Goal: Task Accomplishment & Management: Manage account settings

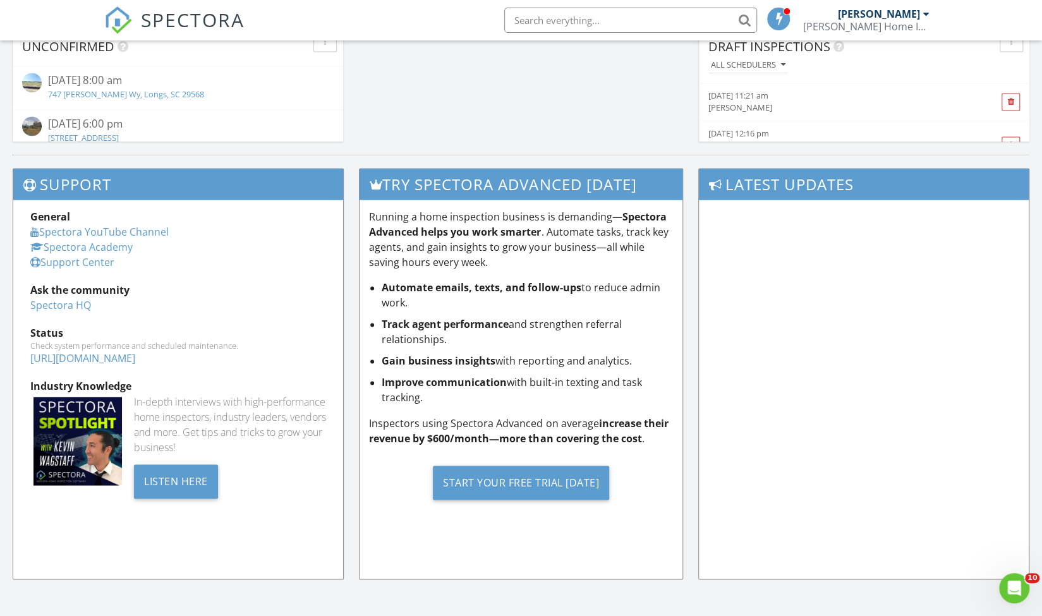
click at [112, 15] on img at bounding box center [118, 20] width 28 height 28
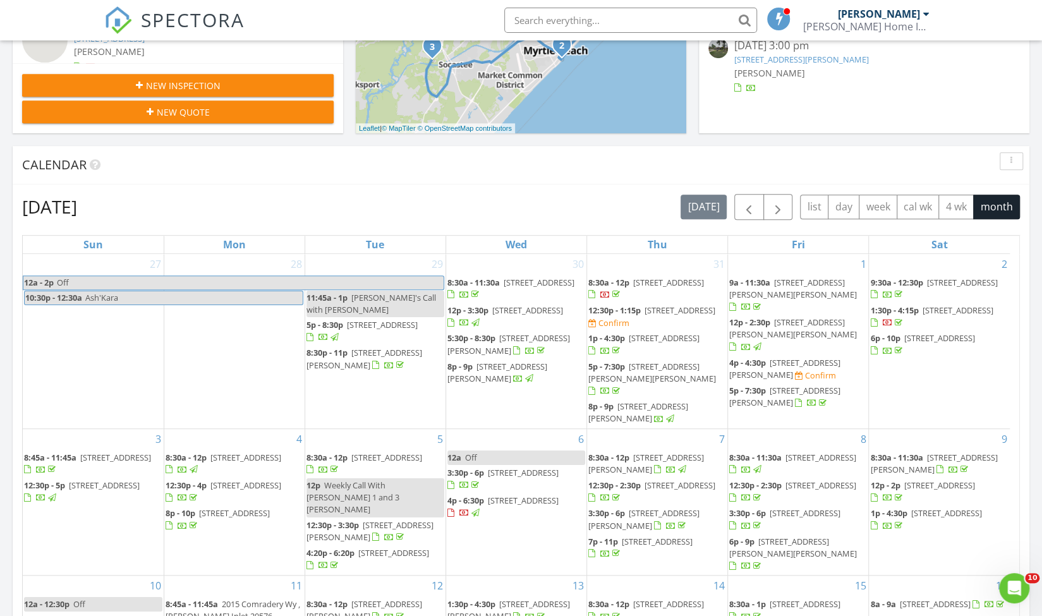
scroll to position [424, 0]
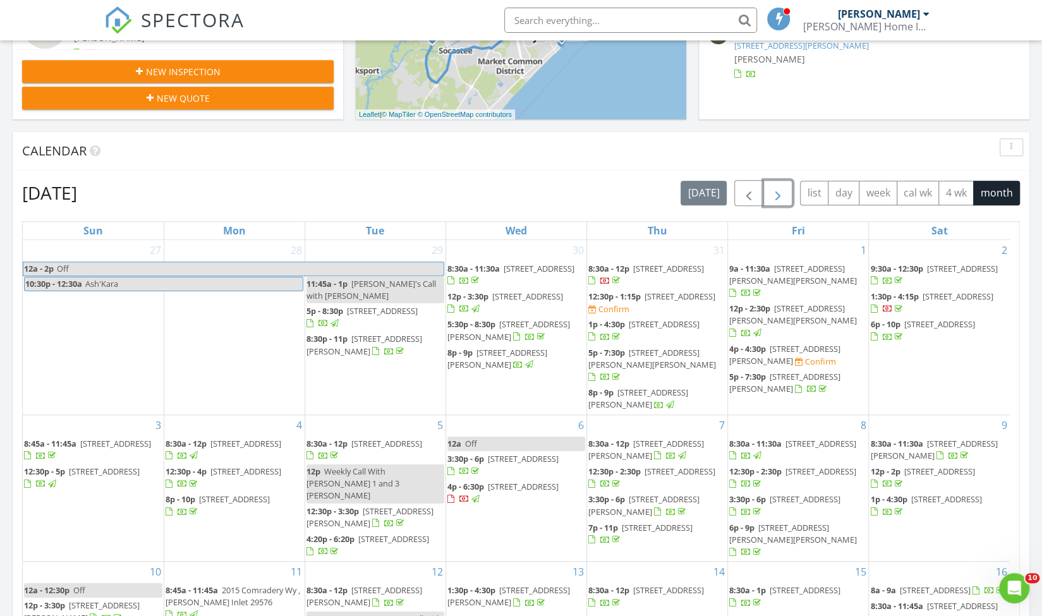
click at [777, 201] on span "button" at bounding box center [778, 193] width 15 height 15
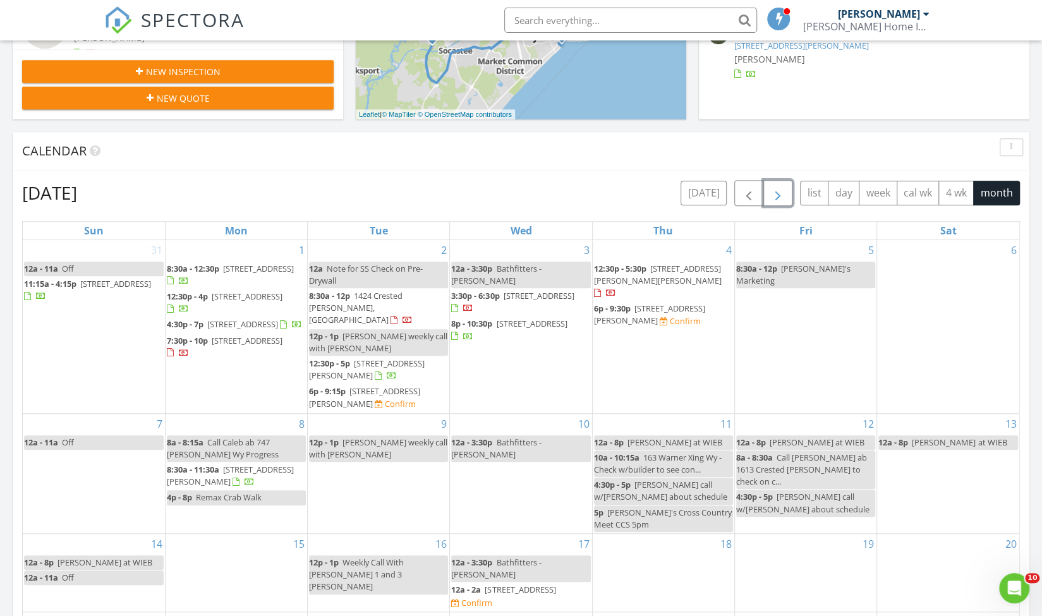
click at [780, 198] on span "button" at bounding box center [778, 193] width 15 height 15
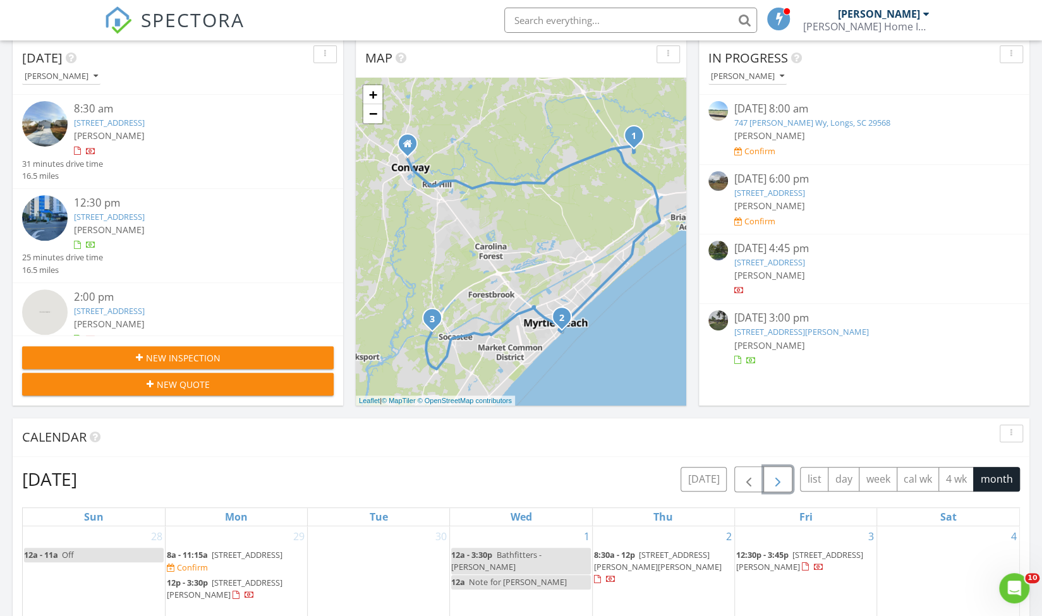
scroll to position [0, 0]
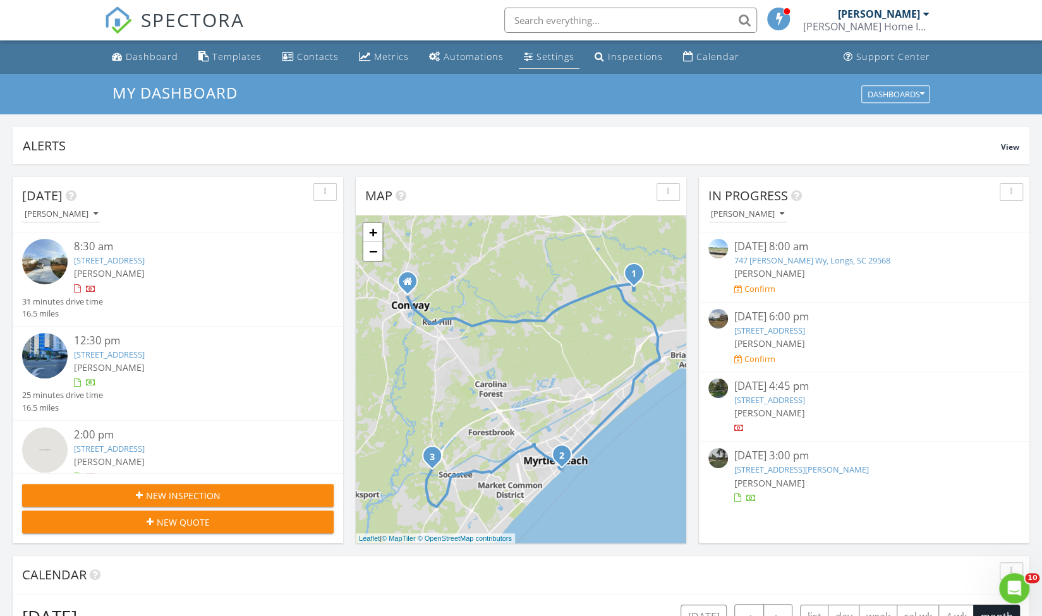
click at [530, 59] on link "Settings" at bounding box center [549, 57] width 61 height 23
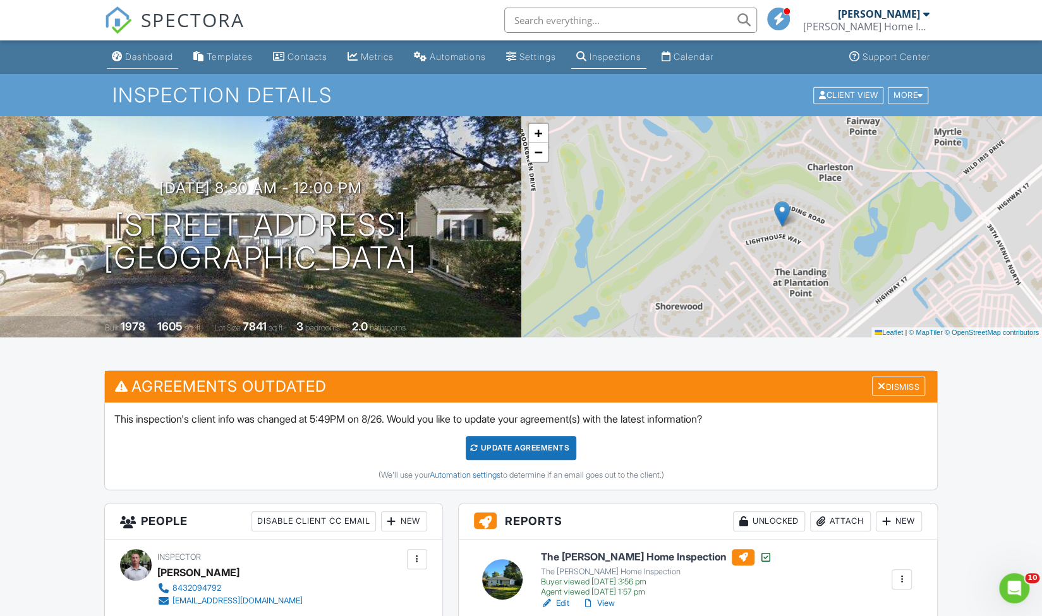
click at [138, 54] on div "Dashboard" at bounding box center [149, 56] width 48 height 11
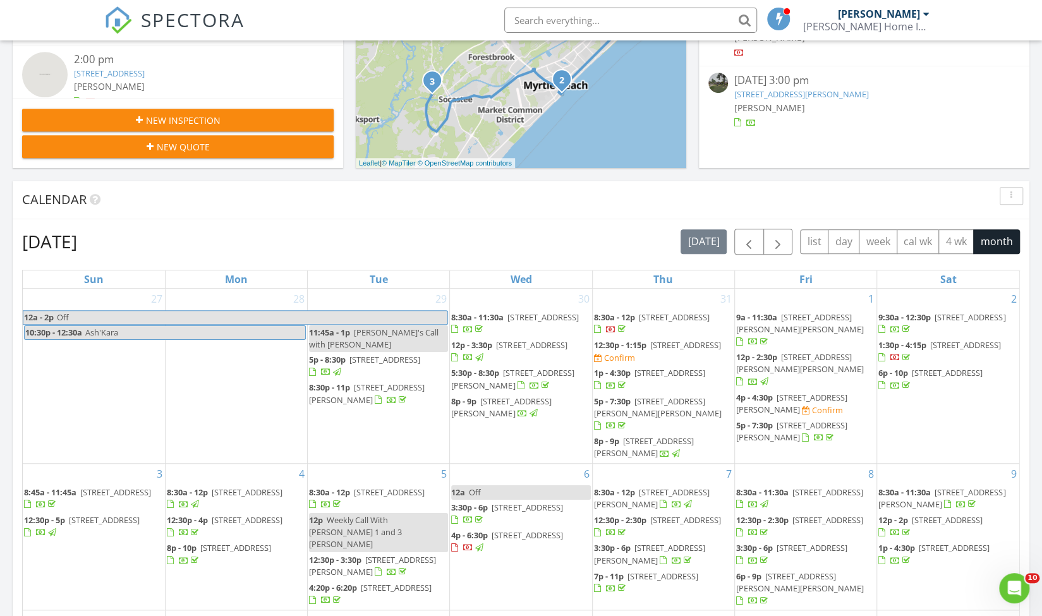
scroll to position [376, 0]
click at [781, 243] on span "button" at bounding box center [778, 241] width 15 height 15
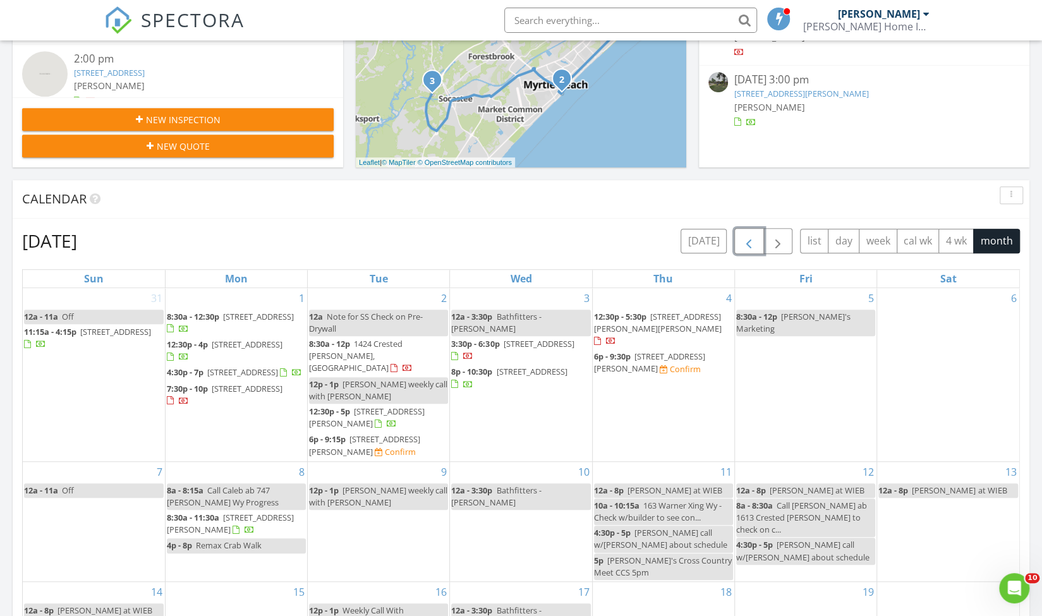
click at [756, 234] on span "button" at bounding box center [749, 241] width 15 height 15
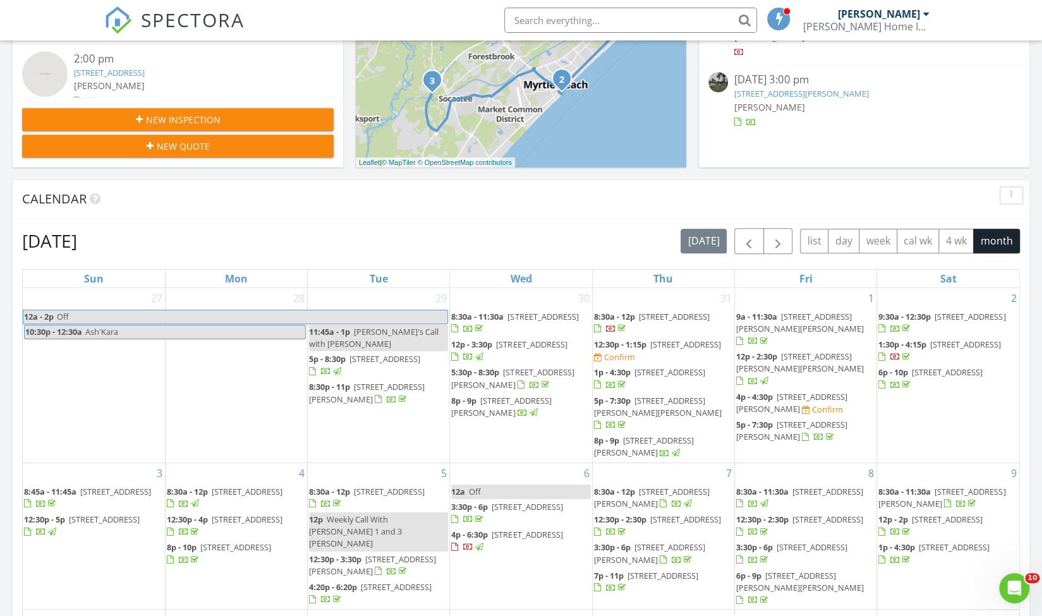
click at [162, 122] on span "New Inspection" at bounding box center [183, 119] width 75 height 13
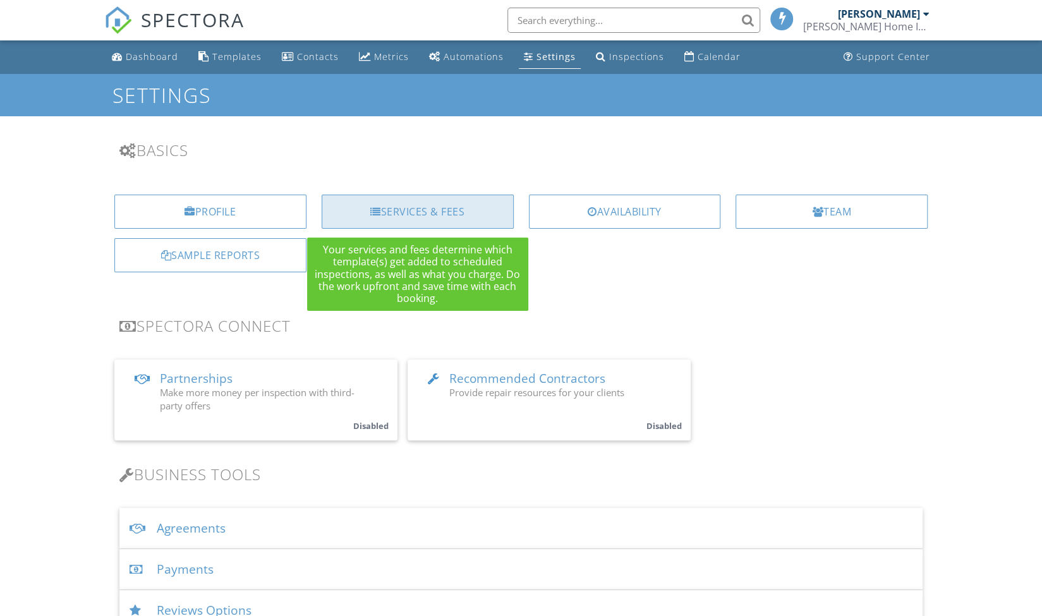
click at [386, 209] on div "Services & Fees" at bounding box center [418, 212] width 192 height 34
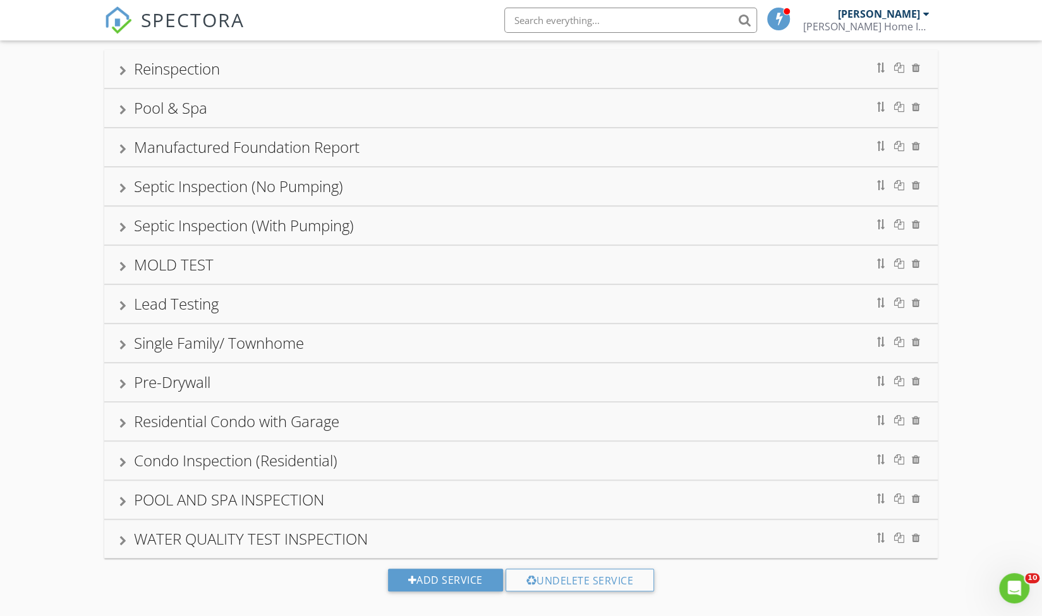
scroll to position [91, 0]
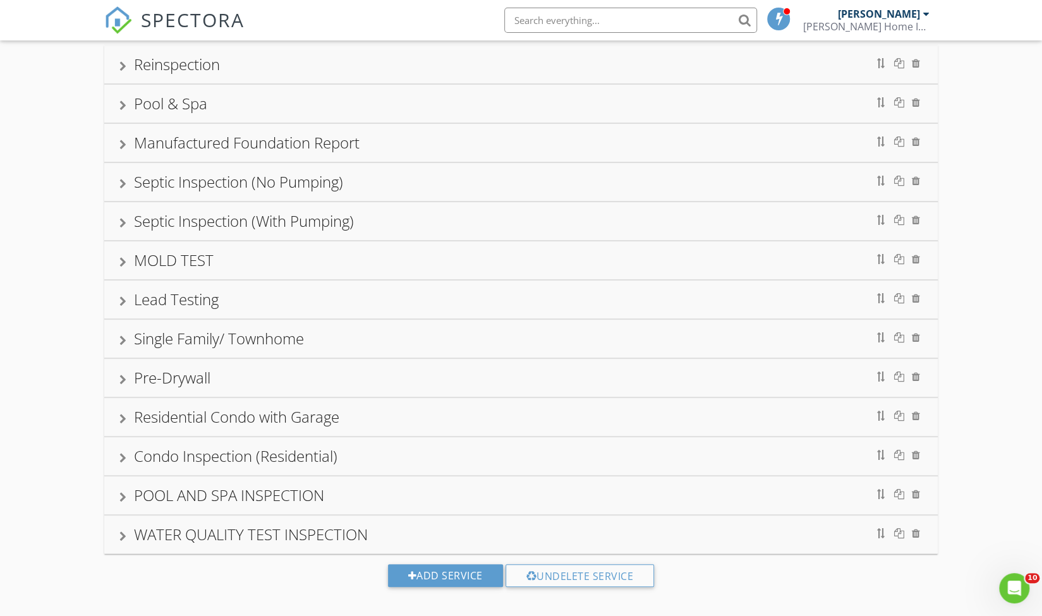
click at [123, 377] on div at bounding box center [122, 380] width 7 height 10
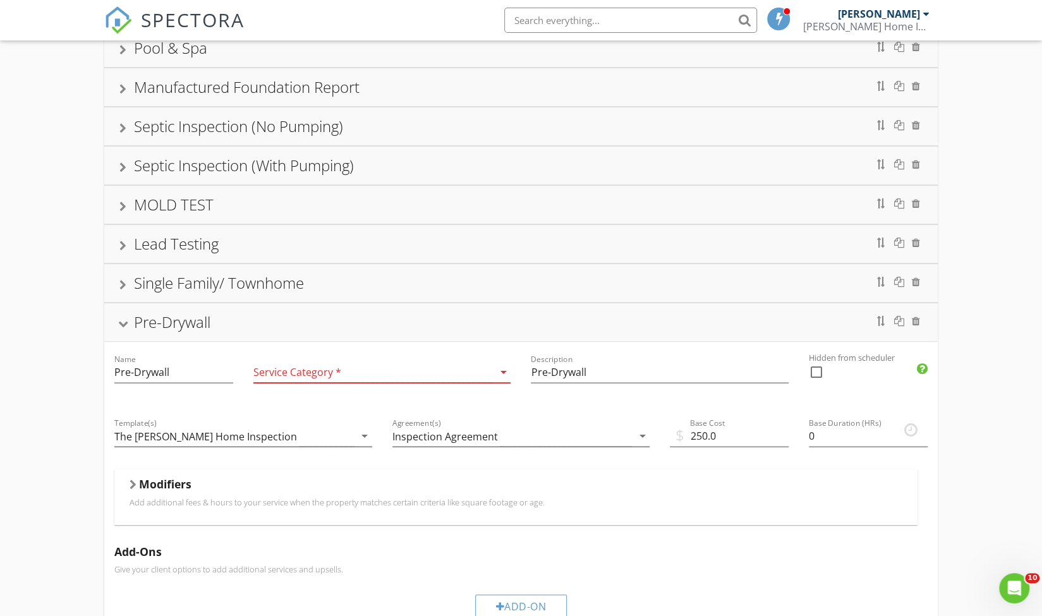
scroll to position [149, 0]
click at [313, 363] on div at bounding box center [374, 370] width 240 height 21
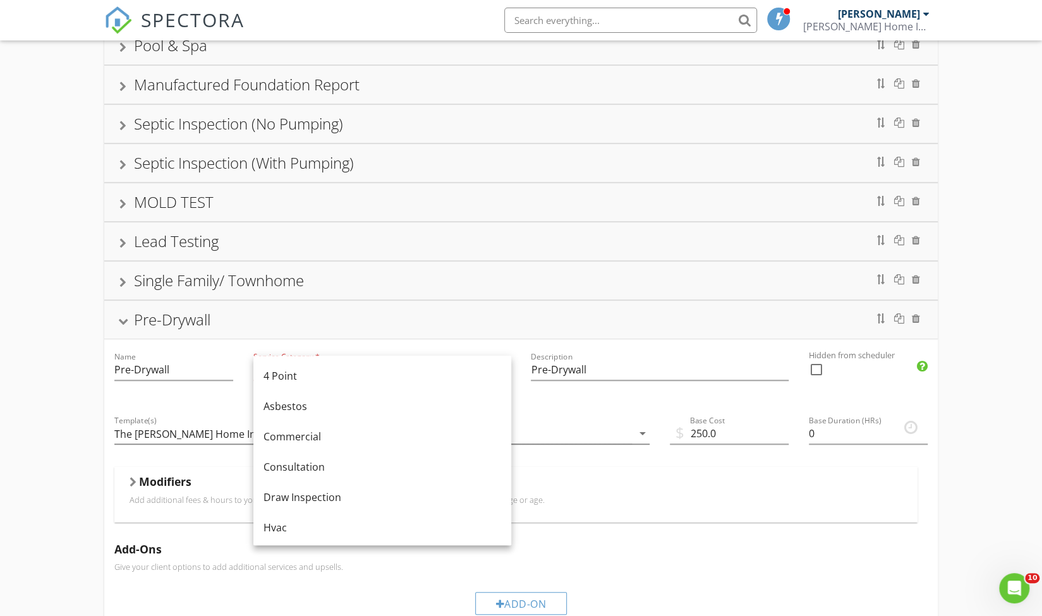
click at [77, 375] on div "Reinspection Pool & Spa Manufactured Foundation Report Septic Inspection (No Pu…" at bounding box center [521, 502] width 1042 height 1070
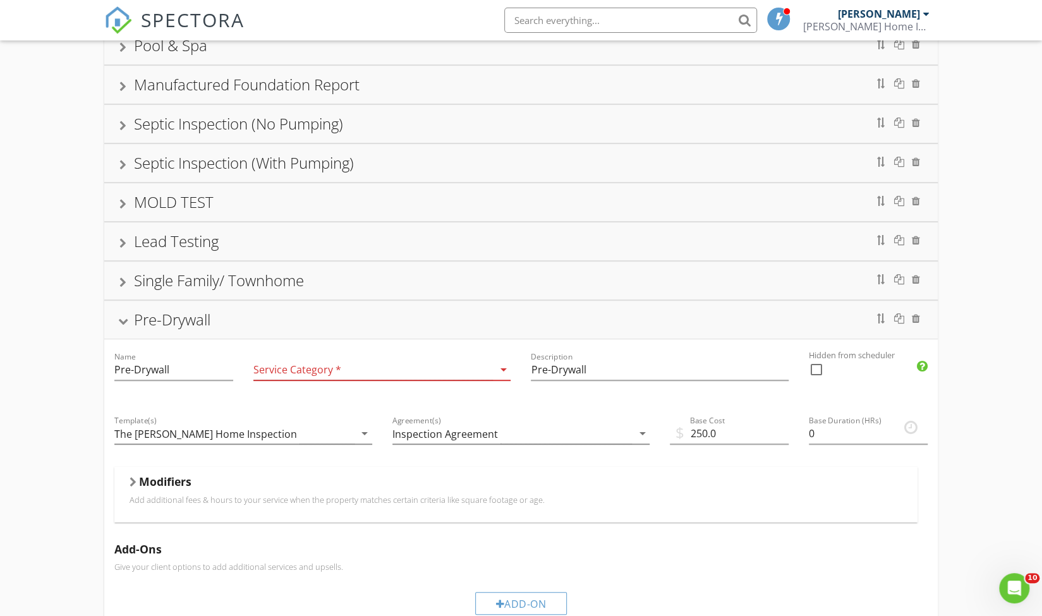
click at [131, 477] on div at bounding box center [133, 482] width 7 height 10
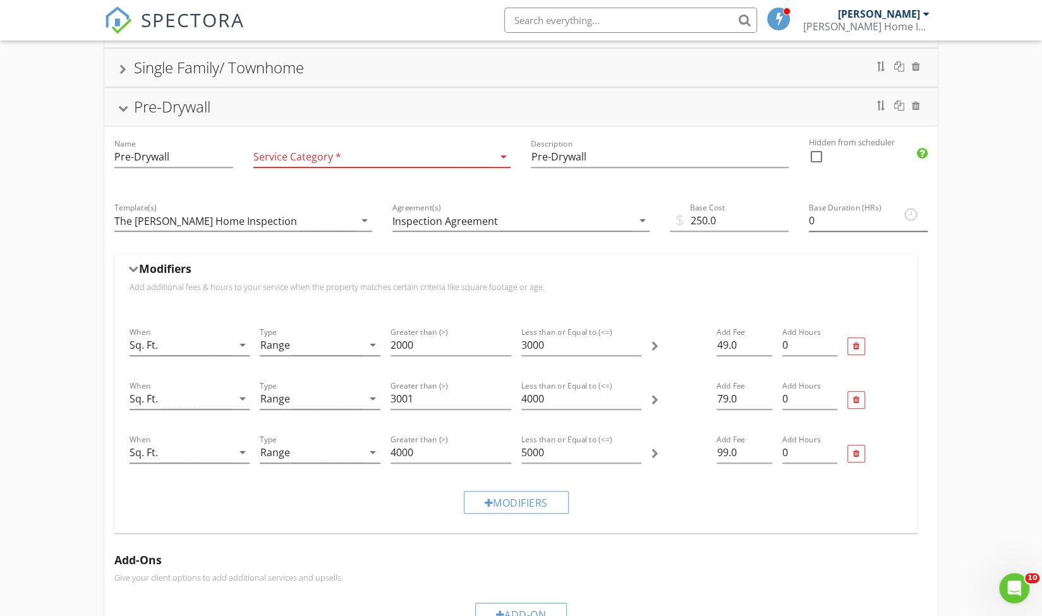
scroll to position [363, 0]
click at [487, 502] on div at bounding box center [489, 503] width 9 height 10
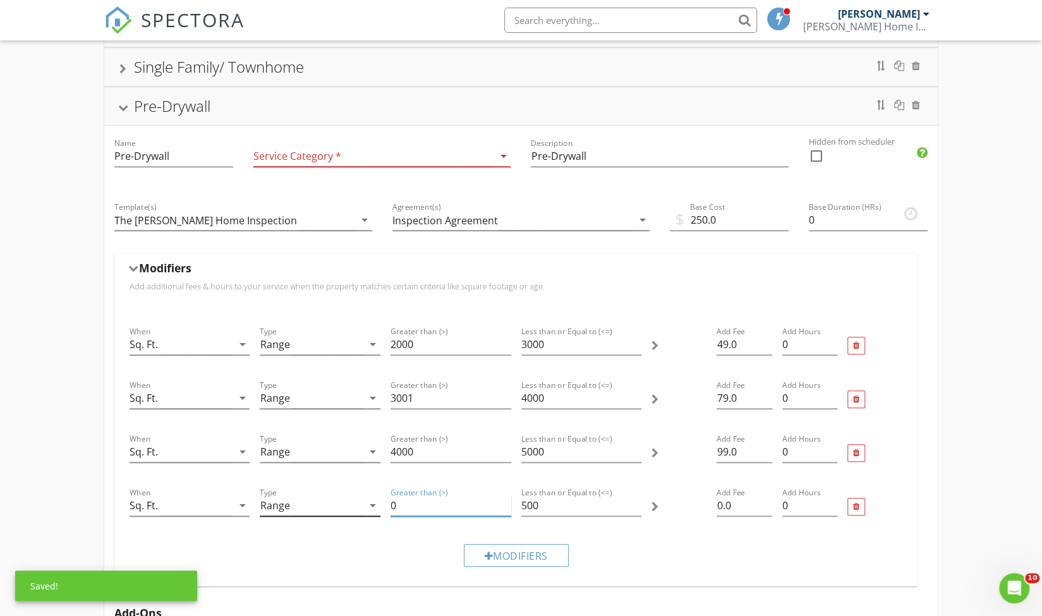
drag, startPoint x: 407, startPoint y: 493, endPoint x: 363, endPoint y: 496, distance: 44.3
click at [363, 496] on div "When Sq. Ft. arrow_drop_down Type Range arrow_drop_down Greater than (>) 0 Less…" at bounding box center [516, 507] width 783 height 54
type input "2"
type input "4001"
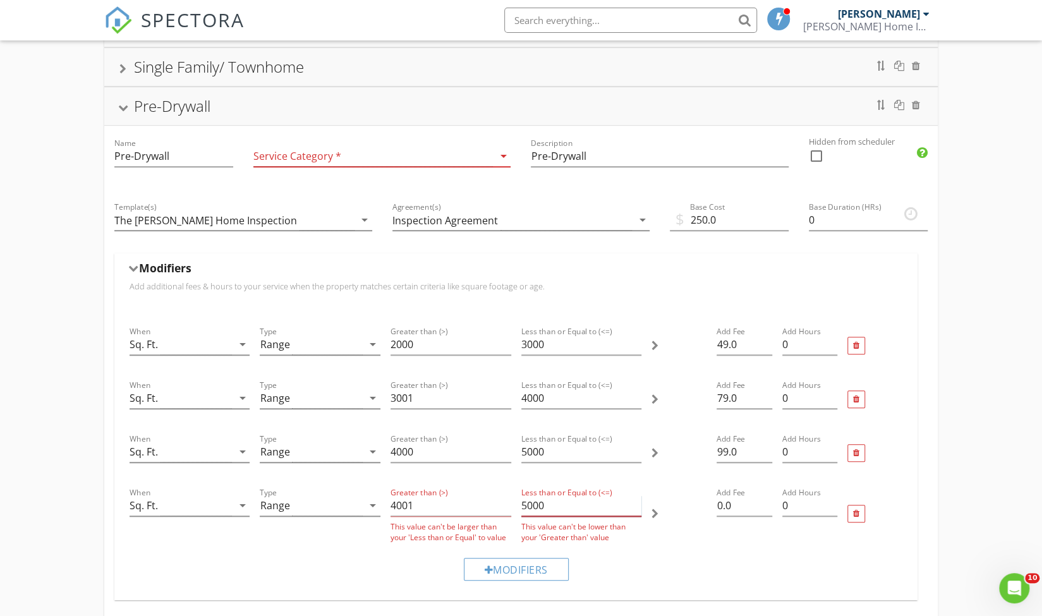
type input "5000"
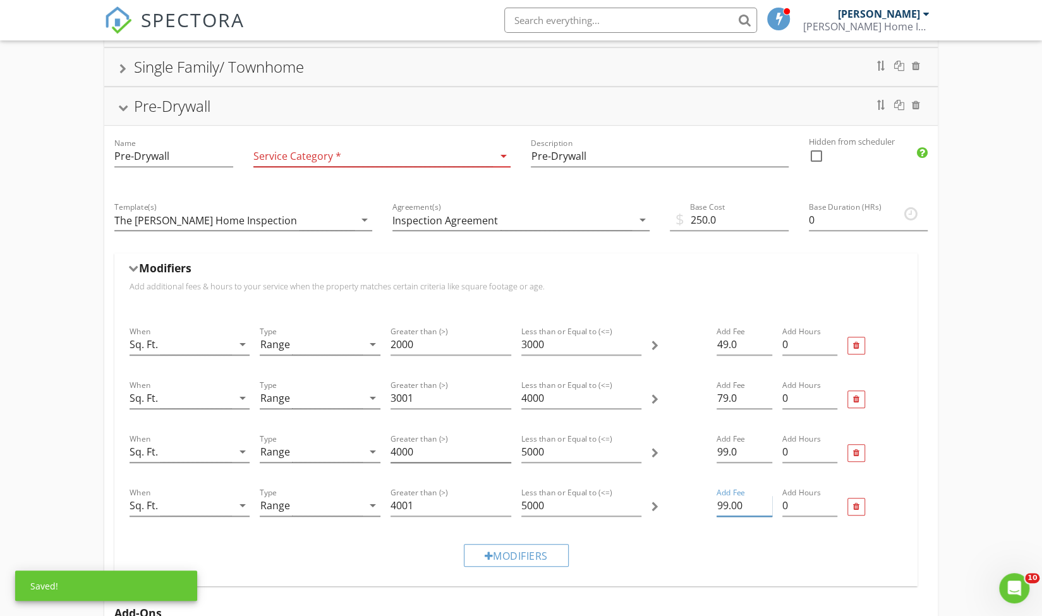
type input "99.00"
drag, startPoint x: 420, startPoint y: 447, endPoint x: 329, endPoint y: 445, distance: 91.1
click at [329, 445] on div "When Sq. Ft. arrow_drop_down Type Range arrow_drop_down Greater than (>) 4000 L…" at bounding box center [516, 454] width 783 height 54
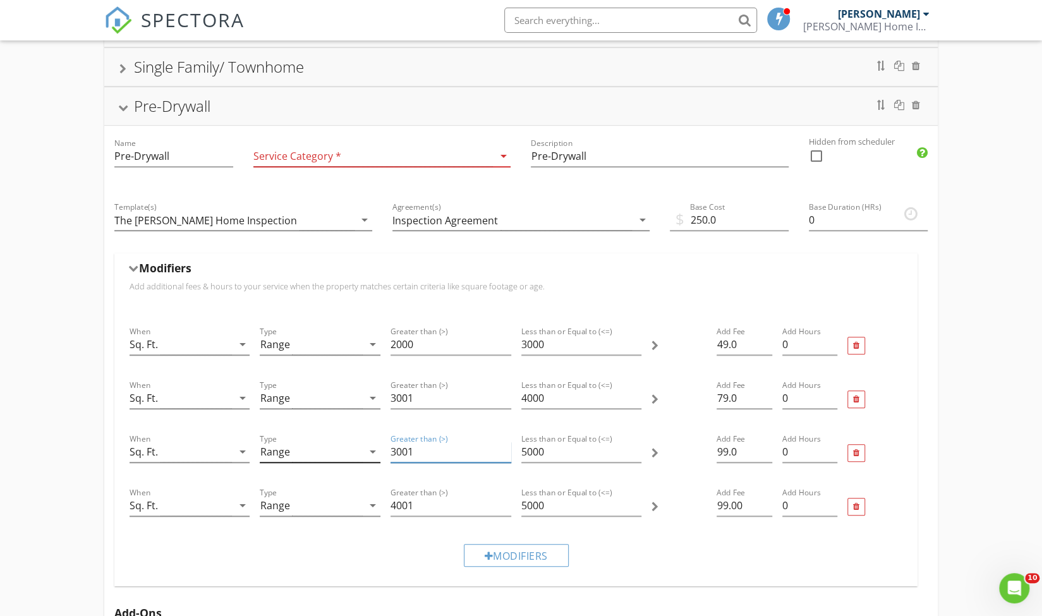
type input "3001"
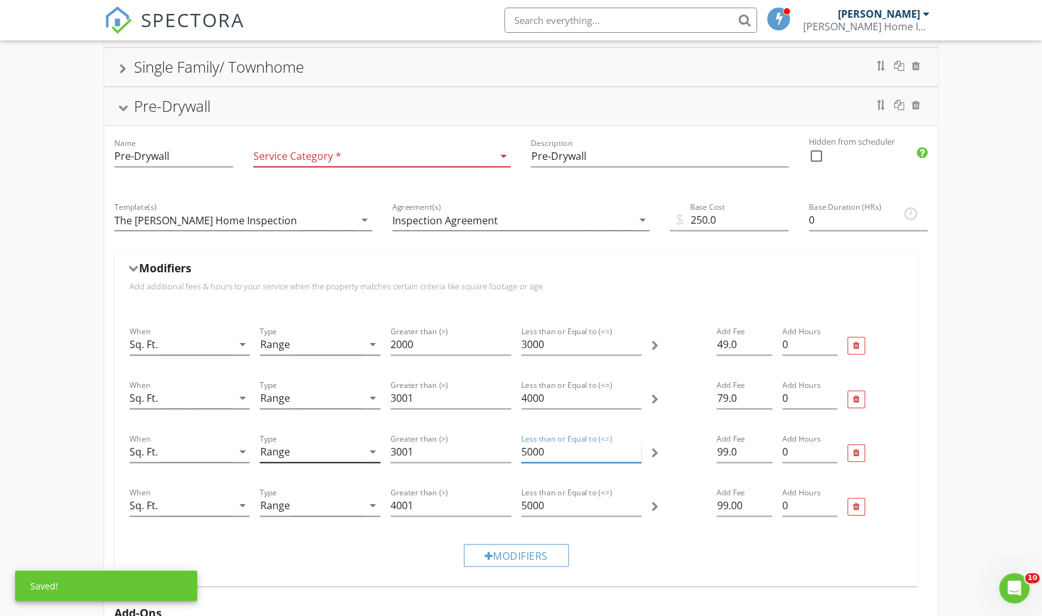
type input "3"
type input "400"
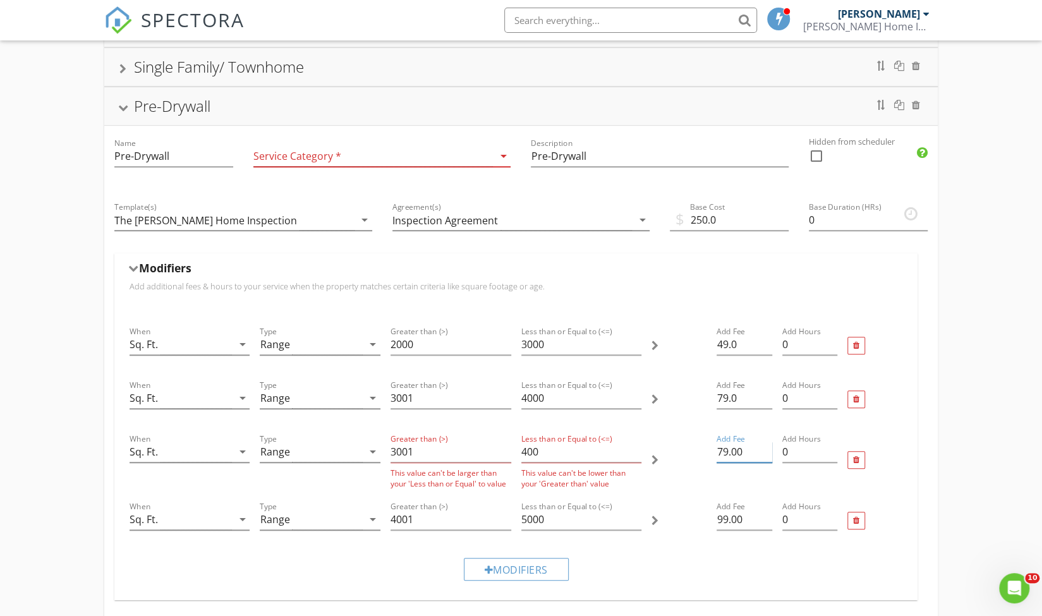
type input "79.00"
click at [551, 455] on input "400" at bounding box center [582, 452] width 121 height 21
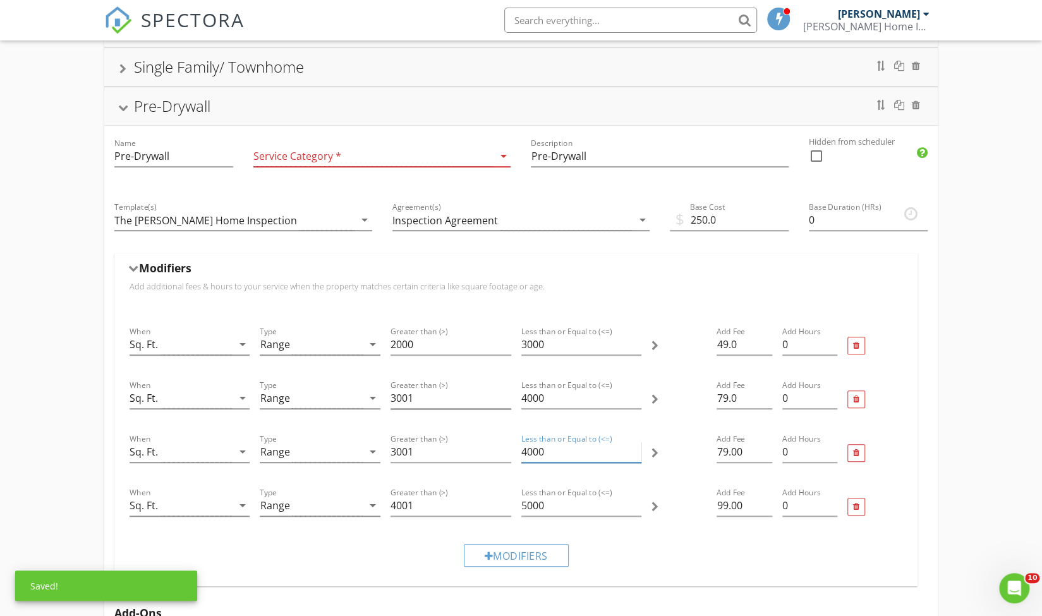
type input "4000"
drag, startPoint x: 417, startPoint y: 397, endPoint x: 355, endPoint y: 395, distance: 61.3
click at [355, 395] on div "When Sq. Ft. arrow_drop_down Type Range arrow_drop_down Greater than (>) 3001 L…" at bounding box center [516, 400] width 783 height 54
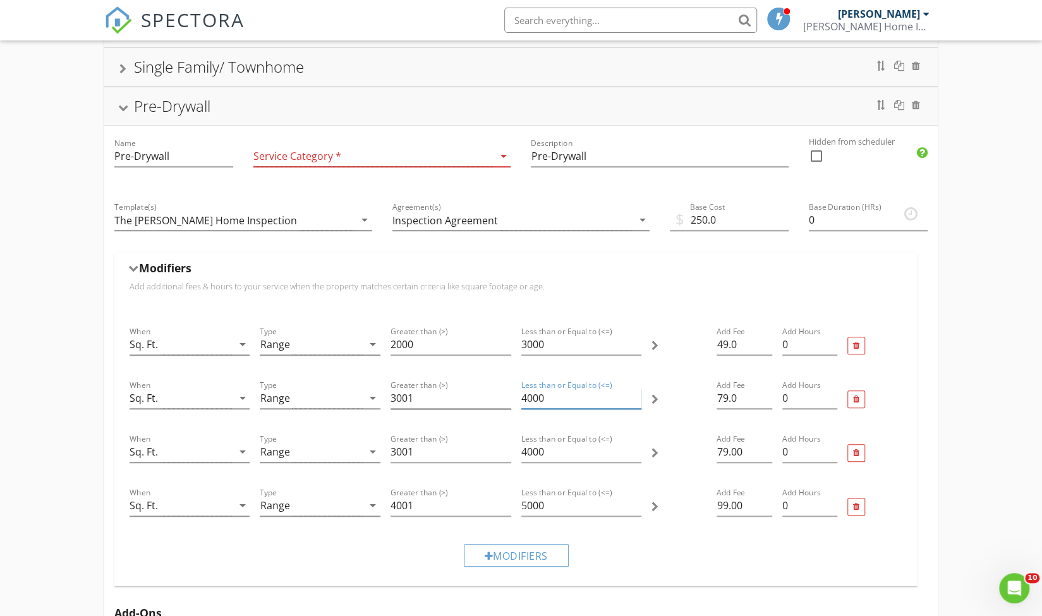
drag, startPoint x: 515, startPoint y: 393, endPoint x: 479, endPoint y: 393, distance: 36.0
click at [479, 393] on div "When Sq. Ft. arrow_drop_down Type Range arrow_drop_down Greater than (>) 3001 L…" at bounding box center [516, 400] width 783 height 54
type input "3"
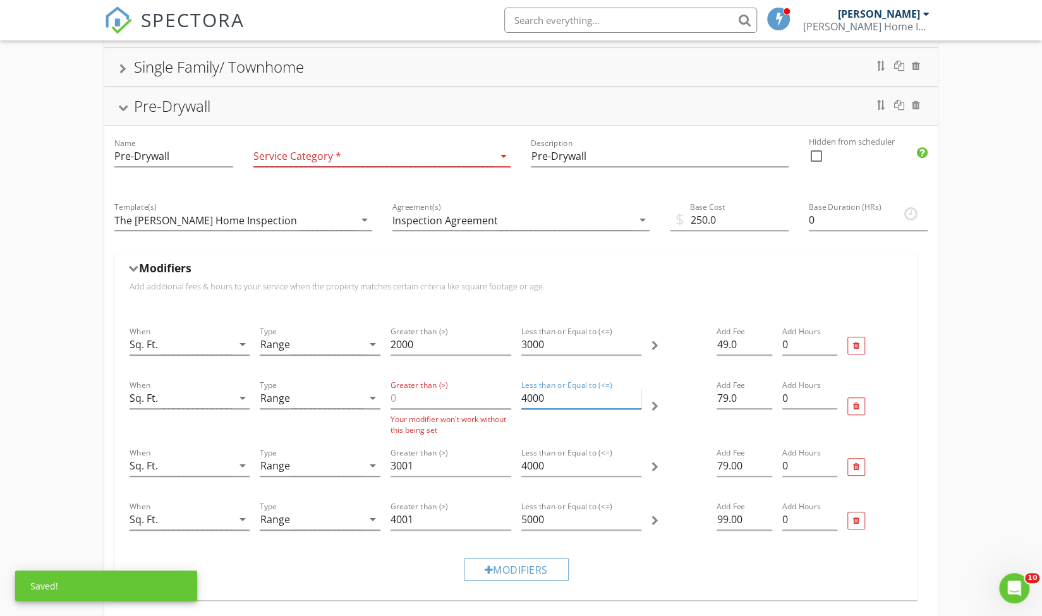
drag, startPoint x: 566, startPoint y: 392, endPoint x: 483, endPoint y: 398, distance: 83.7
click at [483, 398] on div "When Sq. Ft. arrow_drop_down Type Range arrow_drop_down Greater than (>) Your m…" at bounding box center [516, 407] width 783 height 68
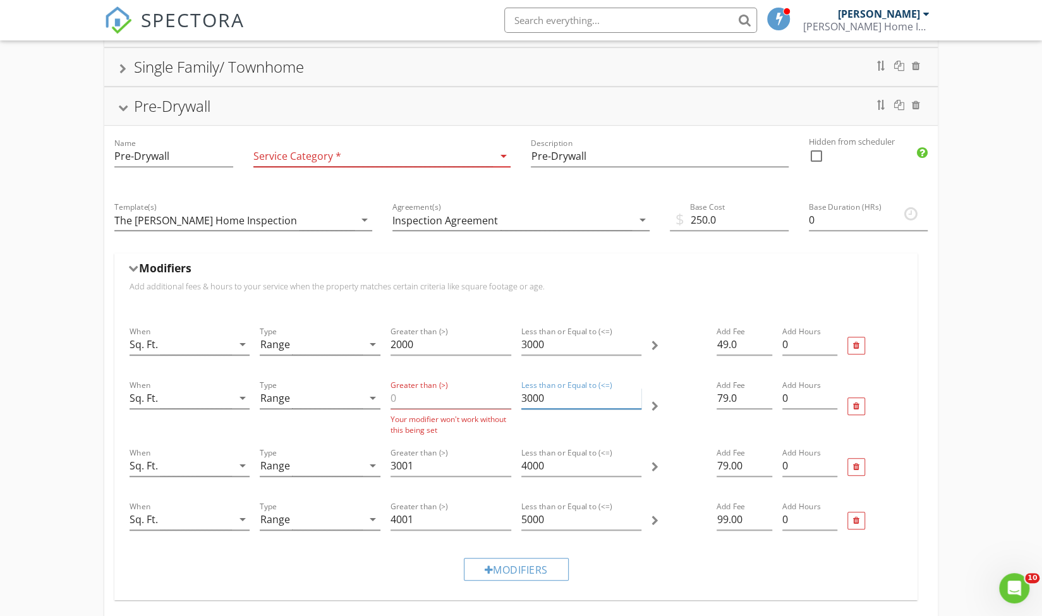
type input "3000"
click at [407, 390] on input "Greater than (>)" at bounding box center [451, 398] width 121 height 21
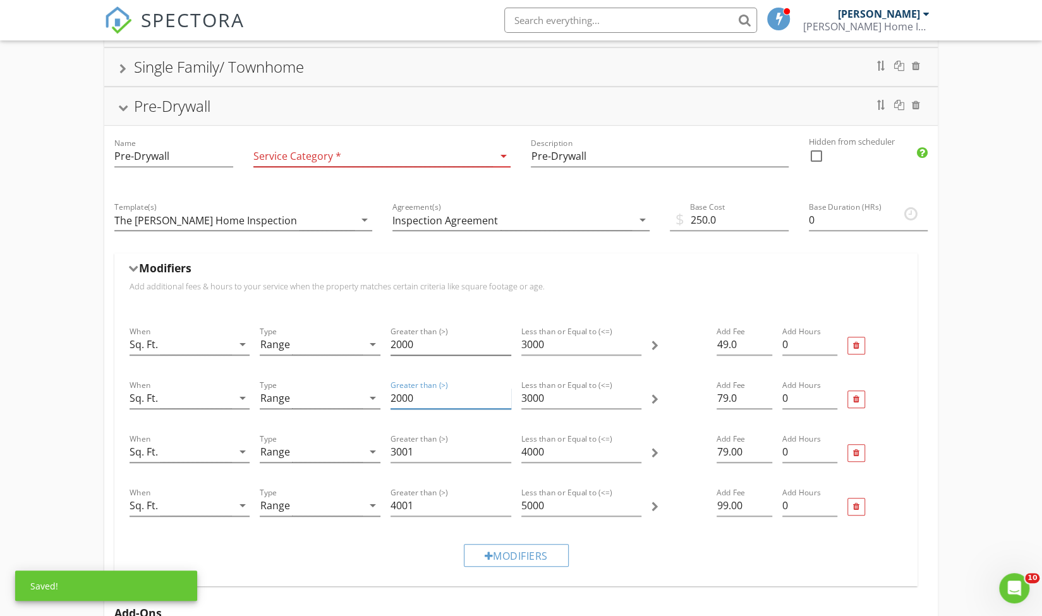
type input "2000"
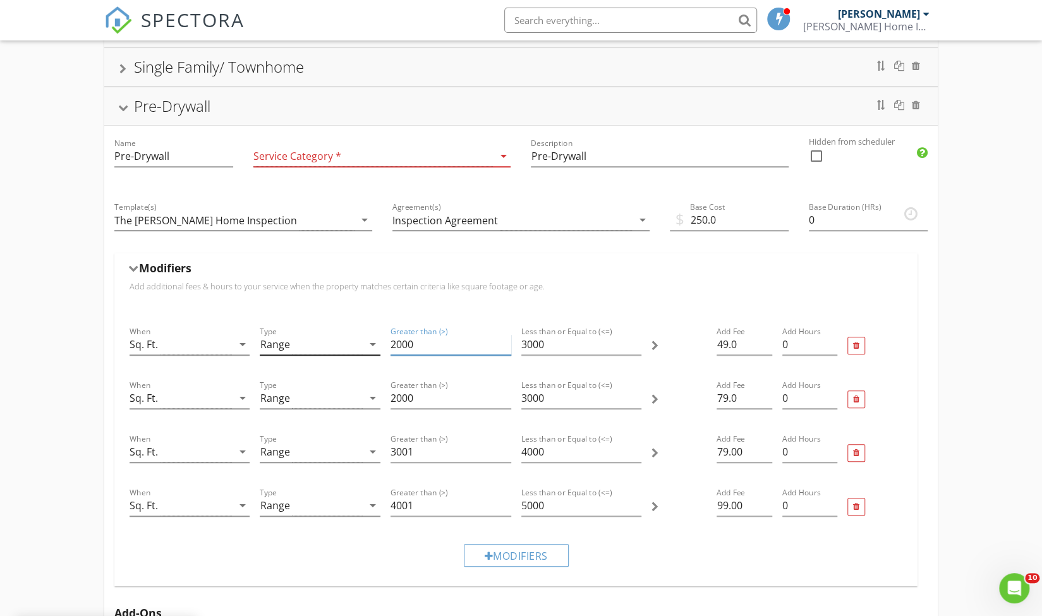
drag, startPoint x: 417, startPoint y: 336, endPoint x: 375, endPoint y: 341, distance: 42.0
click at [375, 341] on div "When Sq. Ft. arrow_drop_down Type Range arrow_drop_down Greater than (>) 2000 L…" at bounding box center [516, 346] width 783 height 54
drag, startPoint x: 716, startPoint y: 389, endPoint x: 695, endPoint y: 387, distance: 21.0
click at [695, 387] on div "When Sq. Ft. arrow_drop_down Type Range arrow_drop_down Greater than (>) 2000 L…" at bounding box center [516, 400] width 783 height 54
type input "49.00"
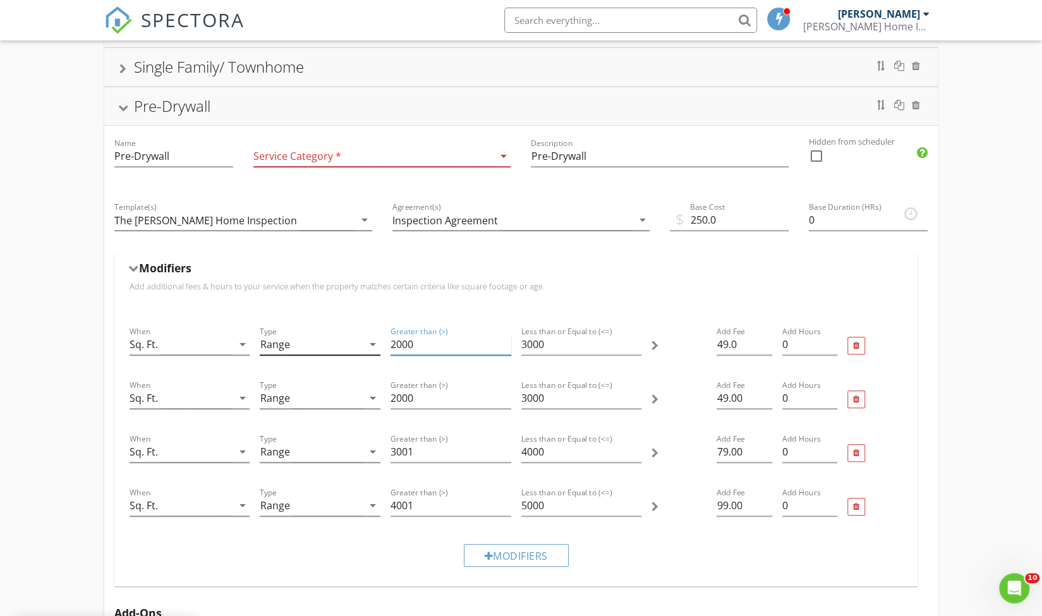
drag, startPoint x: 435, startPoint y: 336, endPoint x: 375, endPoint y: 335, distance: 60.1
click at [375, 335] on div "When Sq. Ft. arrow_drop_down Type Range arrow_drop_down Greater than (>) 2000 L…" at bounding box center [516, 346] width 783 height 54
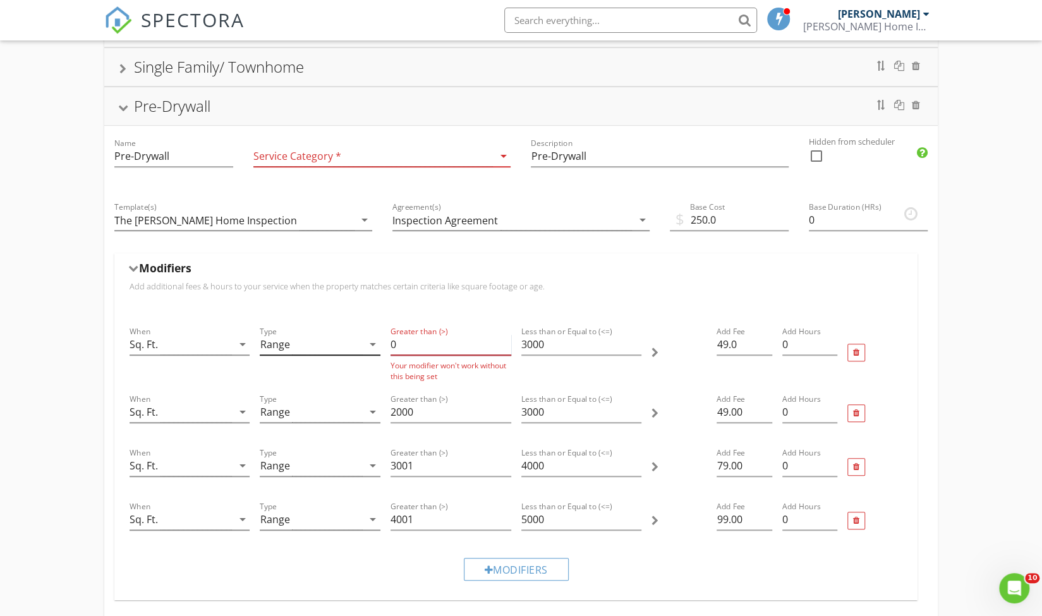
type input "0"
type input "1999"
drag, startPoint x: 733, startPoint y: 341, endPoint x: 688, endPoint y: 338, distance: 45.6
click at [688, 338] on div "When Sq. Ft. arrow_drop_down Type Range arrow_drop_down Greater than (>) 0 Your…" at bounding box center [516, 353] width 783 height 68
drag, startPoint x: 721, startPoint y: 339, endPoint x: 660, endPoint y: 334, distance: 61.5
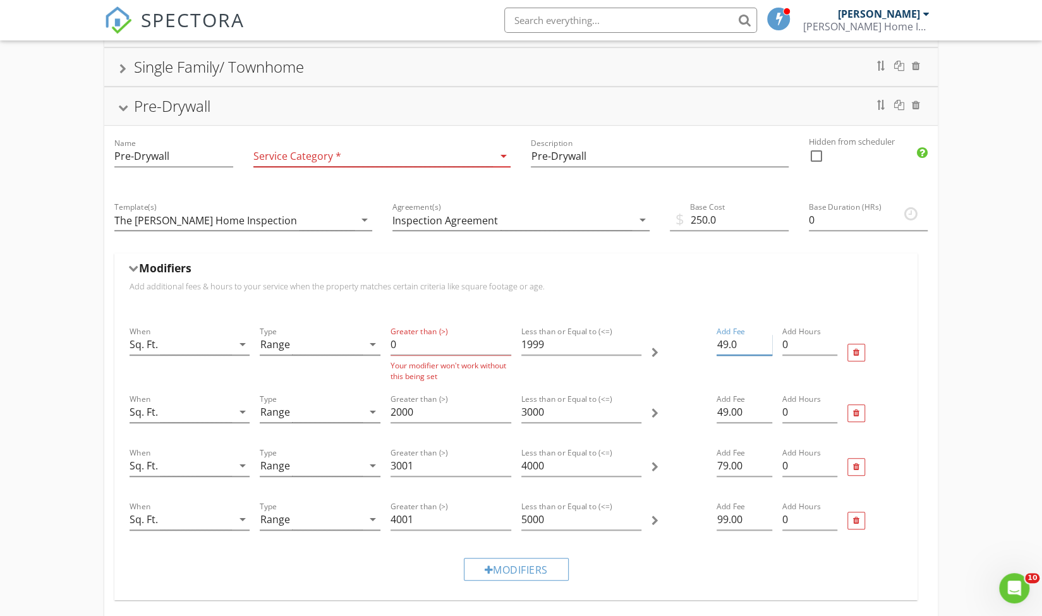
click at [660, 334] on div "When Sq. Ft. arrow_drop_down Type Range arrow_drop_down Greater than (>) 0 Your…" at bounding box center [516, 353] width 783 height 68
type input "0.0"
click at [991, 345] on div "Reinspection Pool & Spa Manufactured Foundation Report Septic Inspection (No Pu…" at bounding box center [521, 433] width 1042 height 1361
click at [401, 339] on input "0" at bounding box center [451, 344] width 121 height 21
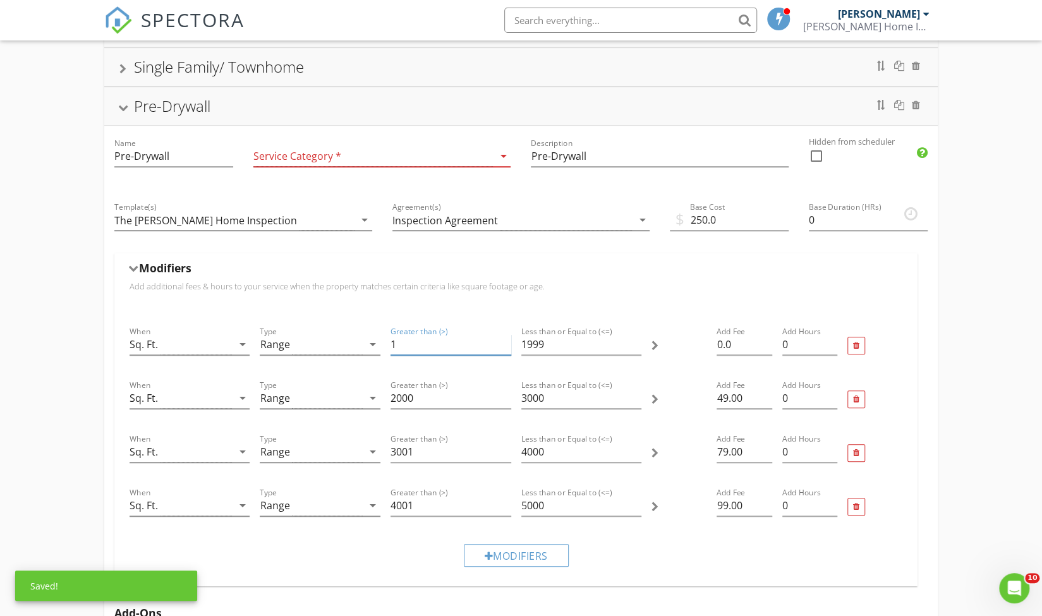
type input "1"
click at [994, 303] on div "Reinspection Pool & Spa Manufactured Foundation Report Septic Inspection (No Pu…" at bounding box center [521, 426] width 1042 height 1347
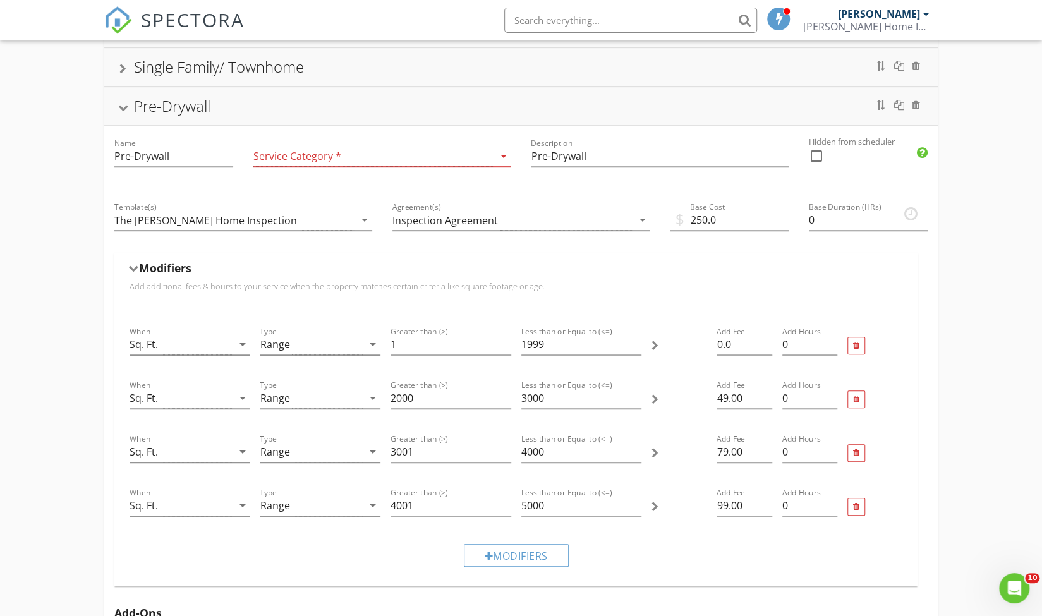
click at [121, 105] on div at bounding box center [123, 108] width 10 height 7
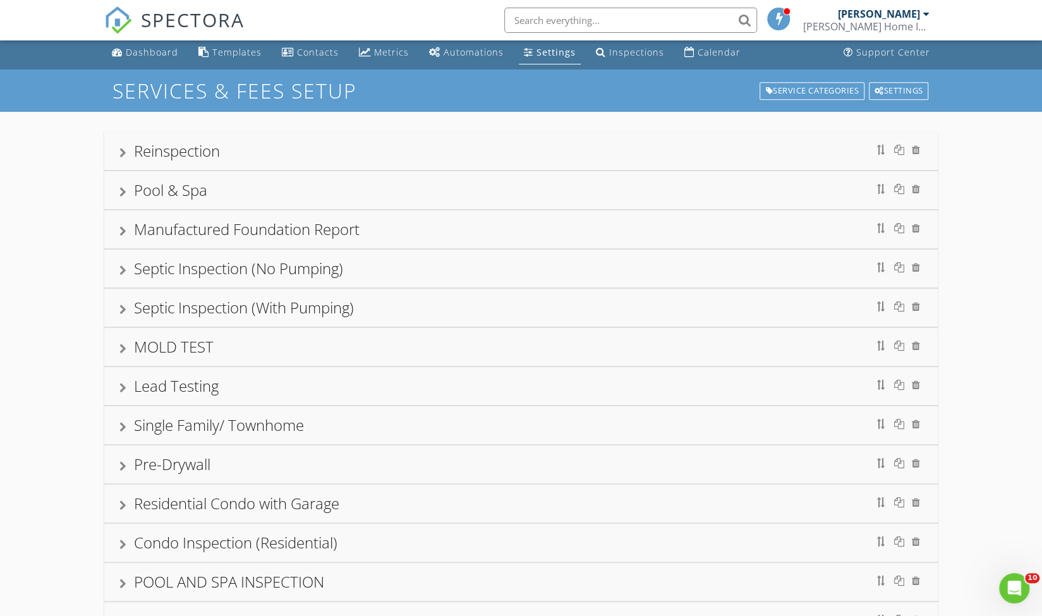
scroll to position [1, 0]
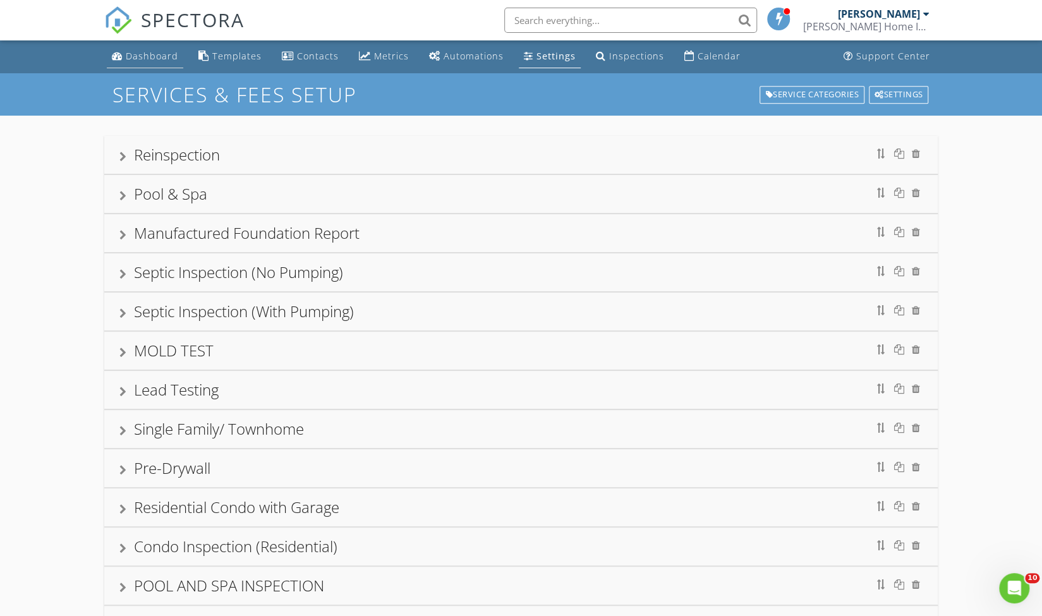
click at [138, 59] on div "Dashboard" at bounding box center [152, 56] width 52 height 12
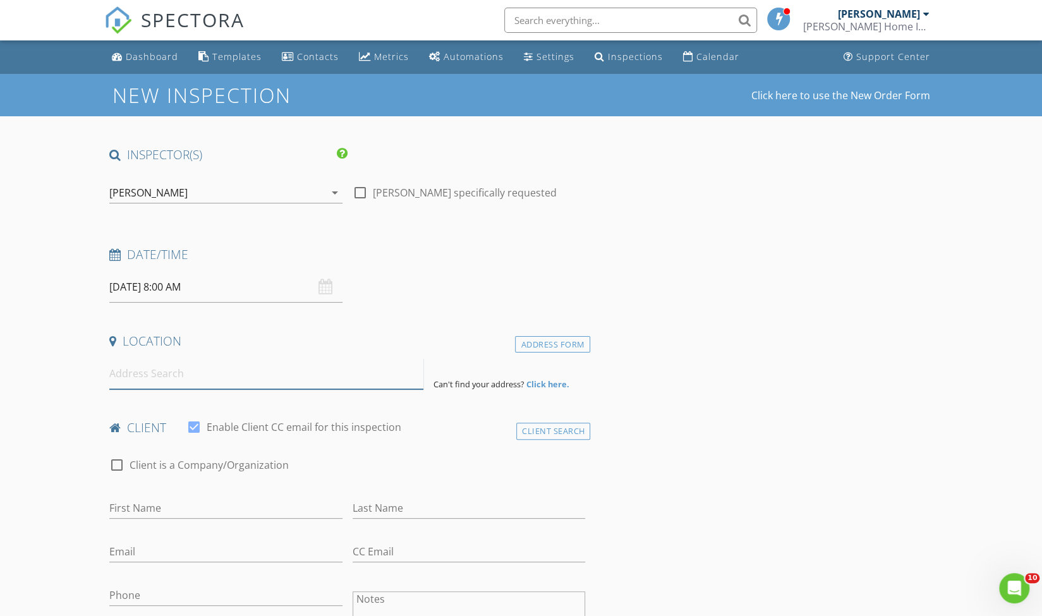
click at [199, 372] on input at bounding box center [266, 373] width 314 height 31
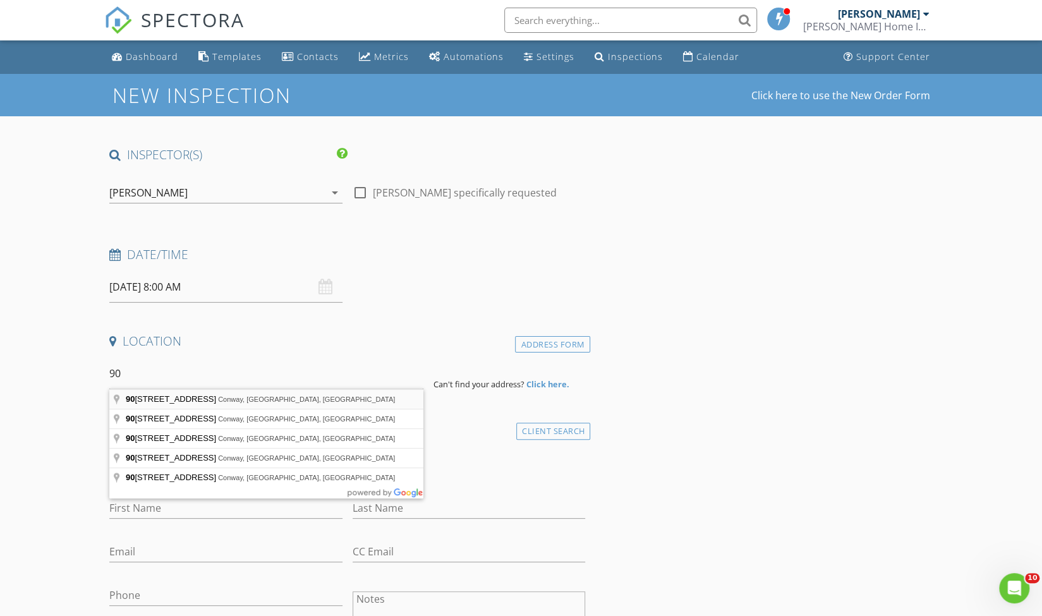
type input "[STREET_ADDRESS]"
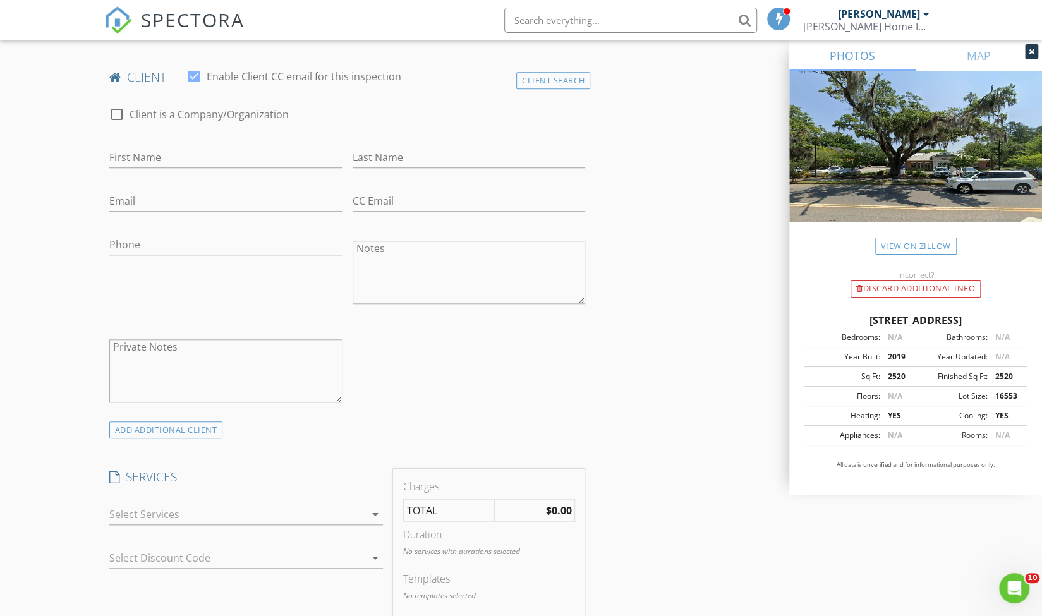
scroll to position [616, 0]
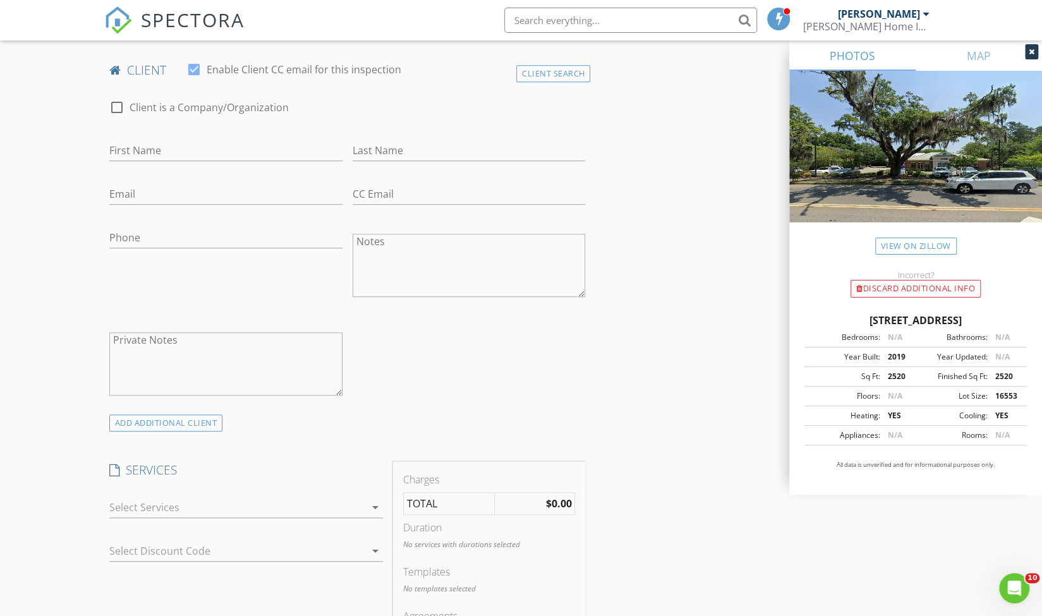
click at [114, 501] on div at bounding box center [237, 508] width 256 height 20
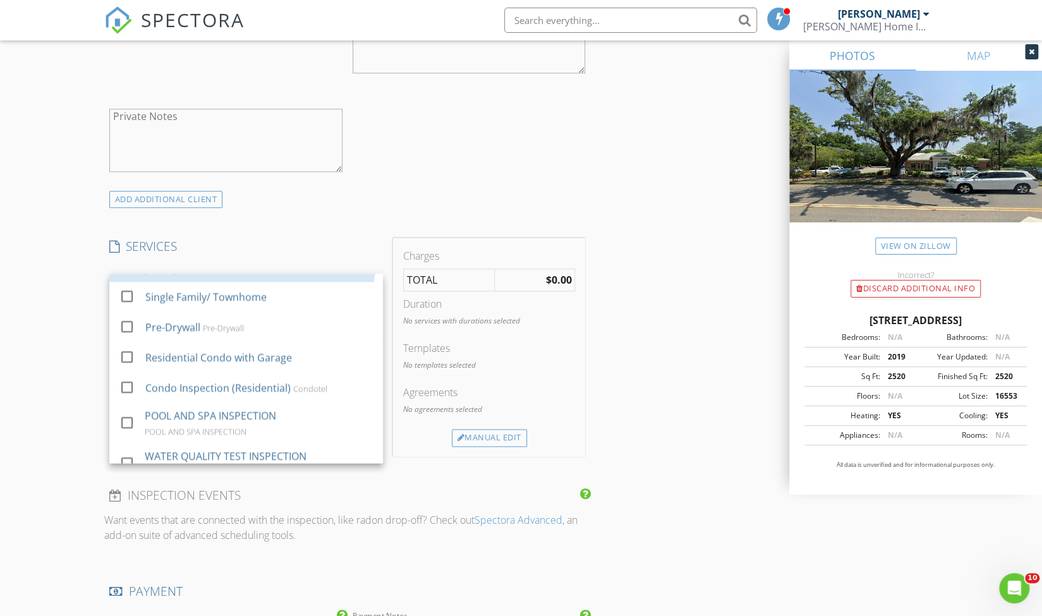
scroll to position [245, 0]
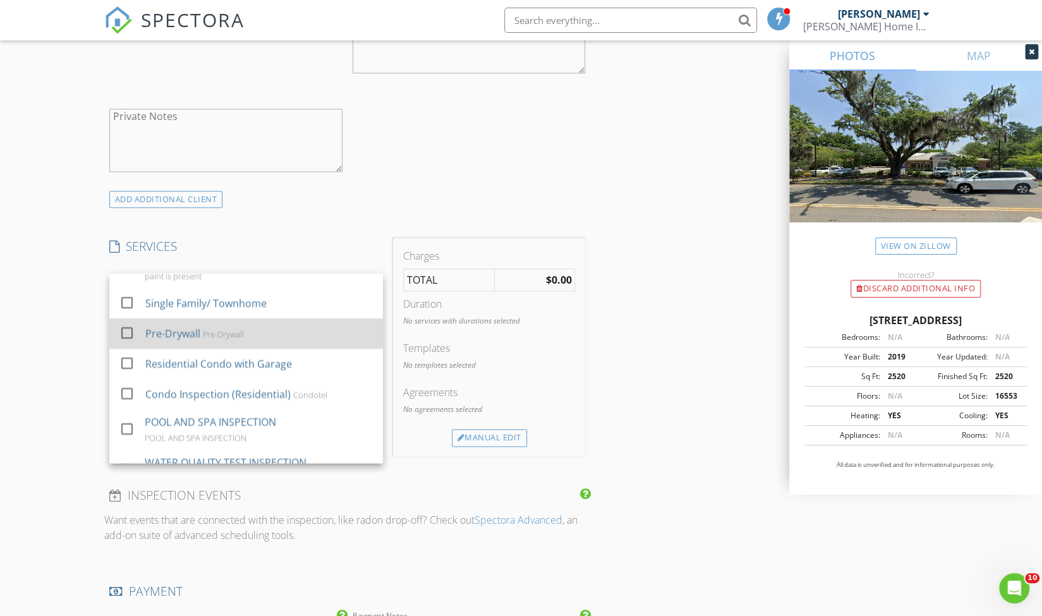
click at [118, 333] on div at bounding box center [126, 332] width 21 height 21
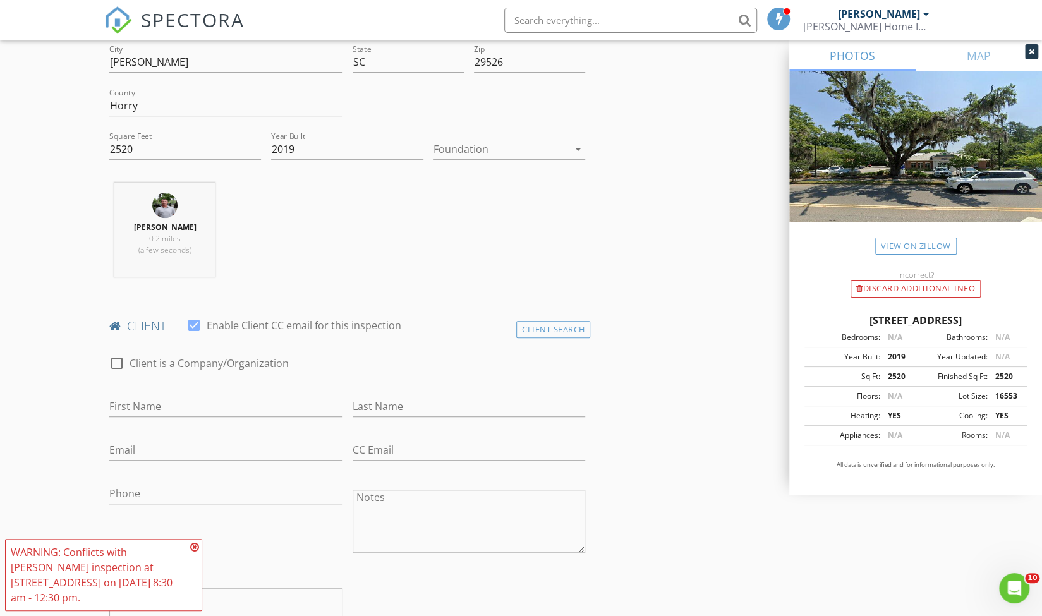
scroll to position [358, 0]
drag, startPoint x: 147, startPoint y: 146, endPoint x: 110, endPoint y: 149, distance: 37.4
click at [110, 149] on input "2520" at bounding box center [185, 151] width 152 height 21
type input "1"
type input "2000"
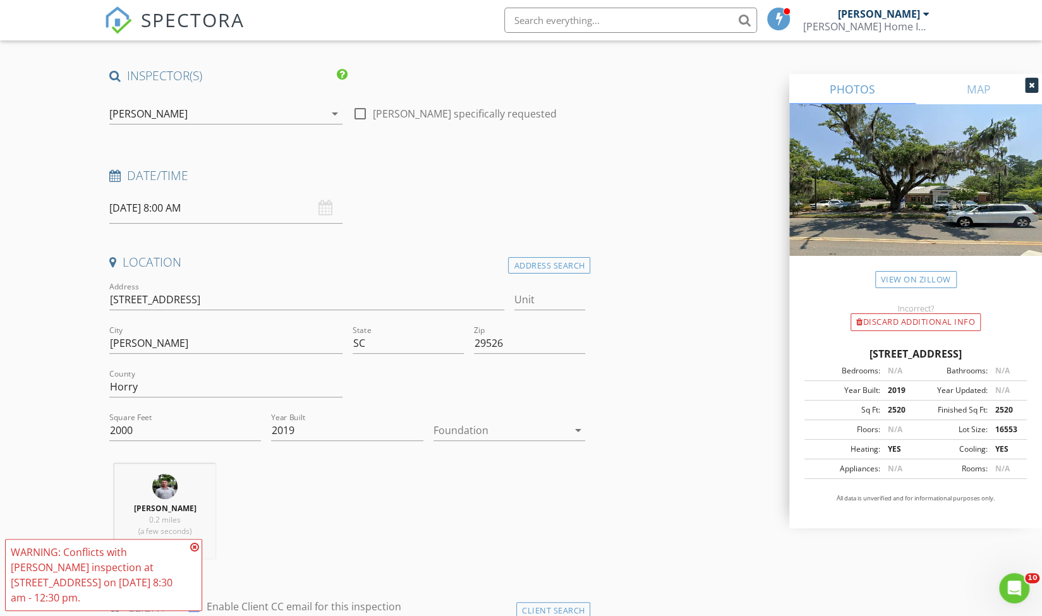
scroll to position [0, 0]
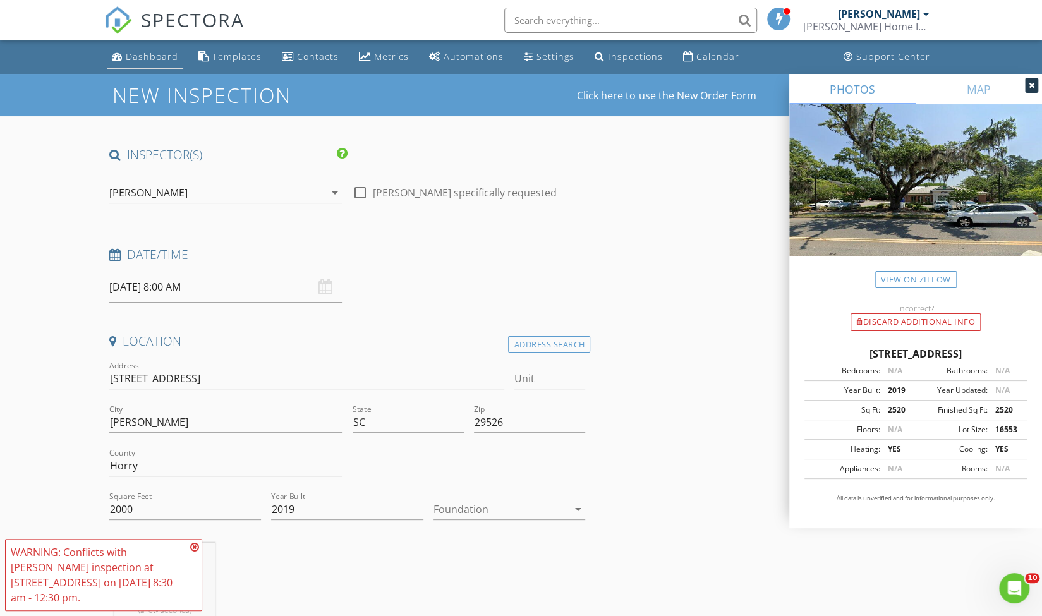
click at [140, 52] on div "Dashboard" at bounding box center [152, 57] width 52 height 12
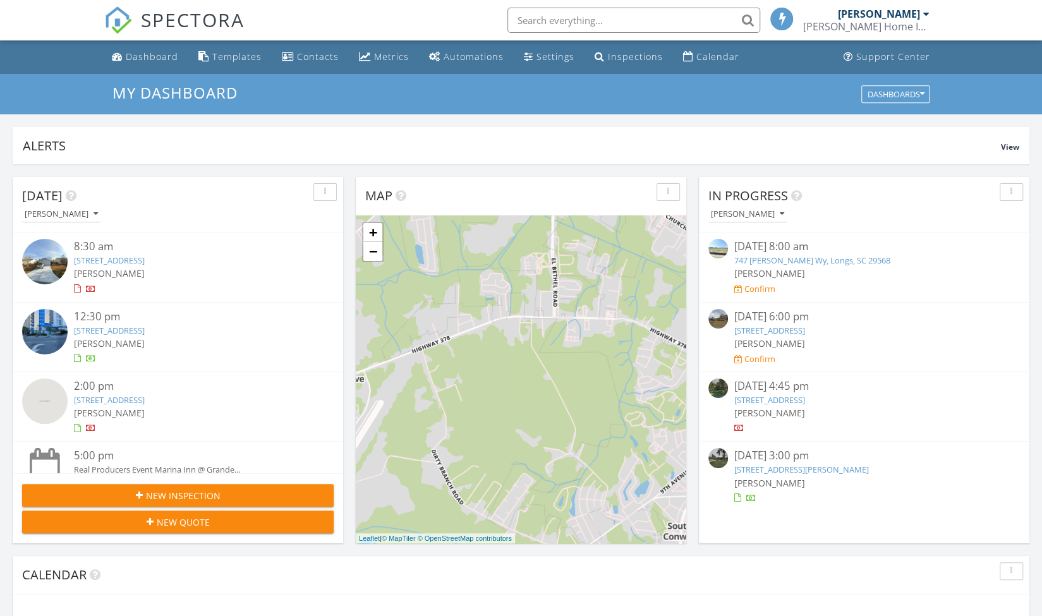
scroll to position [6, 6]
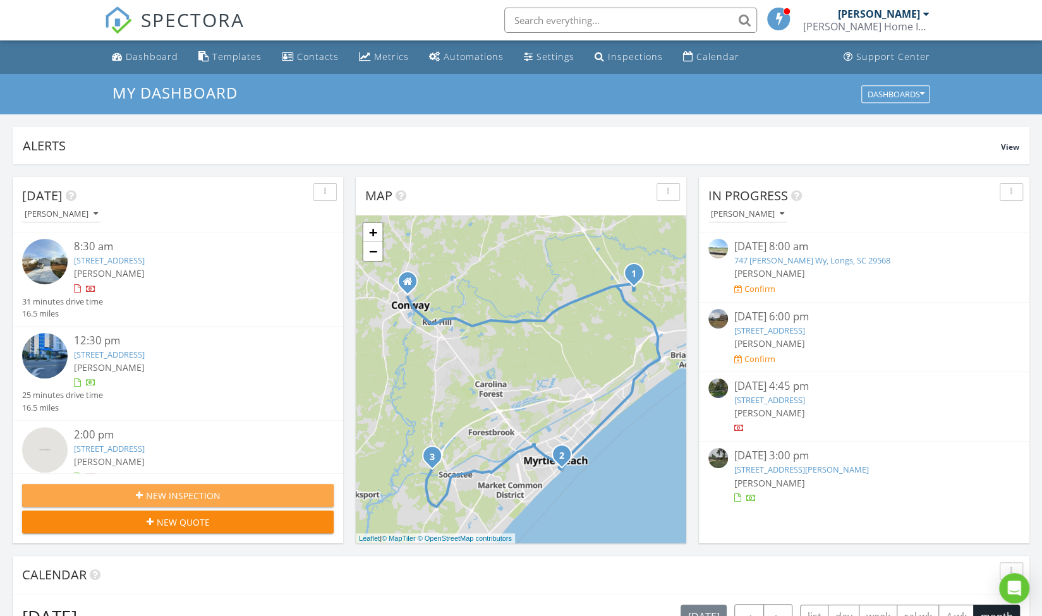
click at [181, 493] on span "New Inspection" at bounding box center [183, 495] width 75 height 13
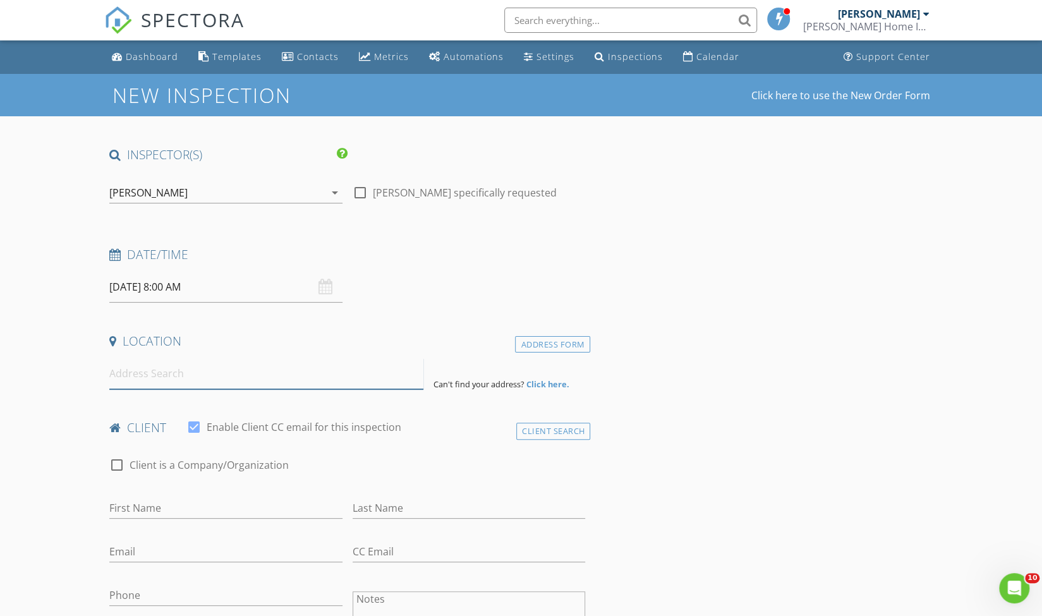
click at [212, 380] on input at bounding box center [266, 373] width 314 height 31
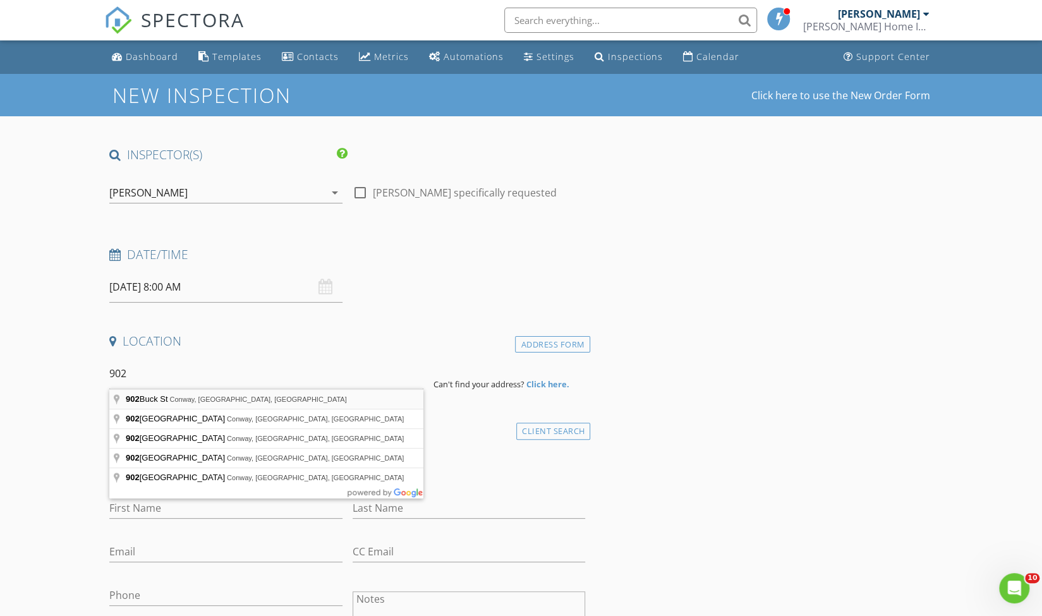
type input "[STREET_ADDRESS]"
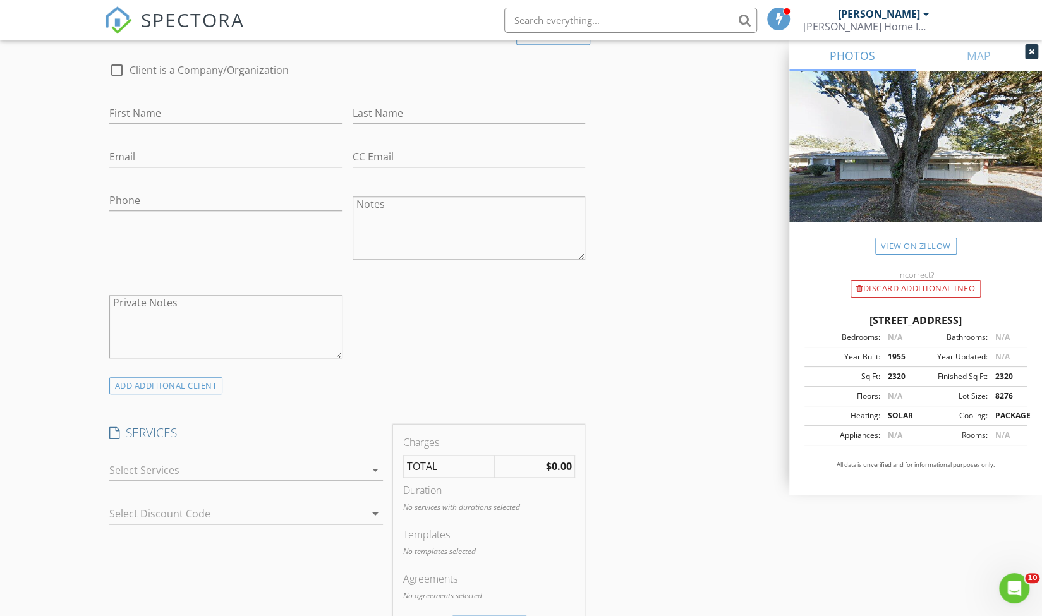
scroll to position [663, 0]
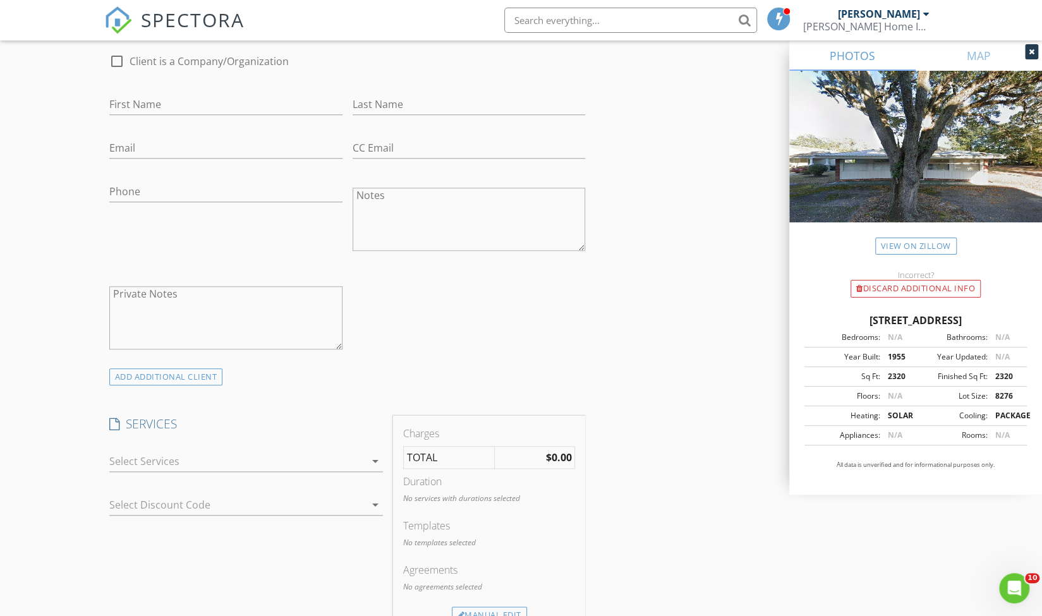
click at [119, 465] on div at bounding box center [237, 461] width 256 height 20
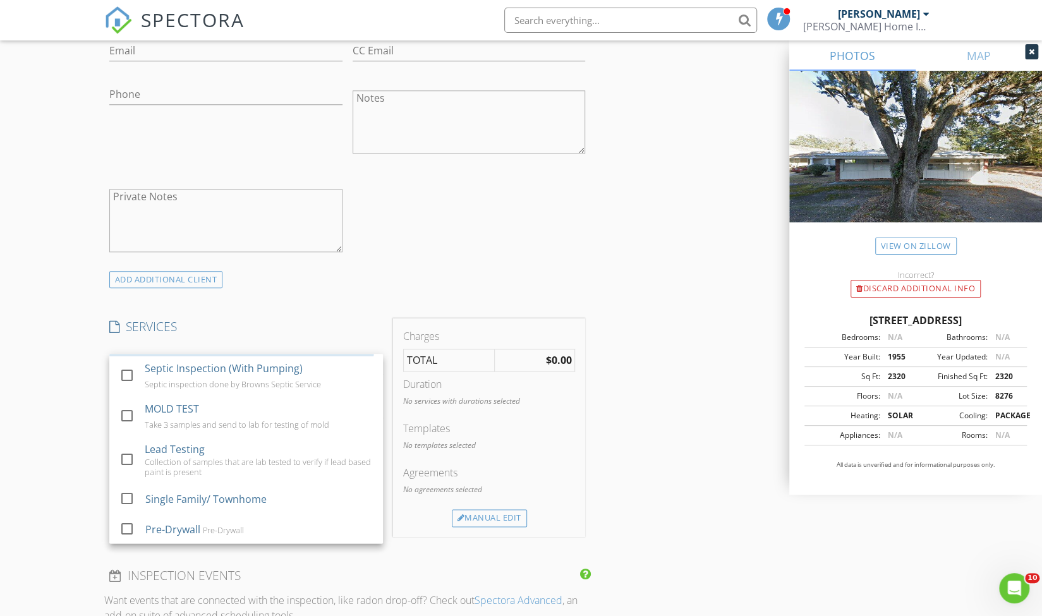
scroll to position [133, 0]
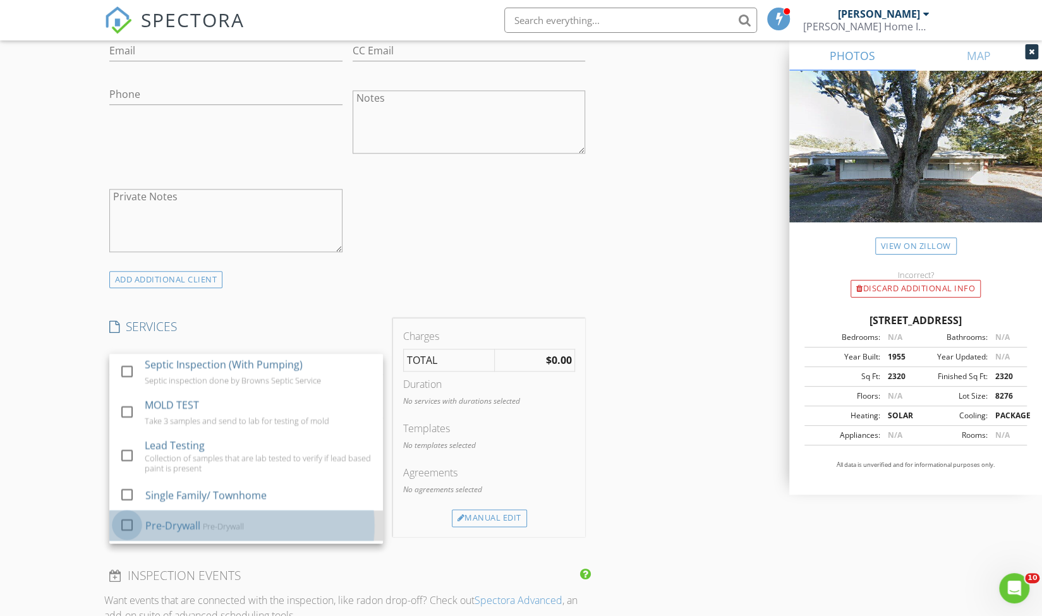
click at [126, 522] on div at bounding box center [126, 525] width 21 height 21
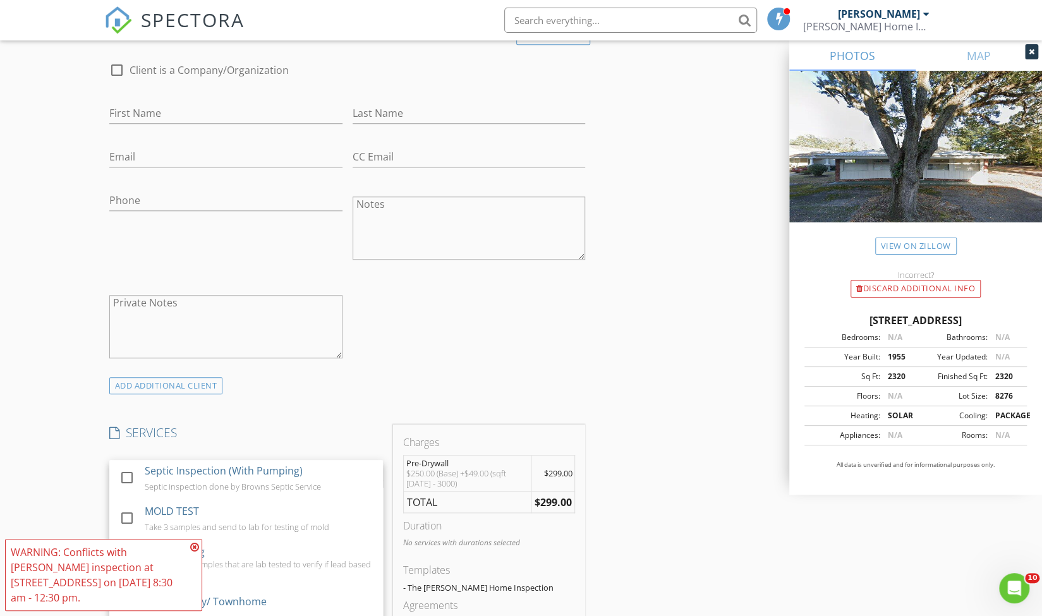
scroll to position [379, 0]
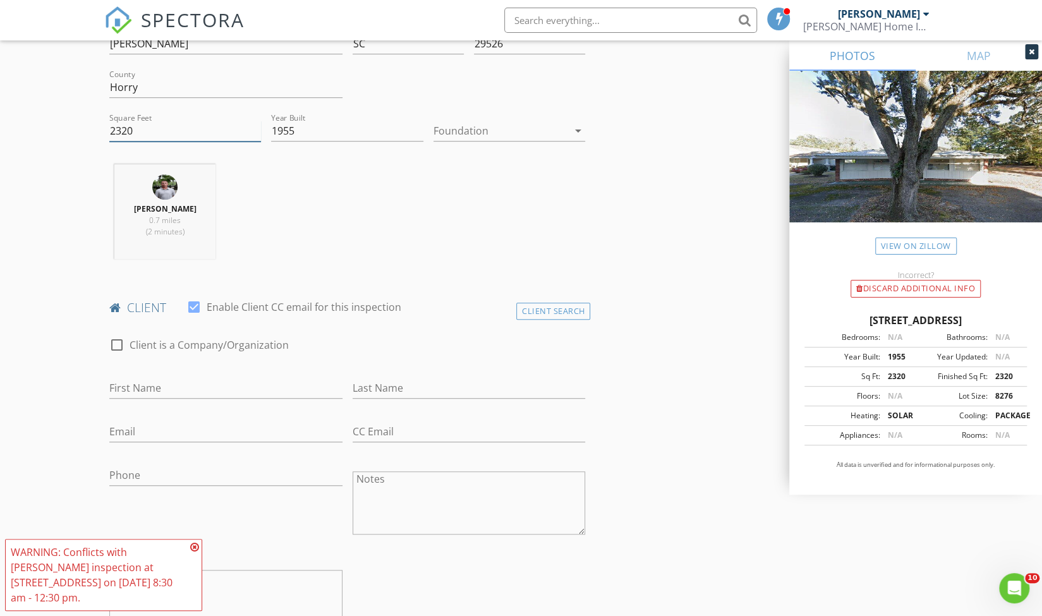
click at [138, 135] on input "2320" at bounding box center [185, 131] width 152 height 21
type input "2000"
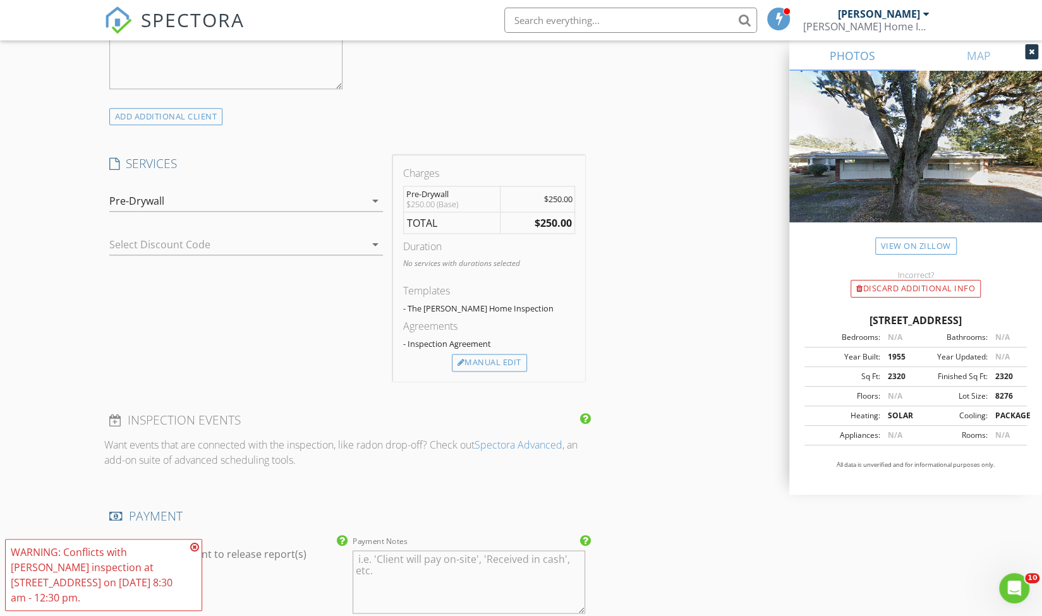
scroll to position [922, 0]
click at [116, 205] on div "Pre-Drywall" at bounding box center [136, 202] width 55 height 11
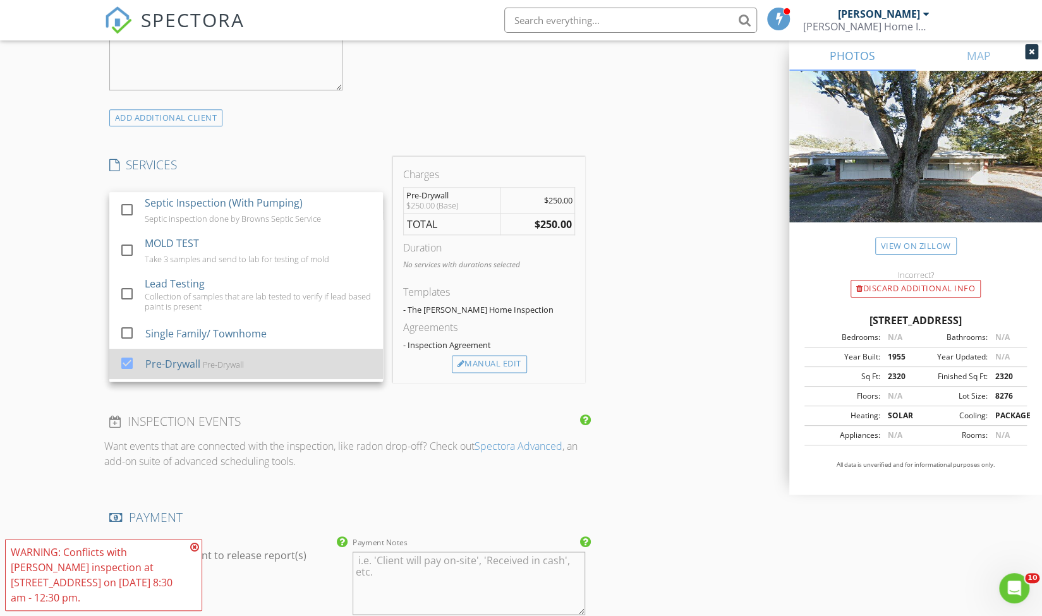
click at [126, 361] on div at bounding box center [126, 363] width 21 height 21
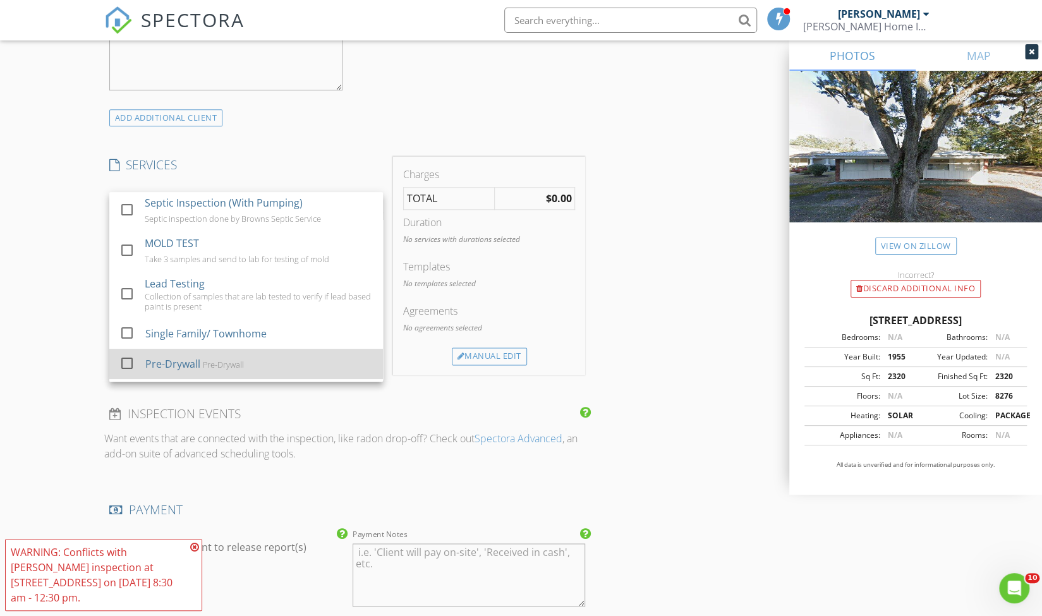
click at [116, 365] on link "check_box_outline_blank Pre-Drywall Pre-Drywall" at bounding box center [246, 364] width 274 height 30
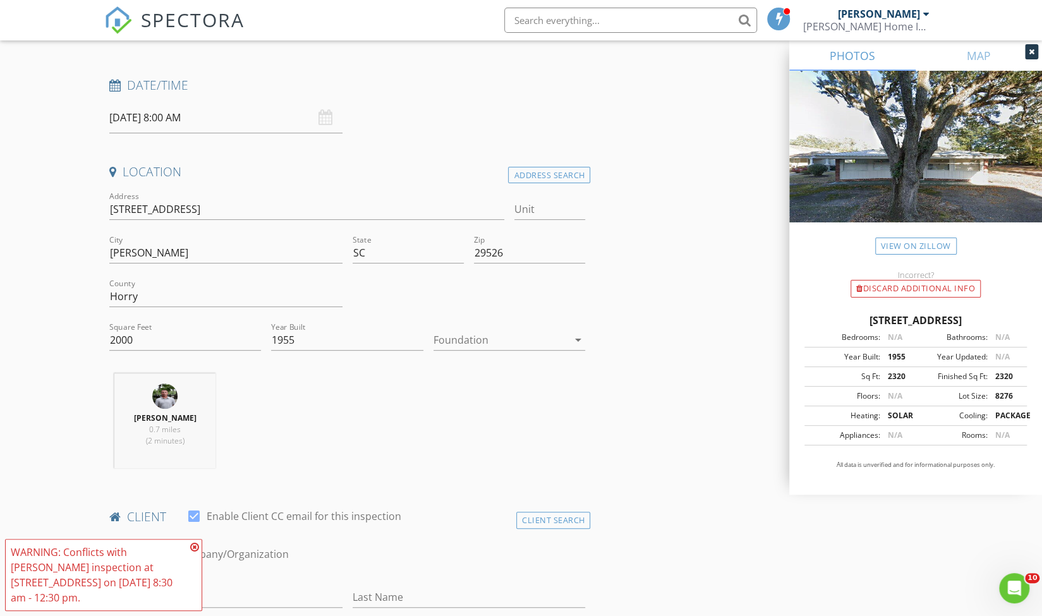
scroll to position [0, 0]
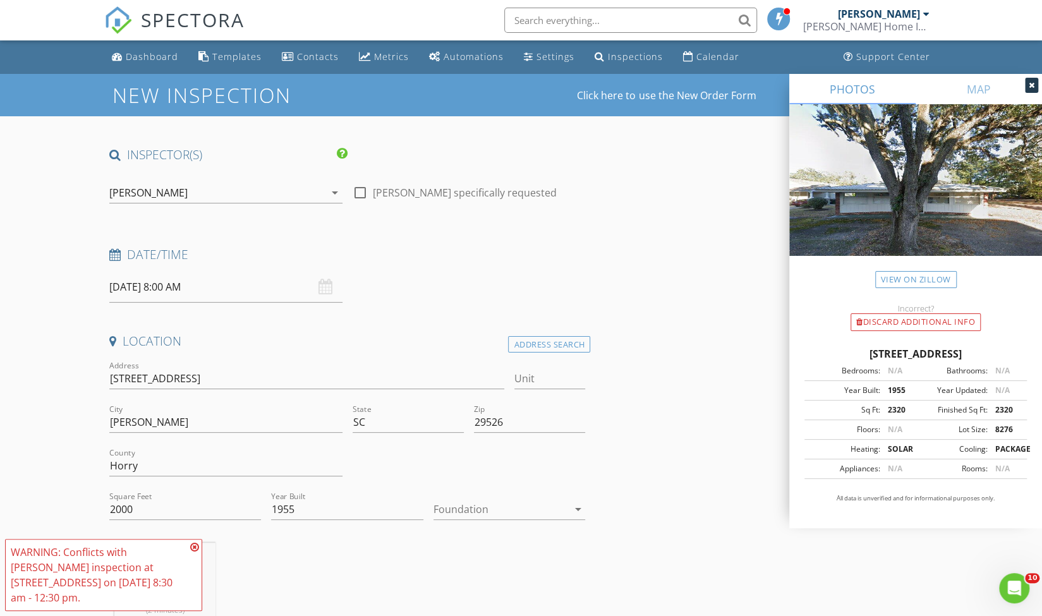
click at [130, 25] on img at bounding box center [118, 20] width 28 height 28
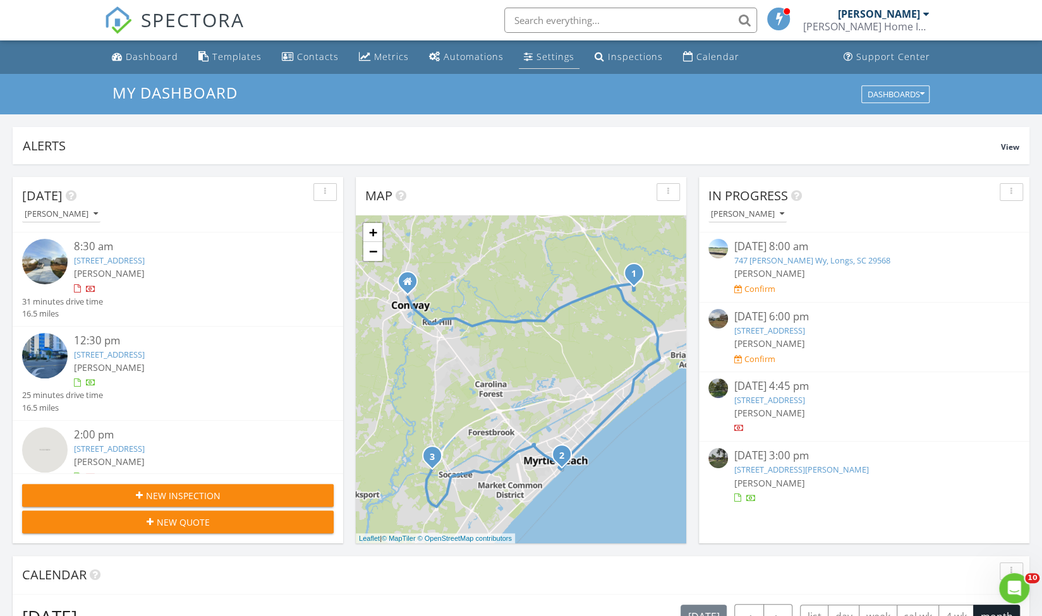
click at [550, 54] on div "Settings" at bounding box center [556, 57] width 38 height 12
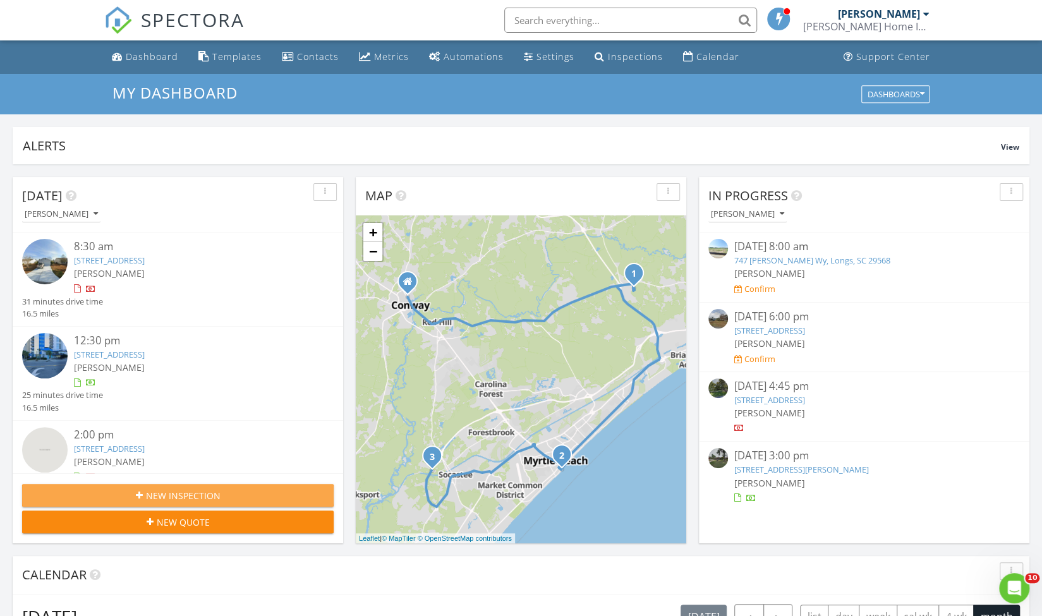
click at [226, 496] on div "New Inspection" at bounding box center [177, 495] width 291 height 13
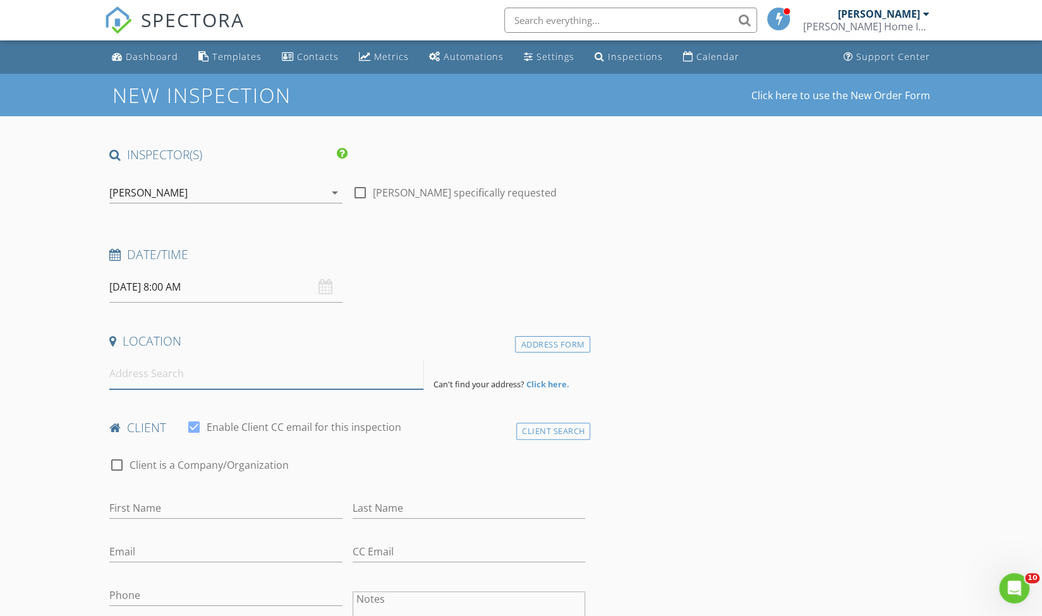
click at [171, 379] on input at bounding box center [266, 373] width 314 height 31
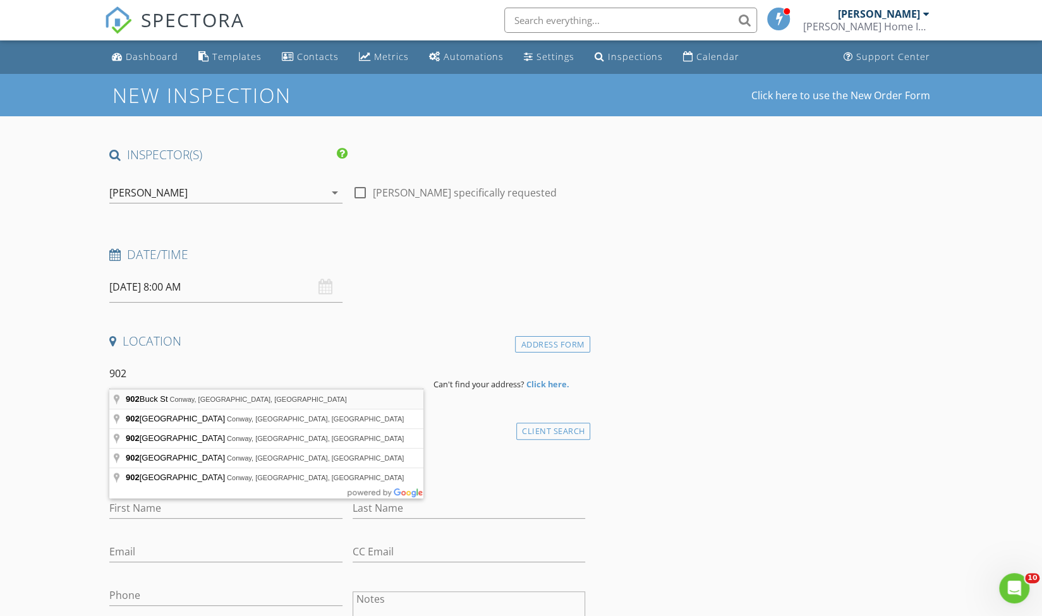
type input "[STREET_ADDRESS]"
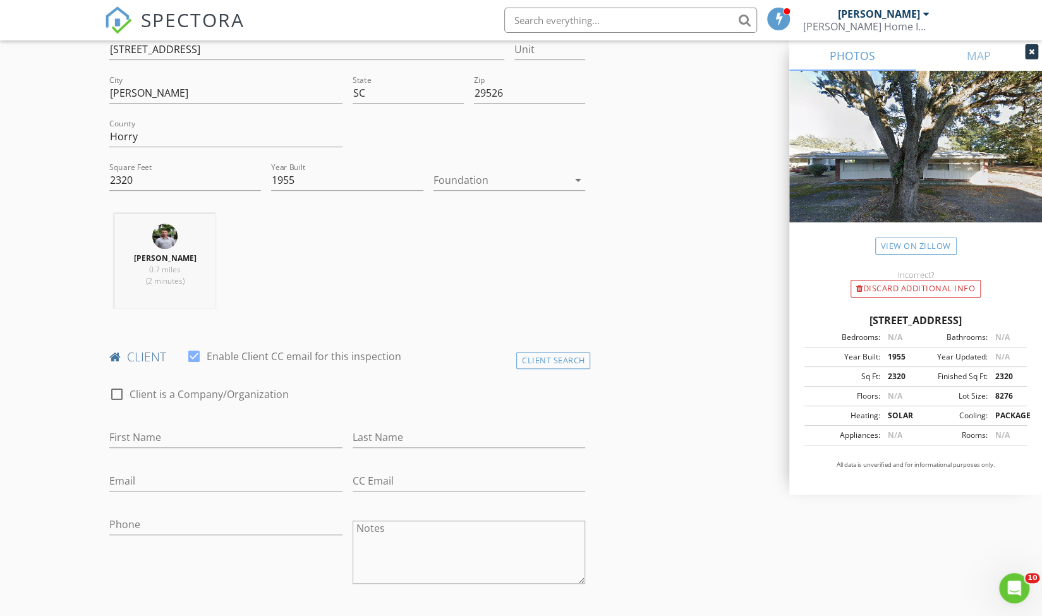
scroll to position [332, 0]
drag, startPoint x: 148, startPoint y: 179, endPoint x: 110, endPoint y: 178, distance: 38.0
click at [110, 178] on input "2320" at bounding box center [185, 178] width 152 height 21
type input "2000"
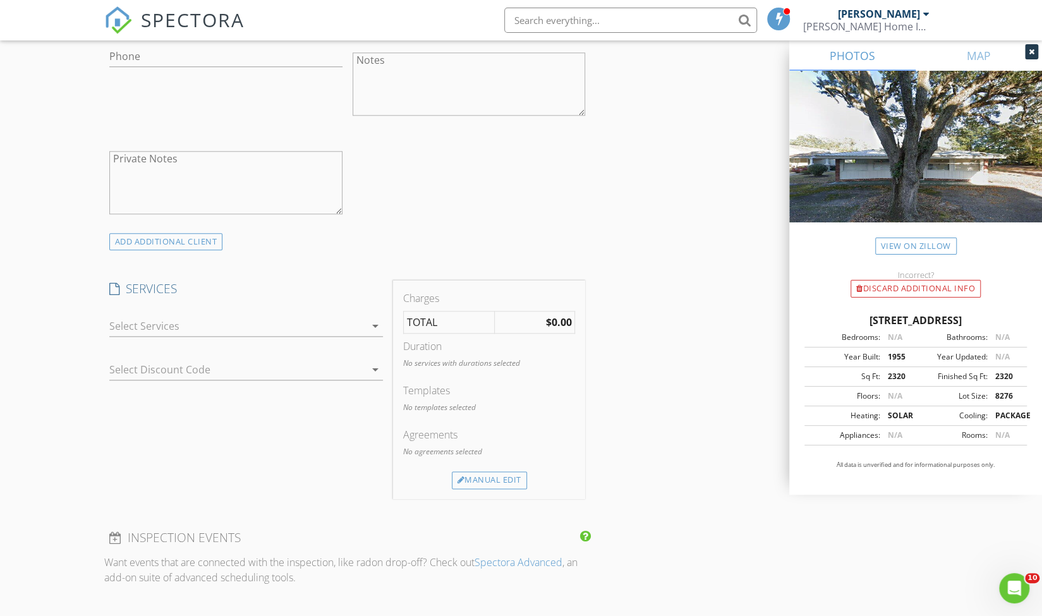
scroll to position [797, 0]
click at [130, 321] on div at bounding box center [237, 327] width 256 height 20
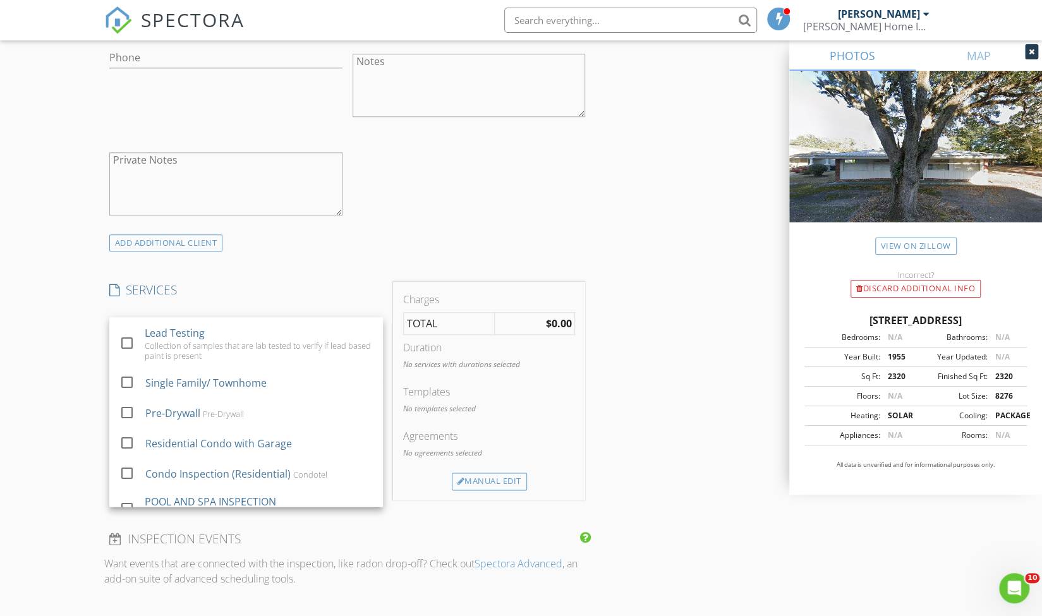
scroll to position [205, 0]
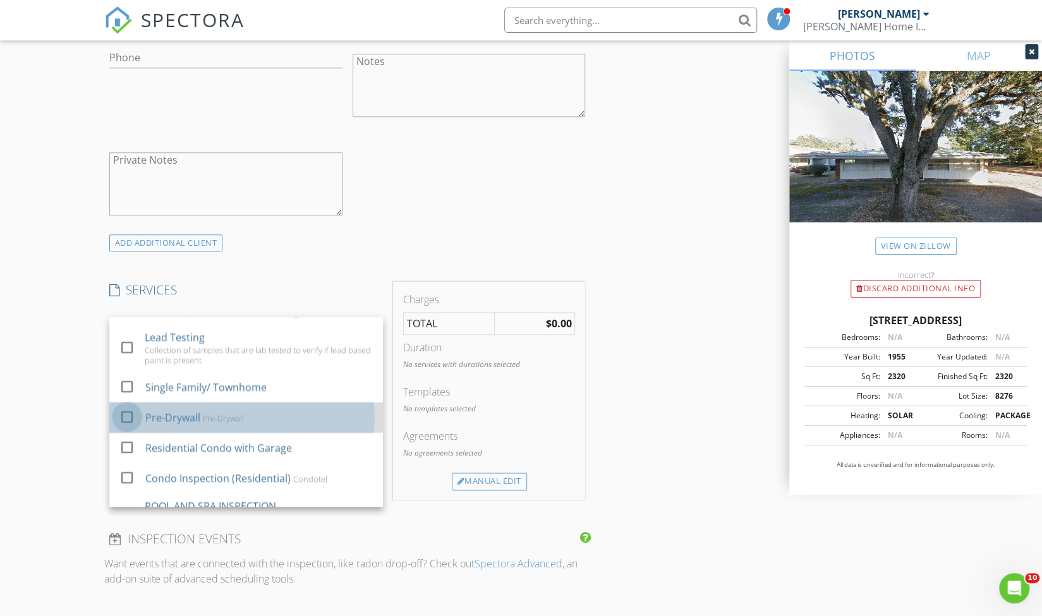
click at [126, 414] on div at bounding box center [126, 416] width 21 height 21
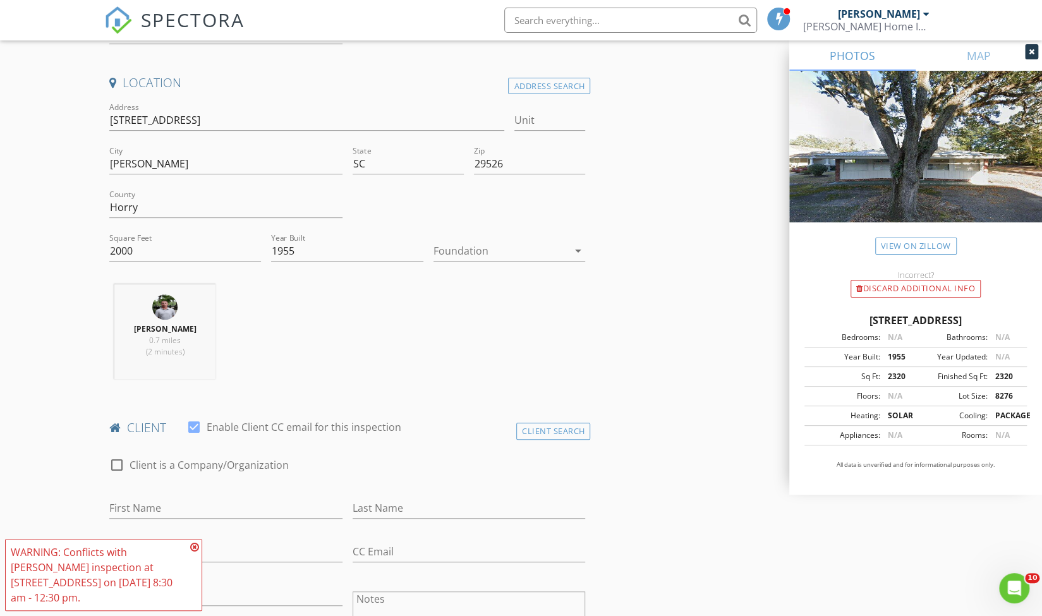
scroll to position [254, 0]
click at [115, 30] on img at bounding box center [118, 20] width 28 height 28
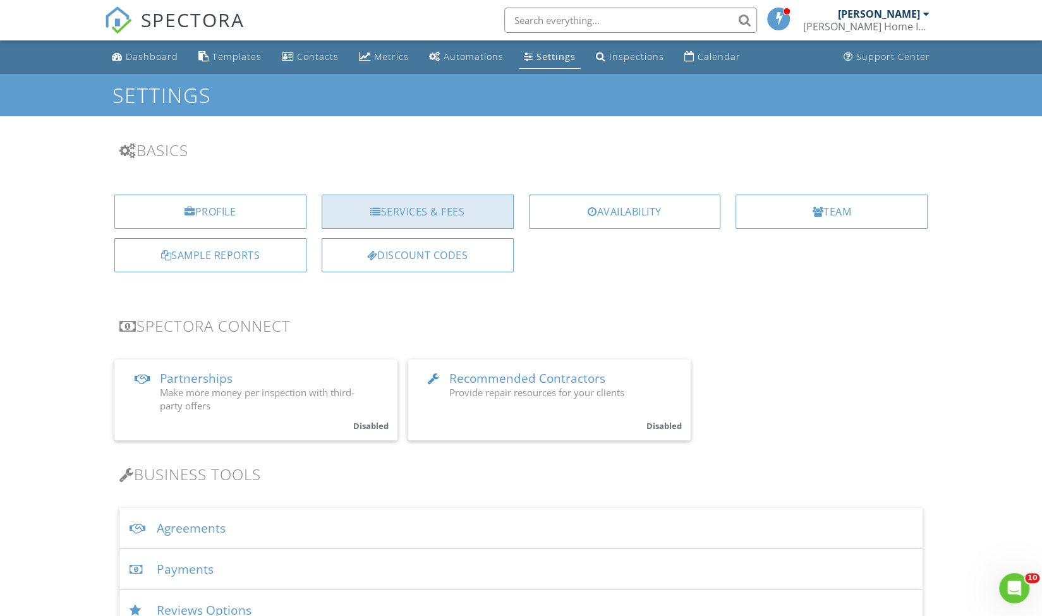
click at [403, 204] on div "Services & Fees" at bounding box center [418, 212] width 192 height 34
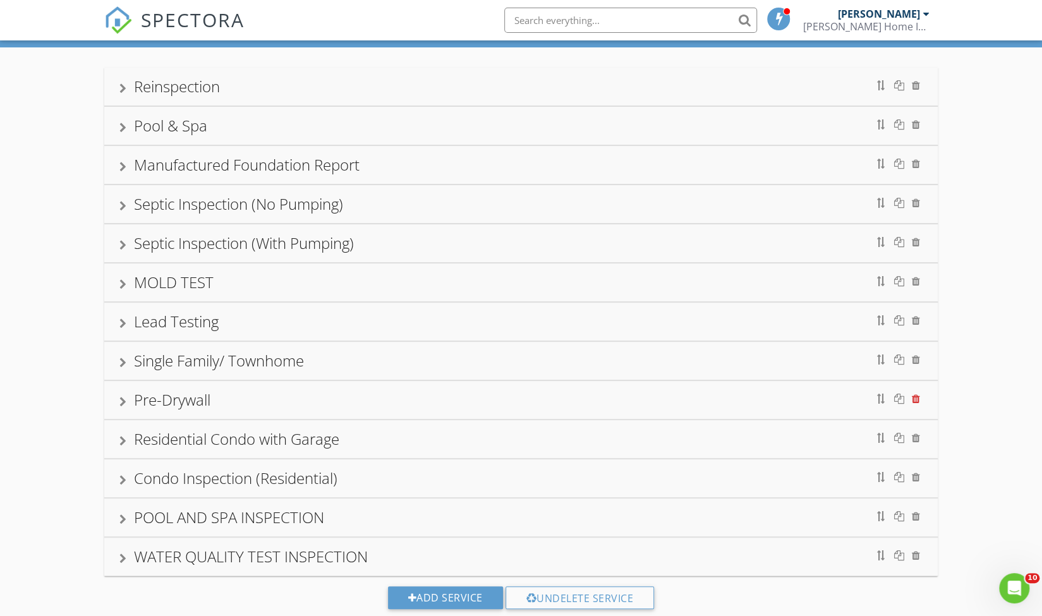
scroll to position [96, 0]
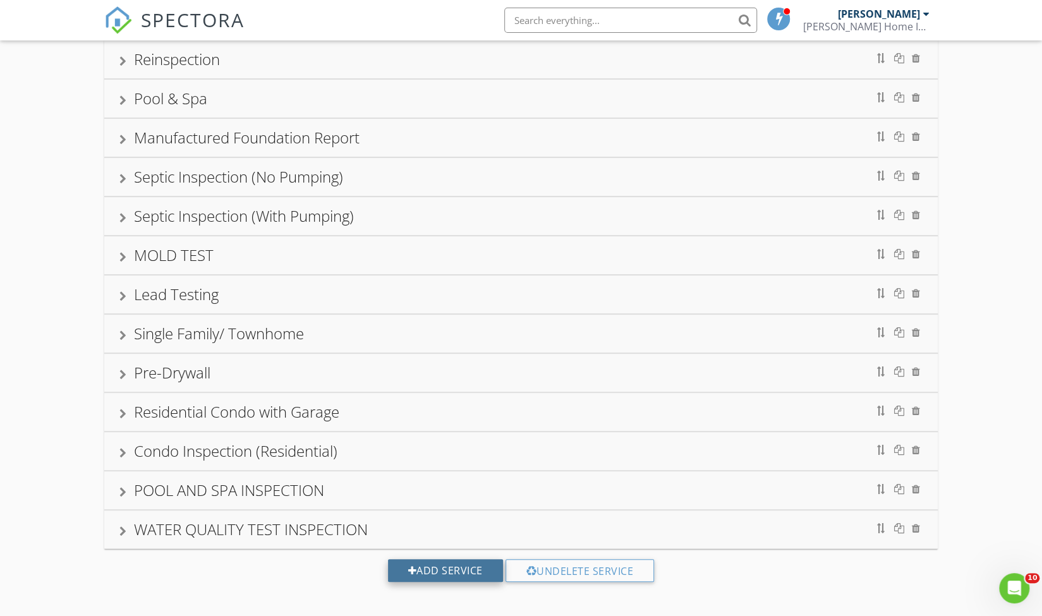
click at [449, 560] on div "Add Service" at bounding box center [445, 570] width 115 height 23
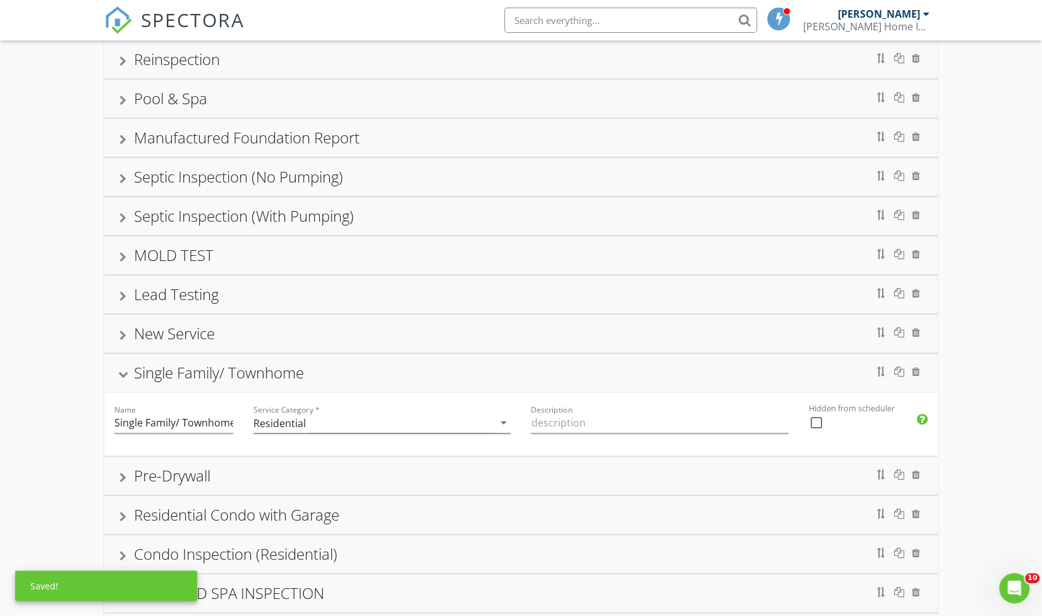
scroll to position [135, 0]
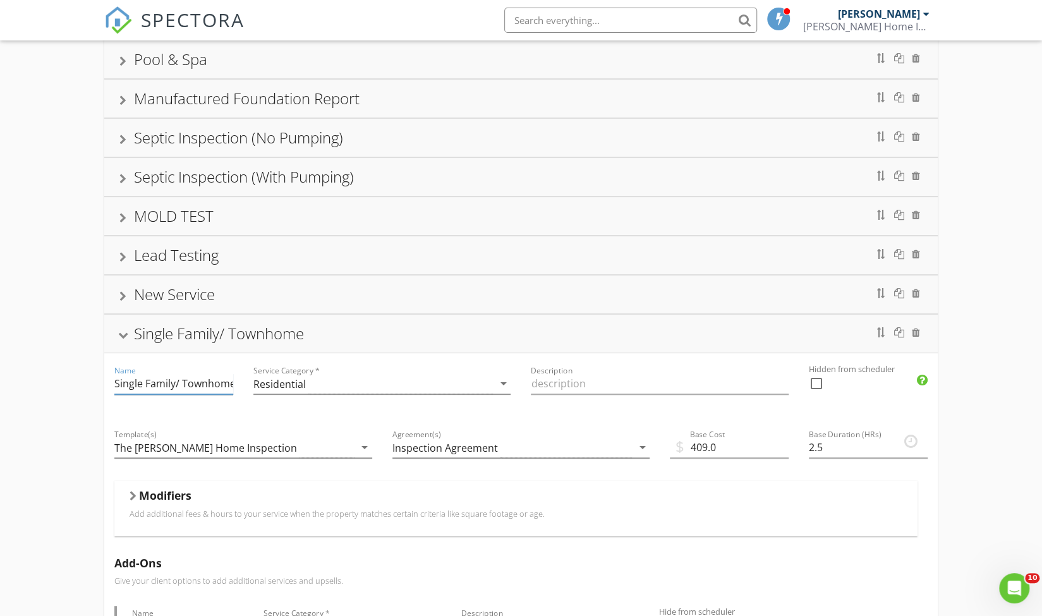
click at [192, 386] on input "Single Family/ Townhome" at bounding box center [173, 384] width 119 height 21
type input "Pre-Drywall (new)"
click at [550, 380] on input "Description" at bounding box center [660, 384] width 258 height 21
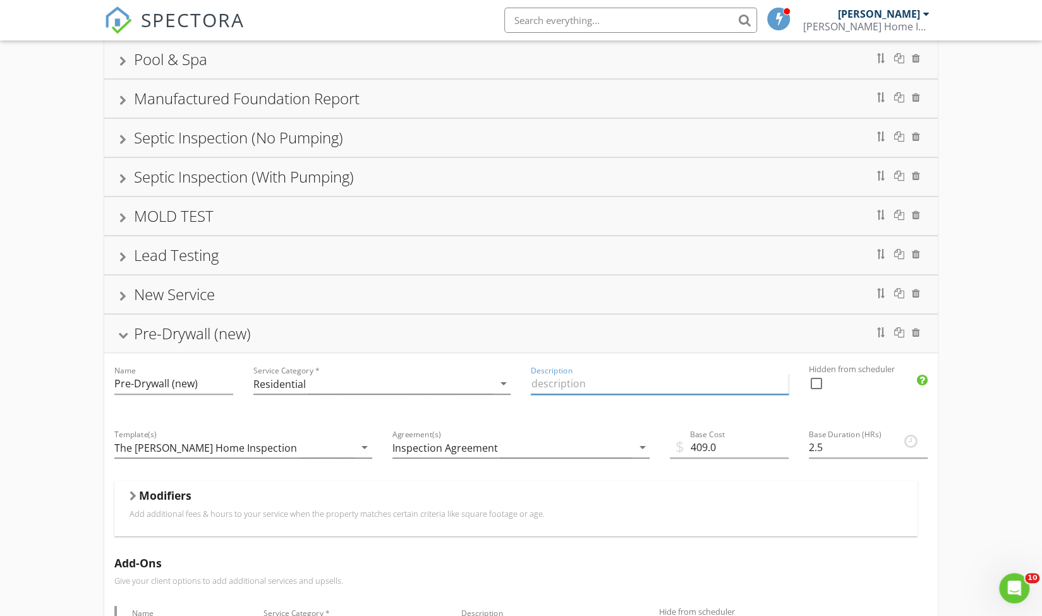
type input "N"
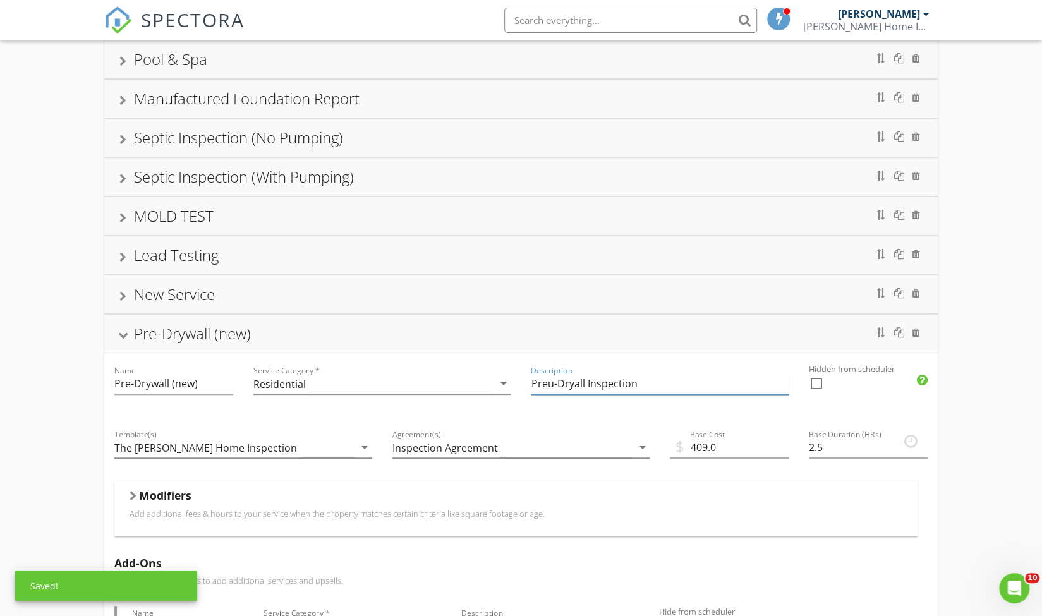
drag, startPoint x: 550, startPoint y: 380, endPoint x: 539, endPoint y: 379, distance: 11.4
click at [539, 379] on input "Preu-Dryall Inspection" at bounding box center [660, 384] width 258 height 21
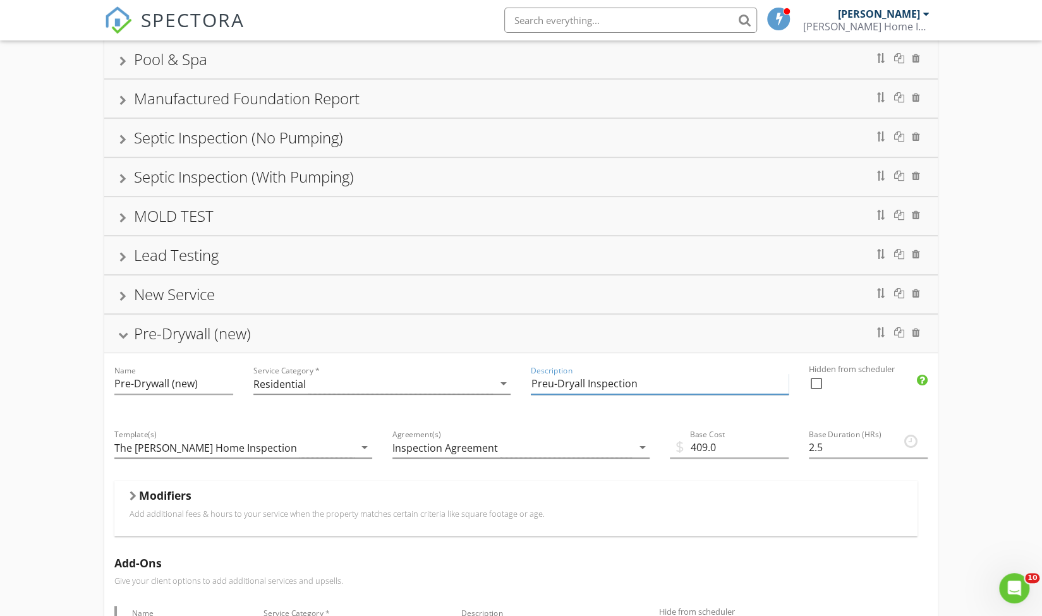
click at [551, 382] on input "Preu-Dryall Inspection" at bounding box center [660, 384] width 258 height 21
type input "Pre-Drywall Inspection"
drag, startPoint x: 731, startPoint y: 442, endPoint x: 651, endPoint y: 442, distance: 80.3
type input "0"
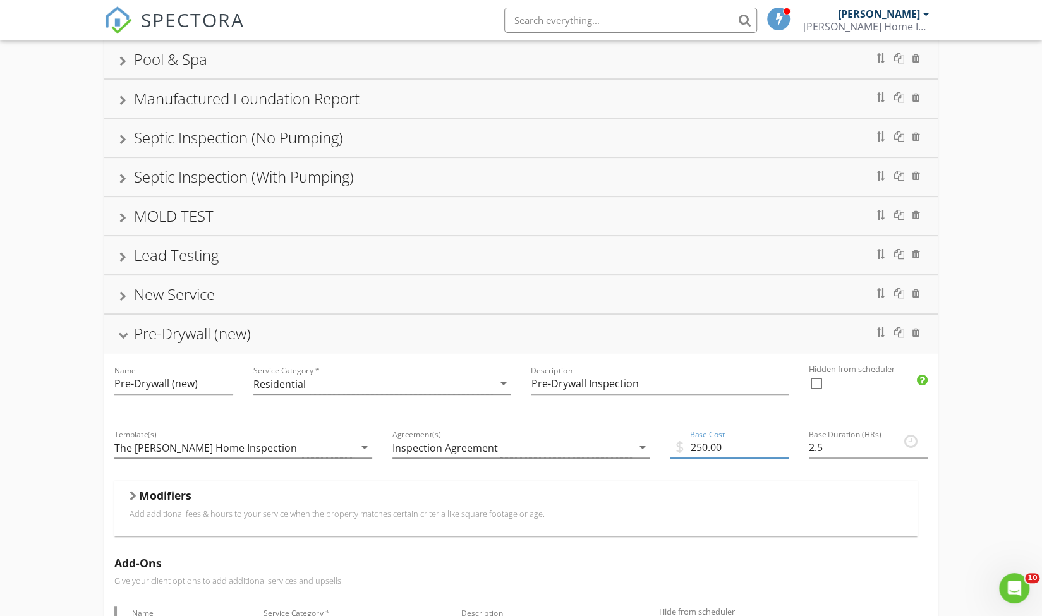
type input "250.00"
click at [171, 489] on h5 "Modifiers" at bounding box center [165, 495] width 52 height 13
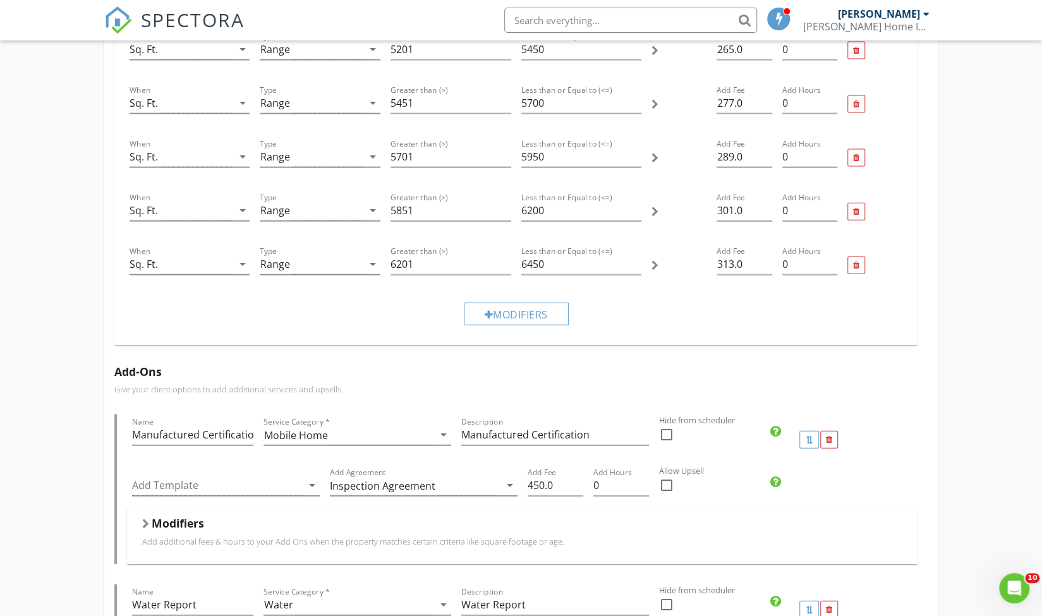
scroll to position [1751, 0]
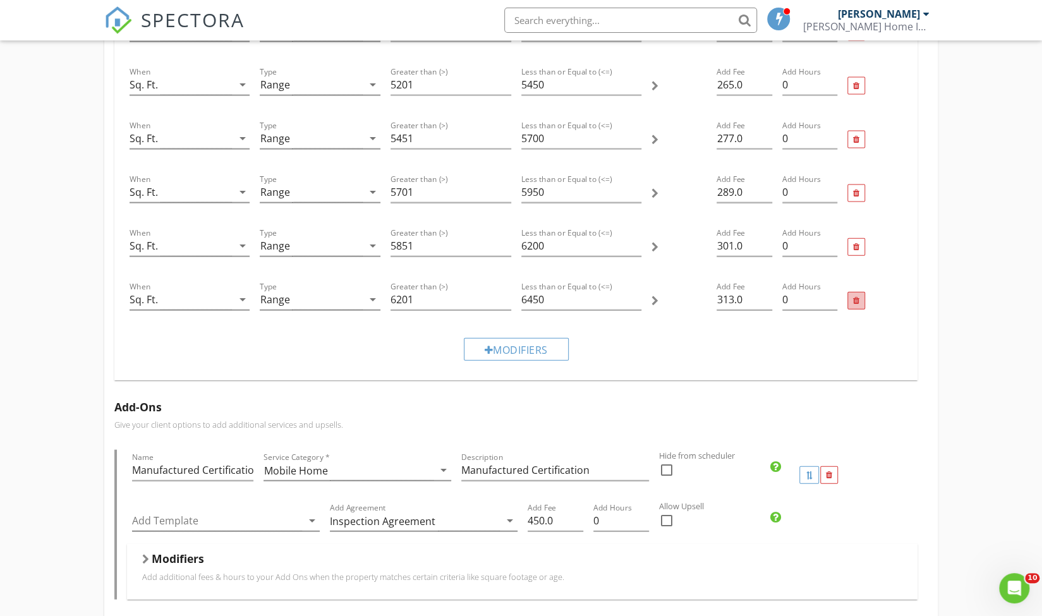
click at [853, 297] on div at bounding box center [856, 301] width 6 height 8
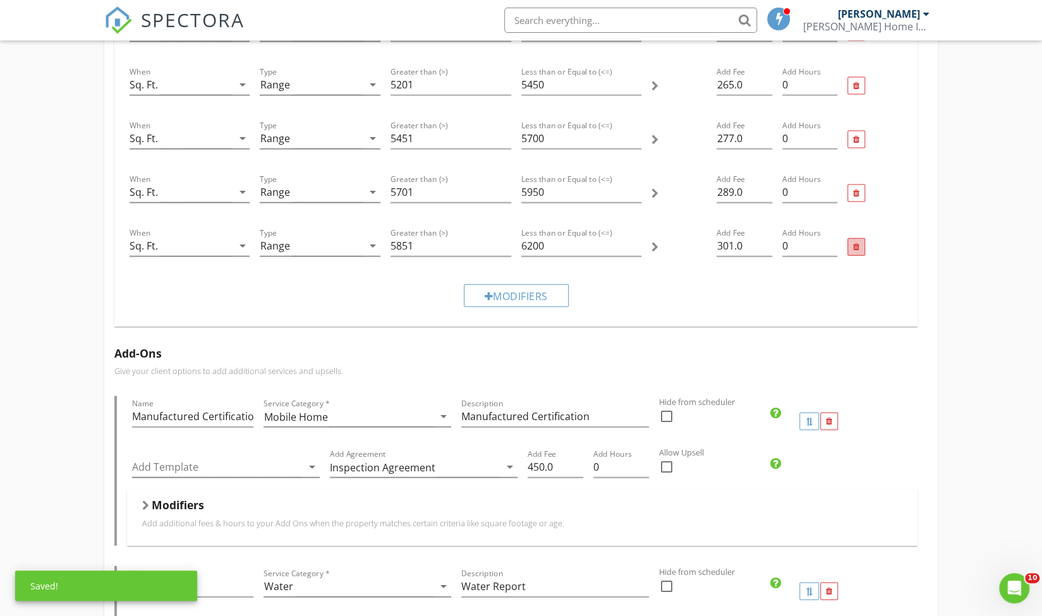
click at [857, 245] on div at bounding box center [857, 247] width 18 height 18
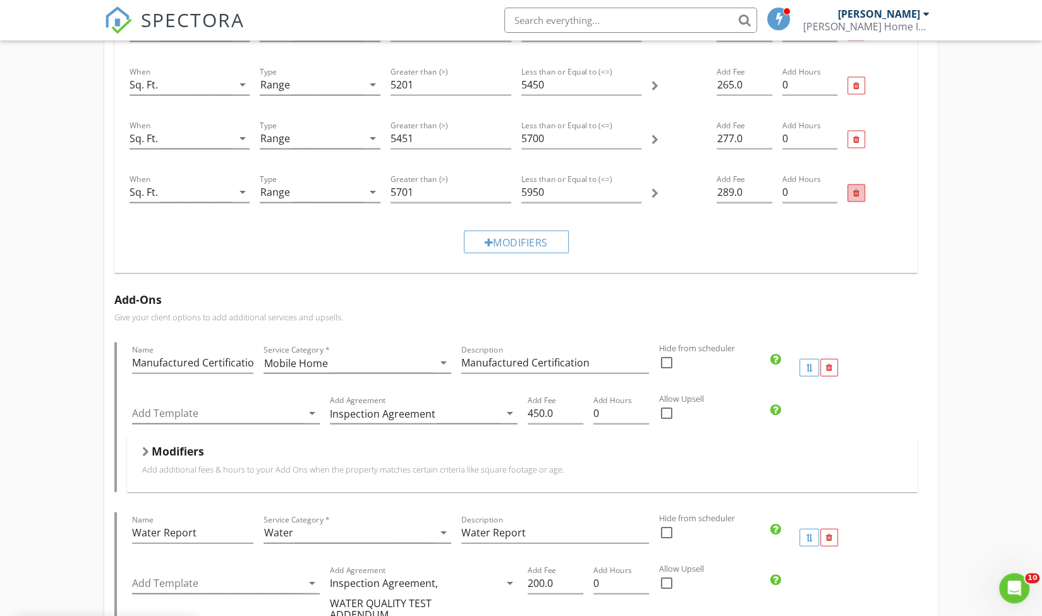
click at [856, 190] on div at bounding box center [856, 194] width 6 height 8
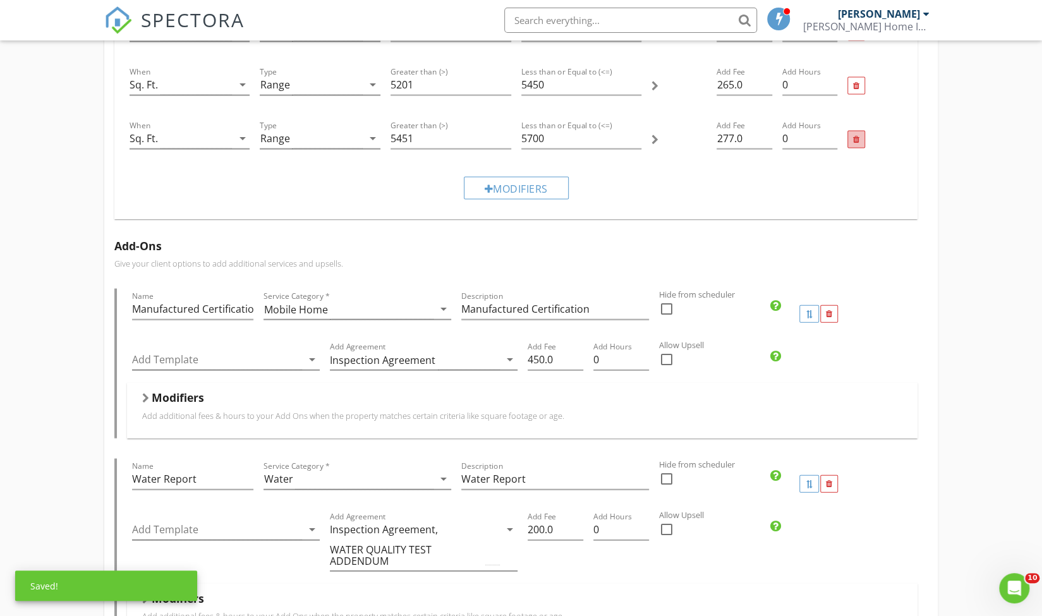
click at [855, 136] on div at bounding box center [856, 140] width 6 height 8
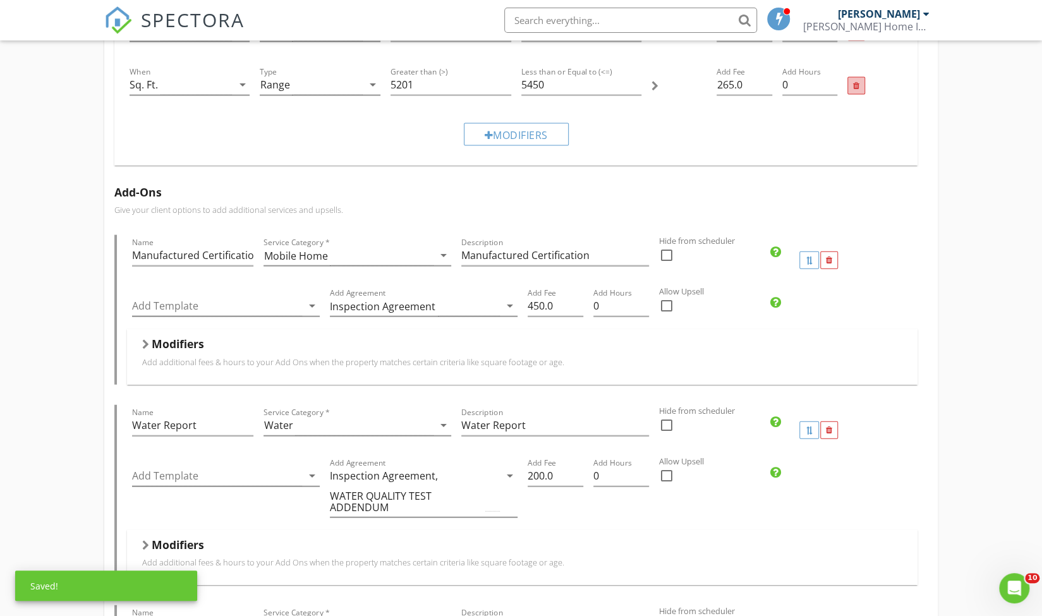
click at [855, 82] on div at bounding box center [856, 86] width 6 height 8
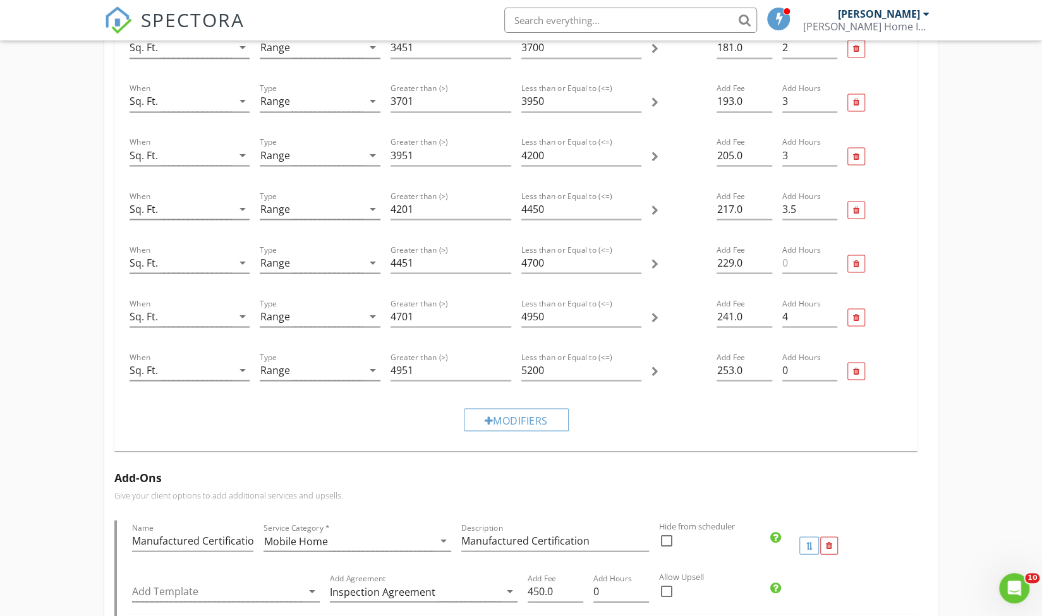
scroll to position [1411, 0]
click at [857, 369] on div at bounding box center [856, 373] width 6 height 8
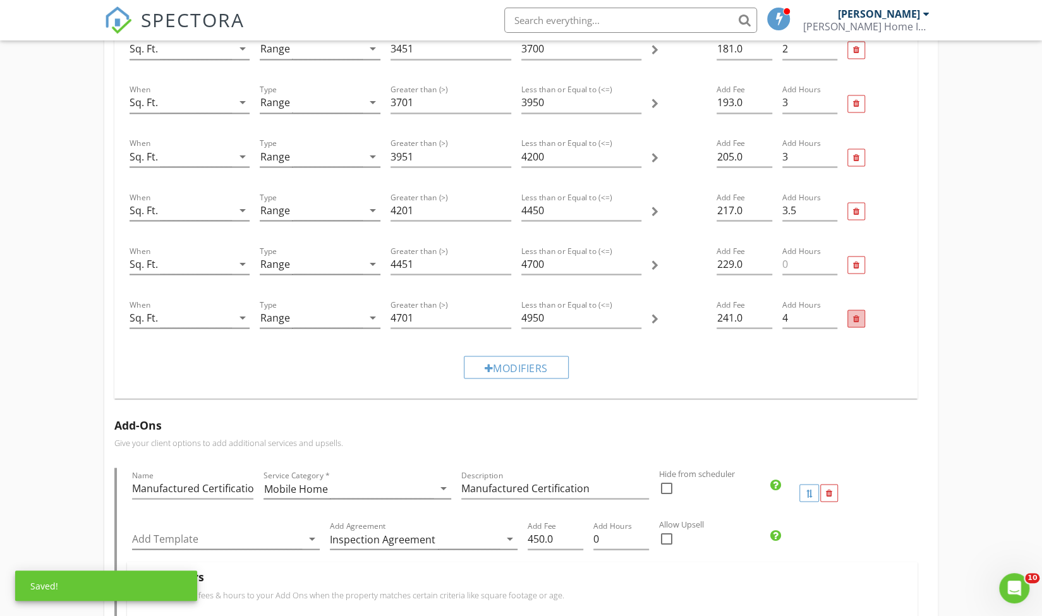
click at [855, 315] on div at bounding box center [856, 319] width 6 height 8
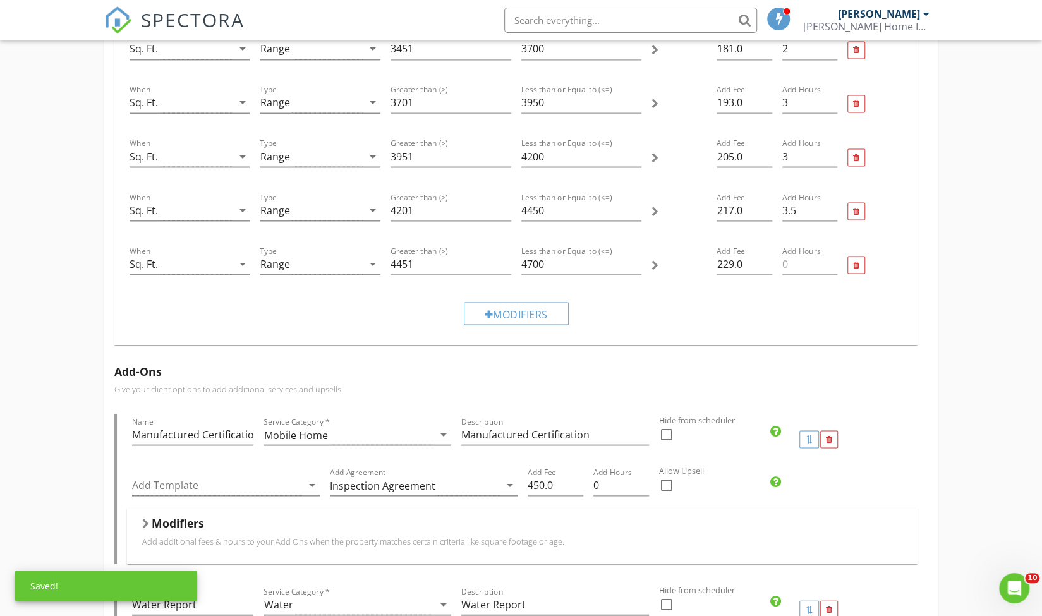
click at [858, 247] on div at bounding box center [875, 265] width 65 height 54
click at [857, 261] on div at bounding box center [856, 265] width 6 height 8
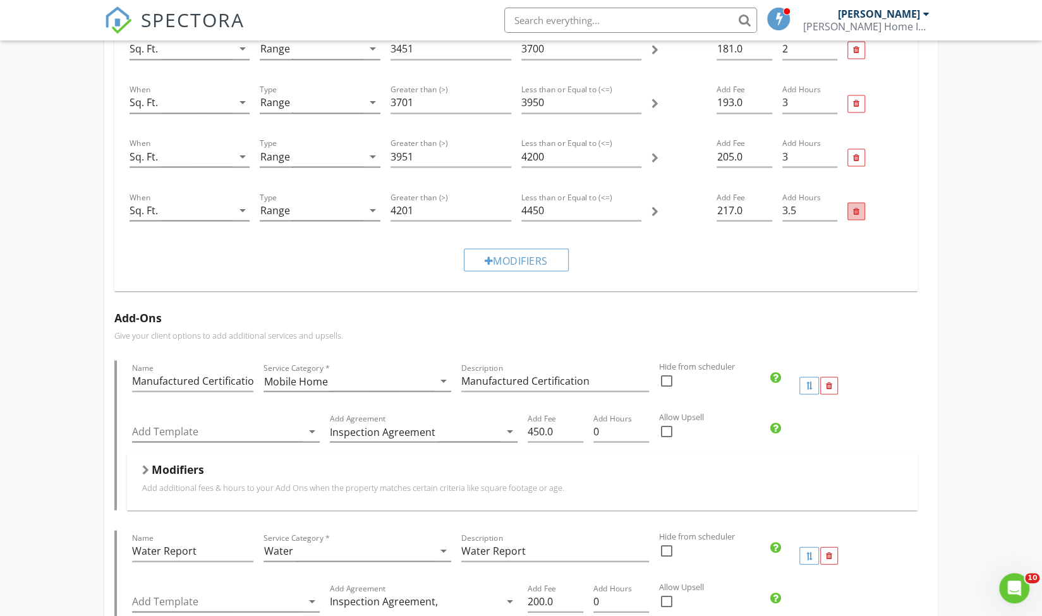
click at [853, 202] on div at bounding box center [857, 211] width 18 height 18
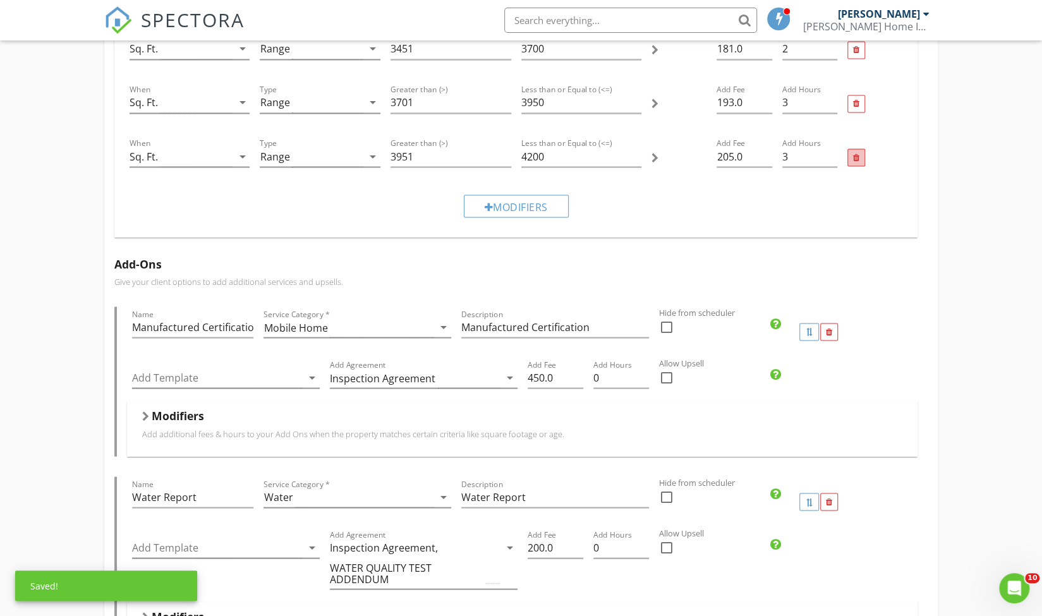
click at [853, 154] on div at bounding box center [856, 158] width 6 height 8
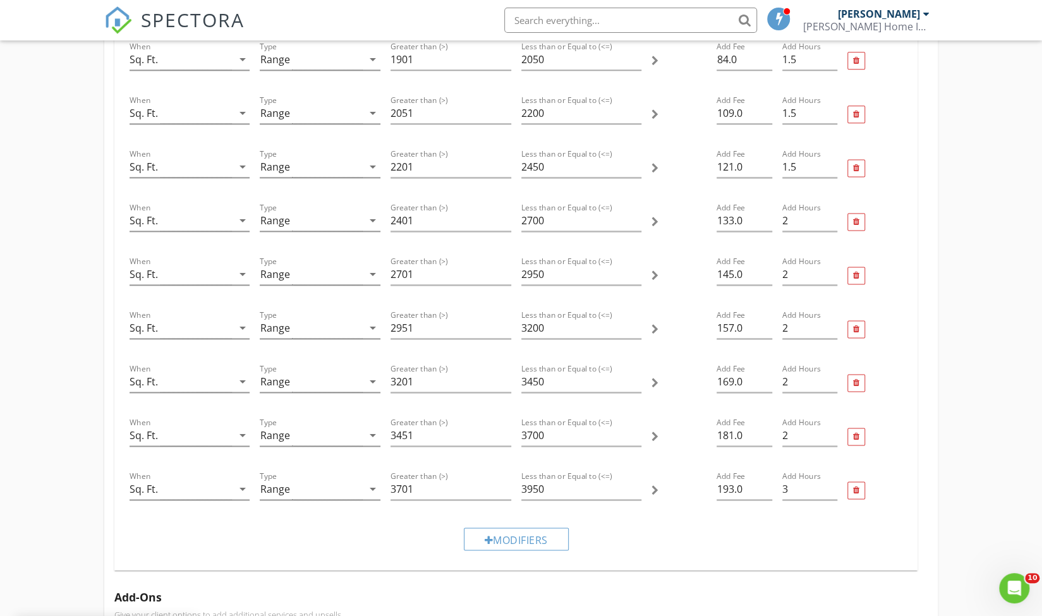
scroll to position [1034, 0]
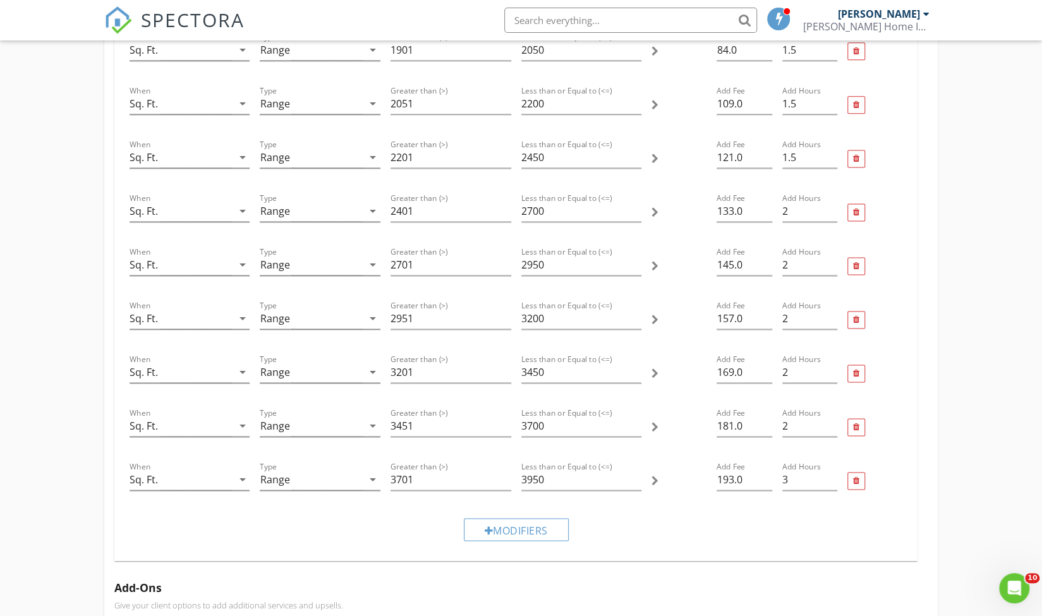
click at [854, 461] on div at bounding box center [875, 482] width 65 height 54
click at [855, 477] on div at bounding box center [856, 481] width 6 height 8
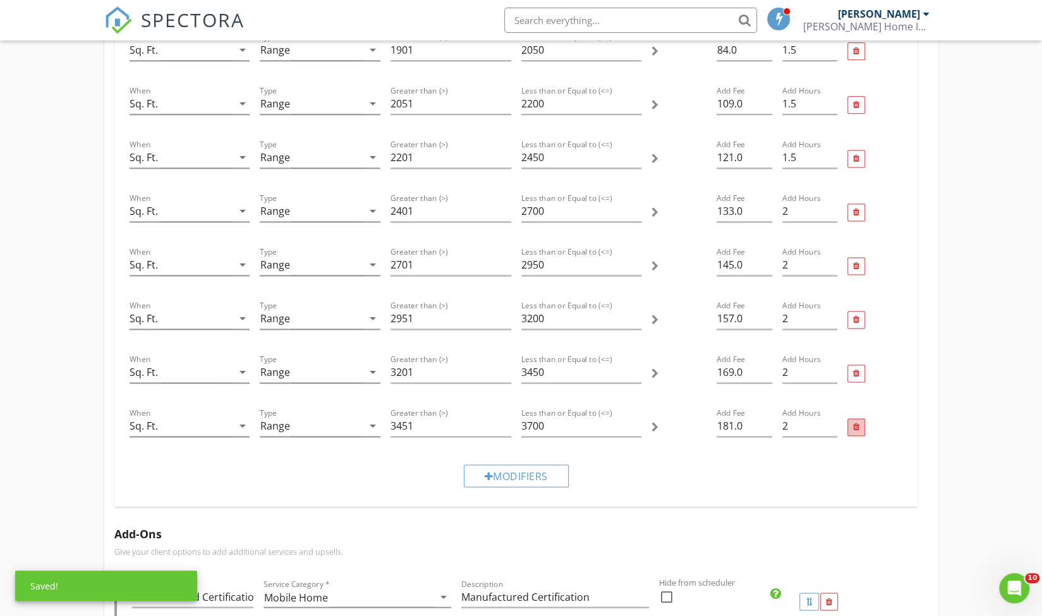
click at [852, 418] on div at bounding box center [857, 427] width 18 height 18
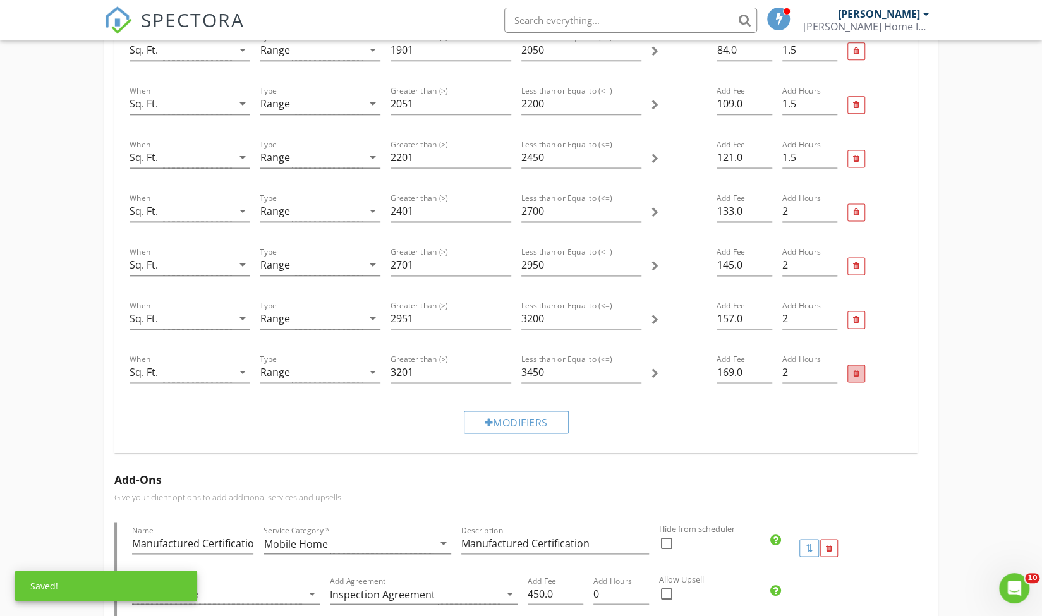
click at [855, 370] on div at bounding box center [856, 374] width 6 height 8
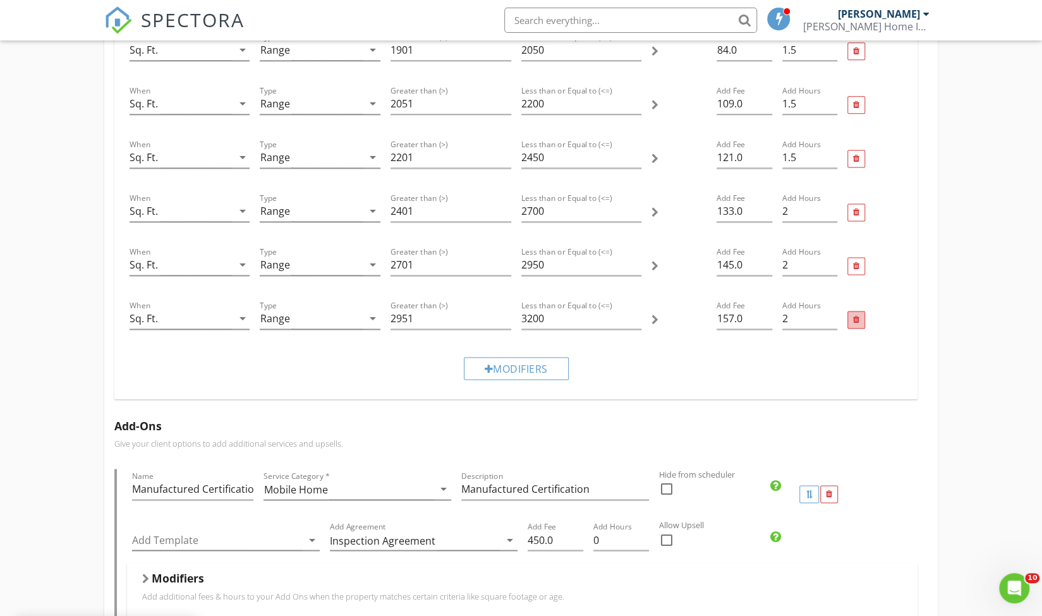
click at [853, 316] on div at bounding box center [856, 320] width 6 height 8
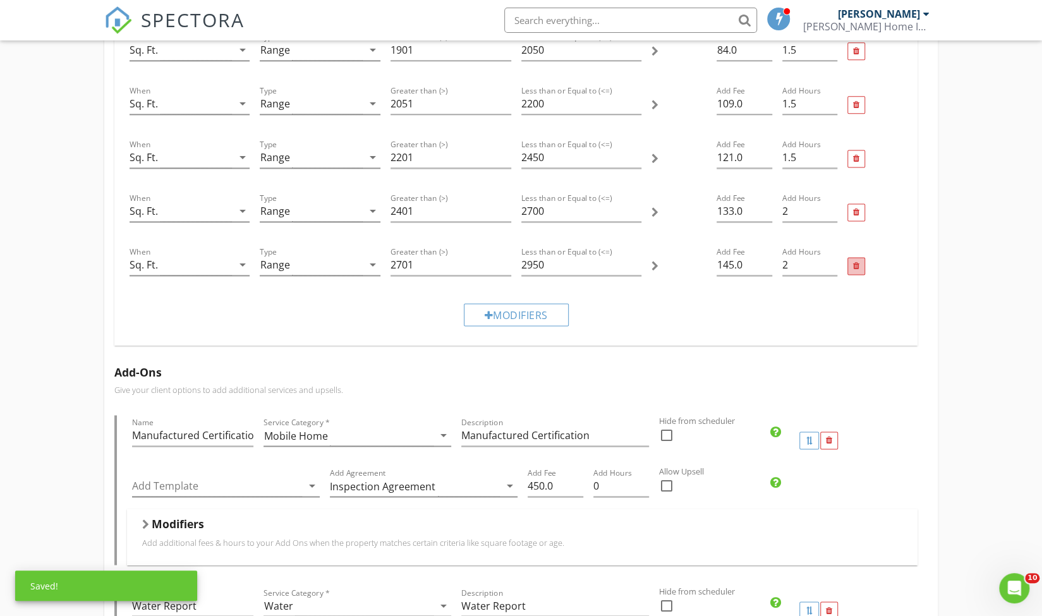
click at [855, 257] on div at bounding box center [857, 266] width 18 height 18
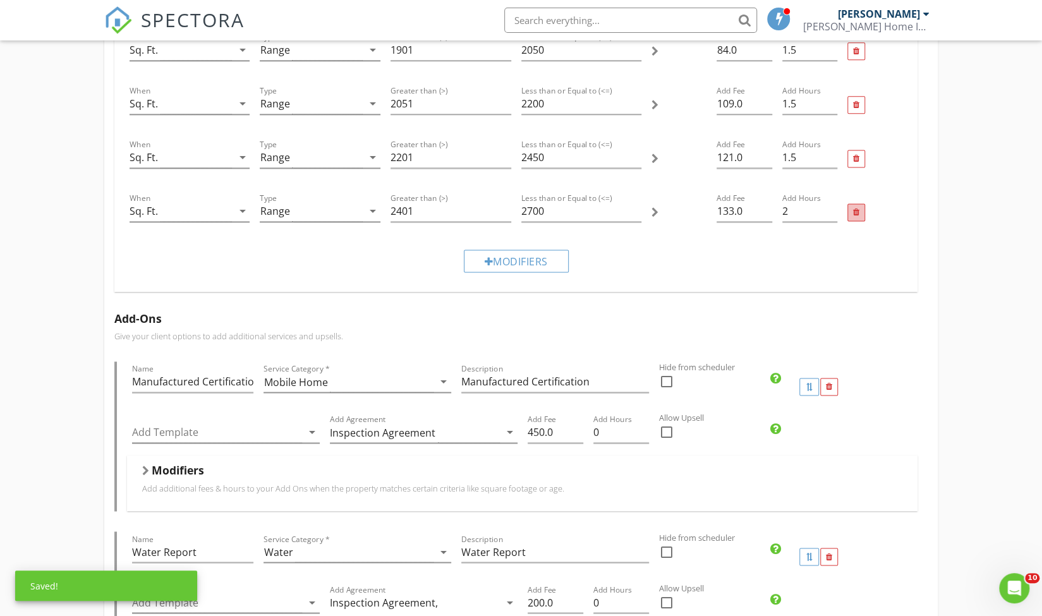
click at [858, 209] on div at bounding box center [856, 213] width 6 height 8
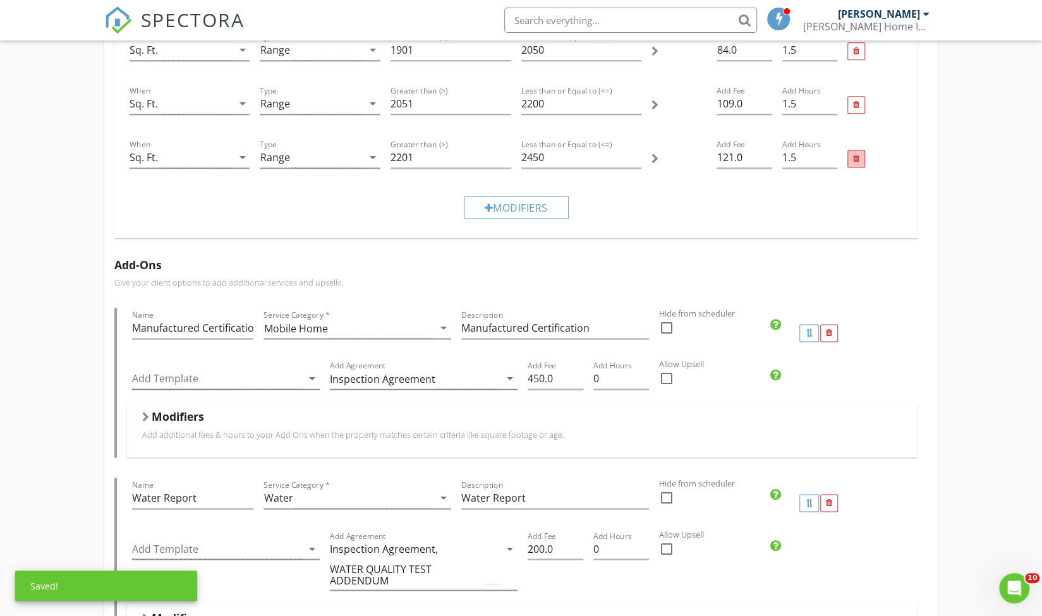
click at [855, 155] on div at bounding box center [856, 159] width 6 height 8
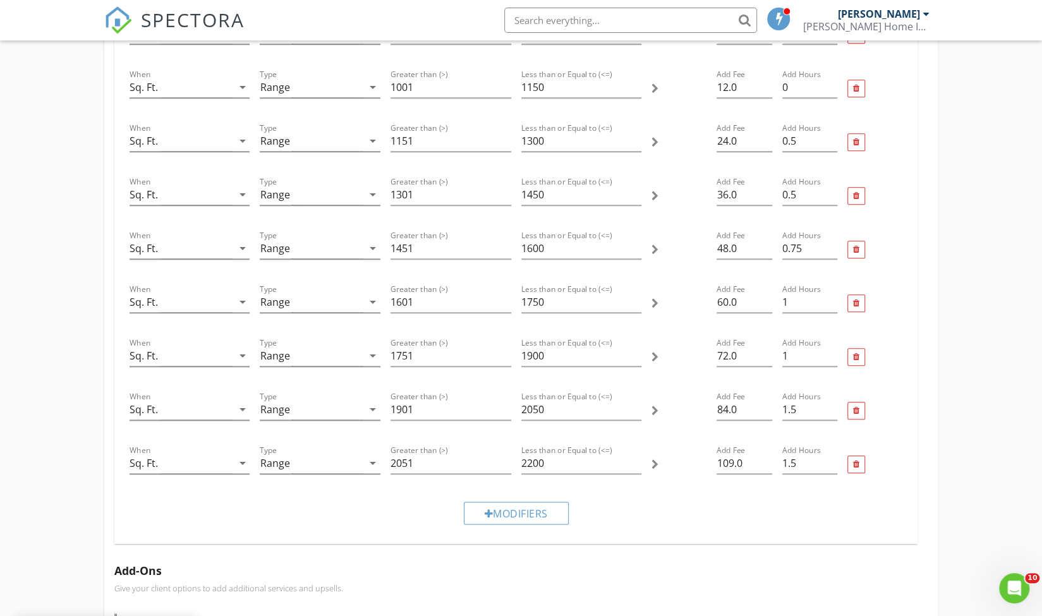
scroll to position [675, 0]
click at [856, 245] on div at bounding box center [856, 249] width 6 height 8
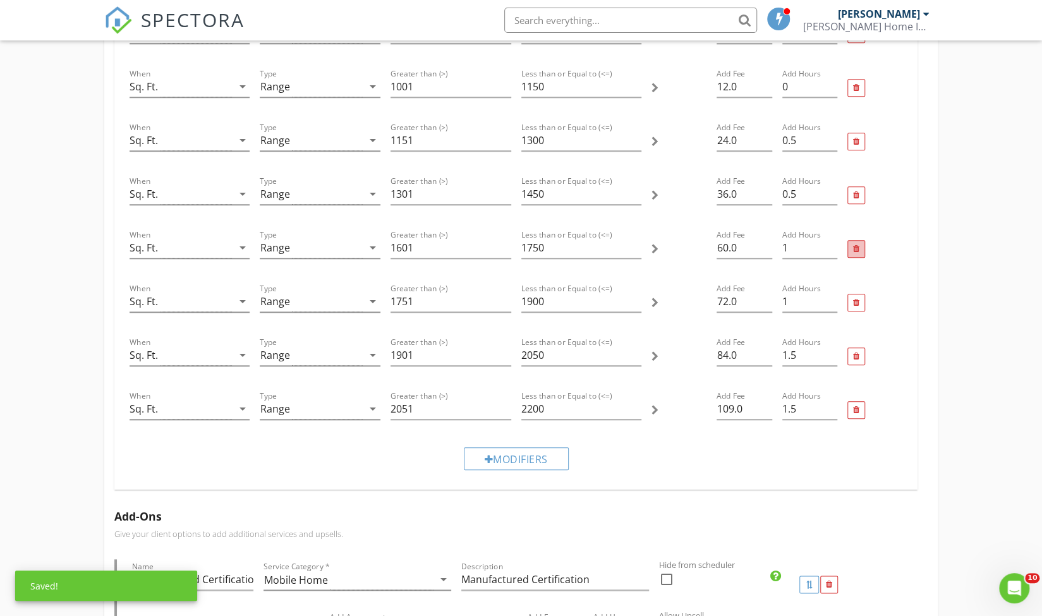
click at [857, 245] on div at bounding box center [856, 249] width 6 height 8
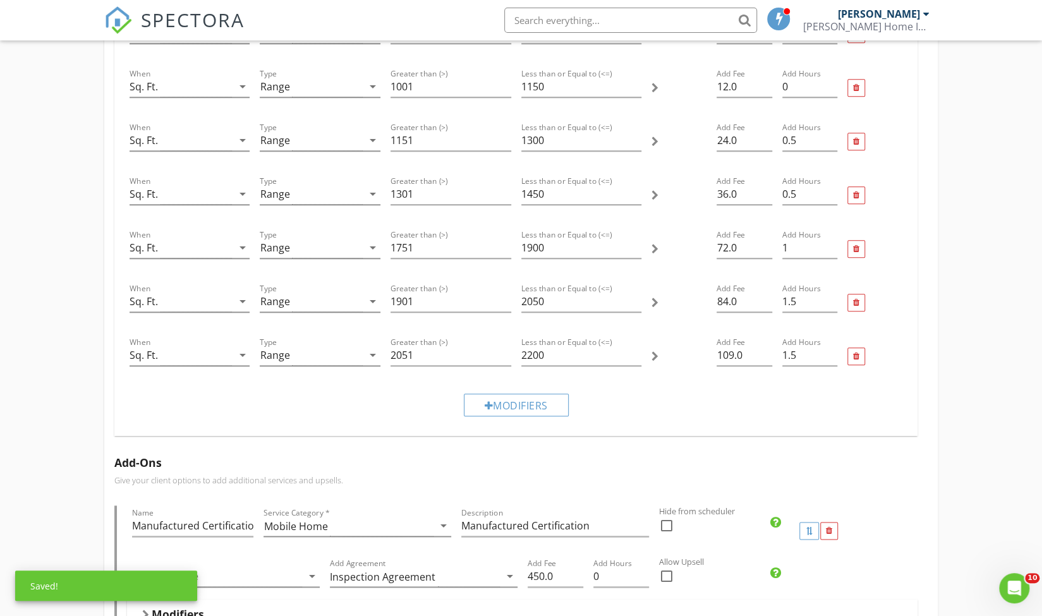
click at [857, 245] on div at bounding box center [856, 249] width 6 height 8
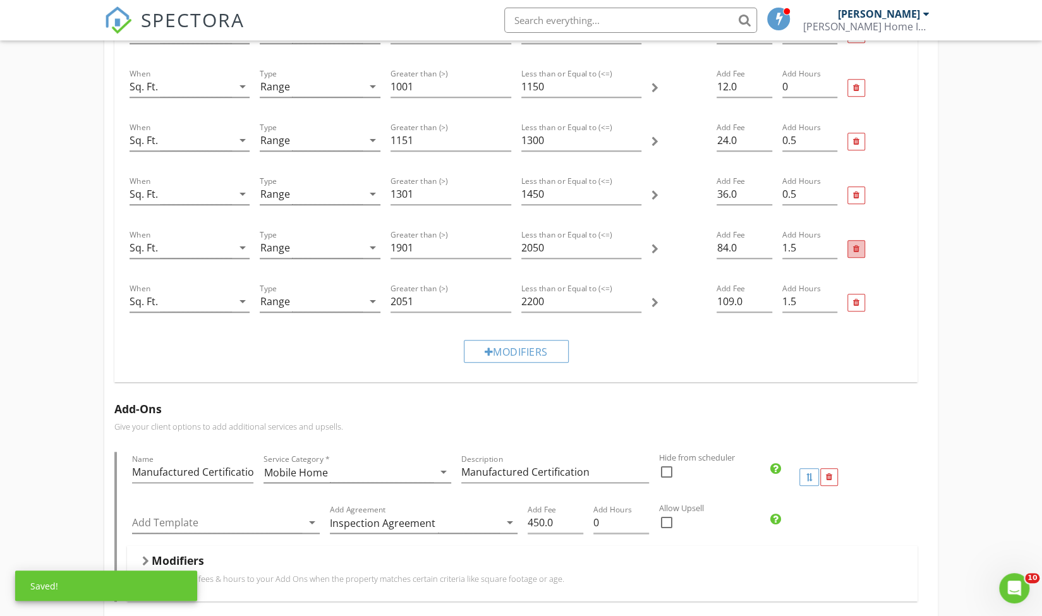
click at [857, 245] on div at bounding box center [856, 249] width 6 height 8
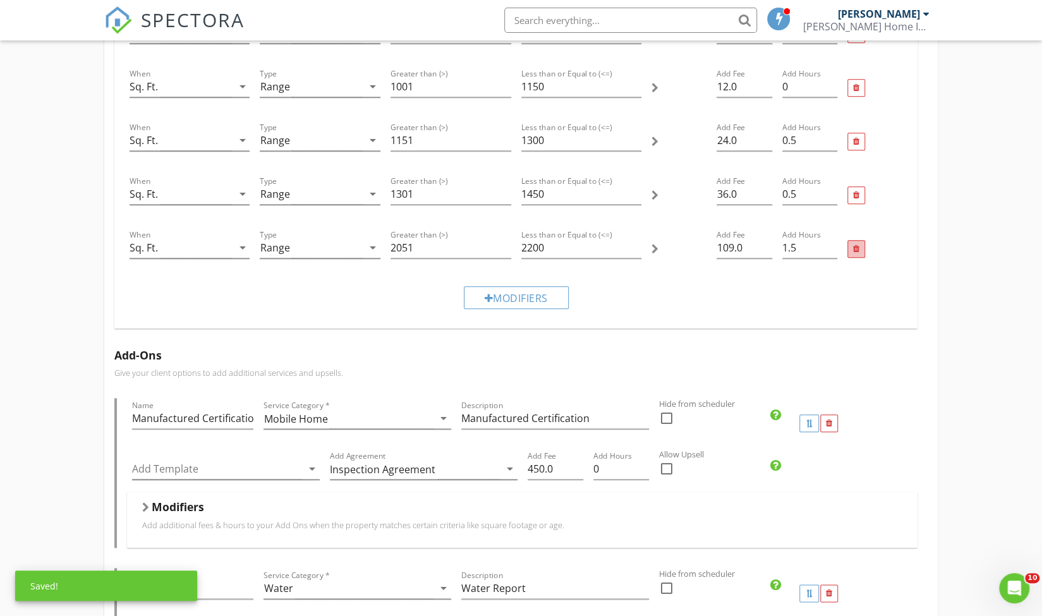
click at [857, 245] on div at bounding box center [856, 249] width 6 height 8
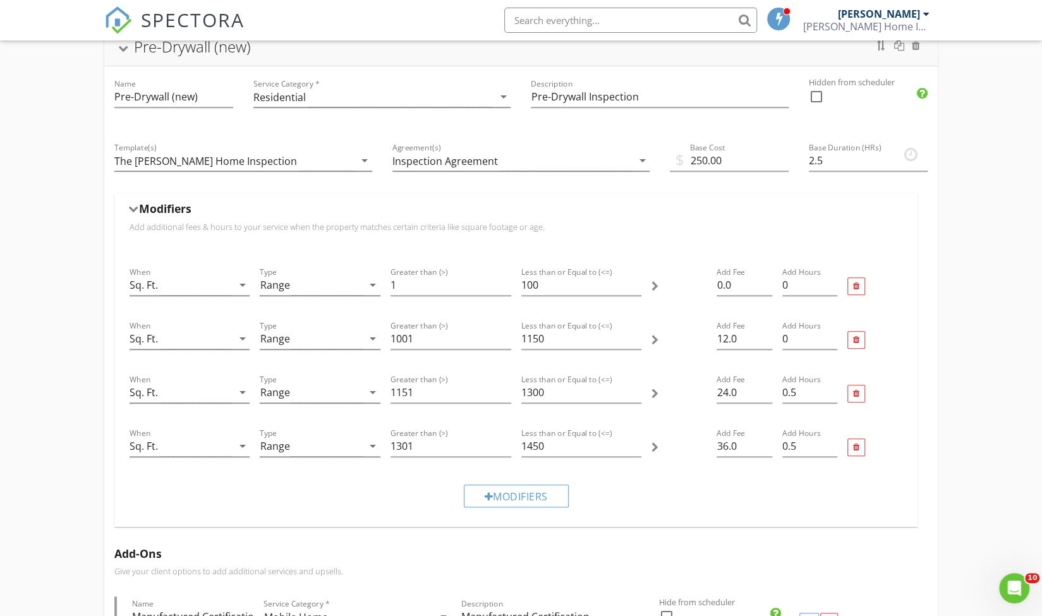
scroll to position [428, 0]
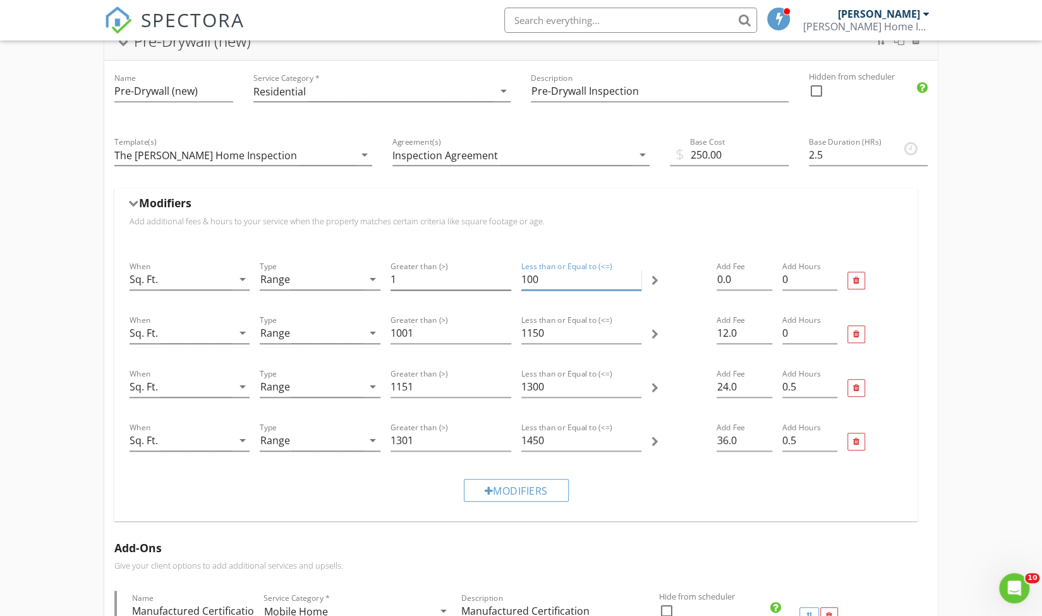
drag, startPoint x: 546, startPoint y: 276, endPoint x: 509, endPoint y: 276, distance: 36.7
click at [509, 276] on div "When Sq. Ft. arrow_drop_down Type Range arrow_drop_down Greater than (>) 1 Less…" at bounding box center [516, 281] width 783 height 54
type input "1999"
drag, startPoint x: 455, startPoint y: 334, endPoint x: 341, endPoint y: 329, distance: 113.9
click at [341, 329] on div "When Sq. Ft. arrow_drop_down Type Range arrow_drop_down Greater than (>) 1001 L…" at bounding box center [516, 335] width 783 height 54
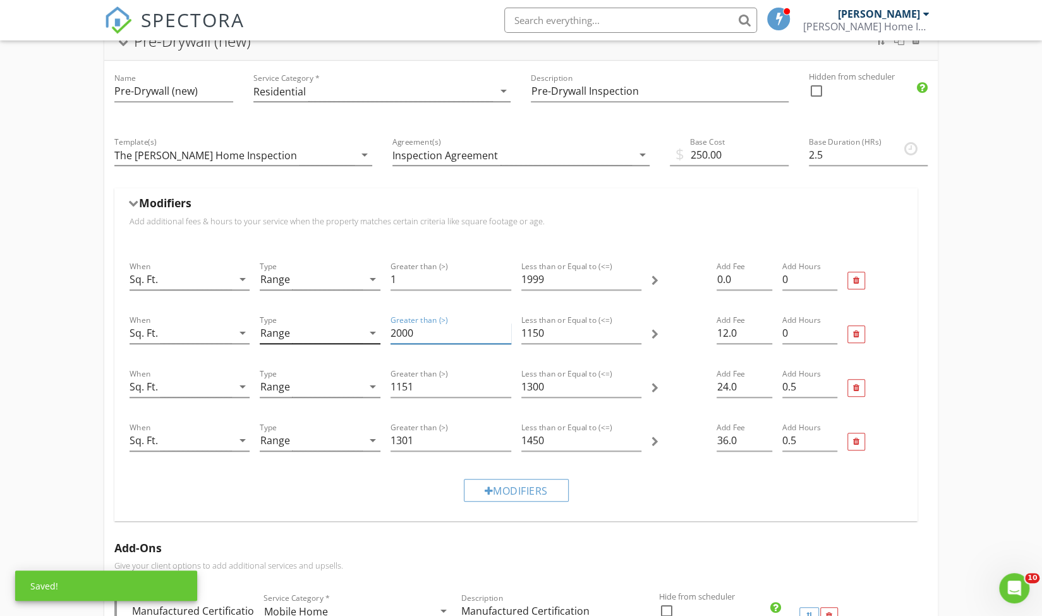
type input "2000"
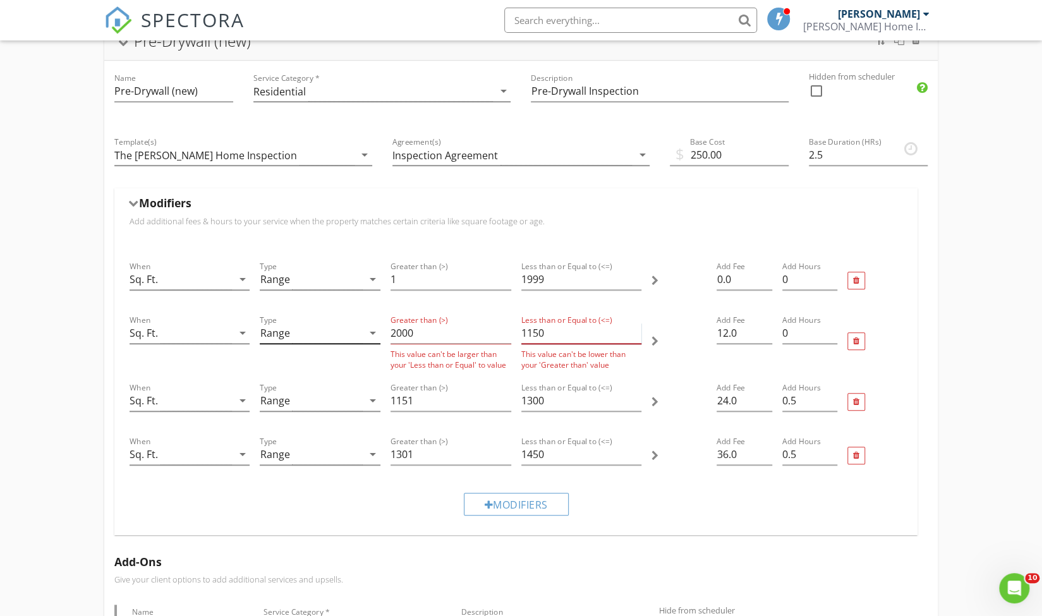
type input "2"
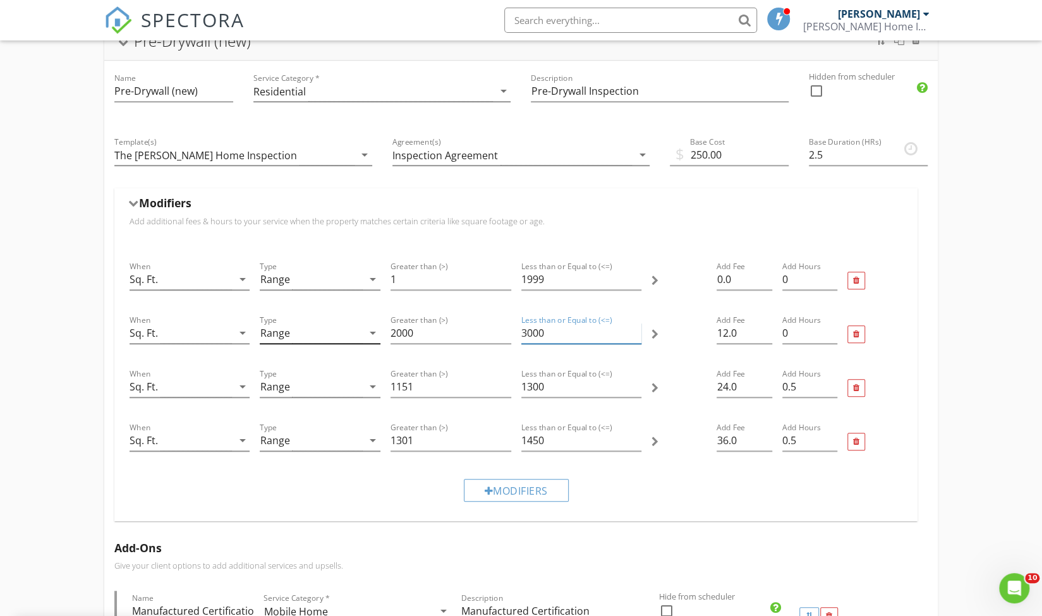
type input "3000"
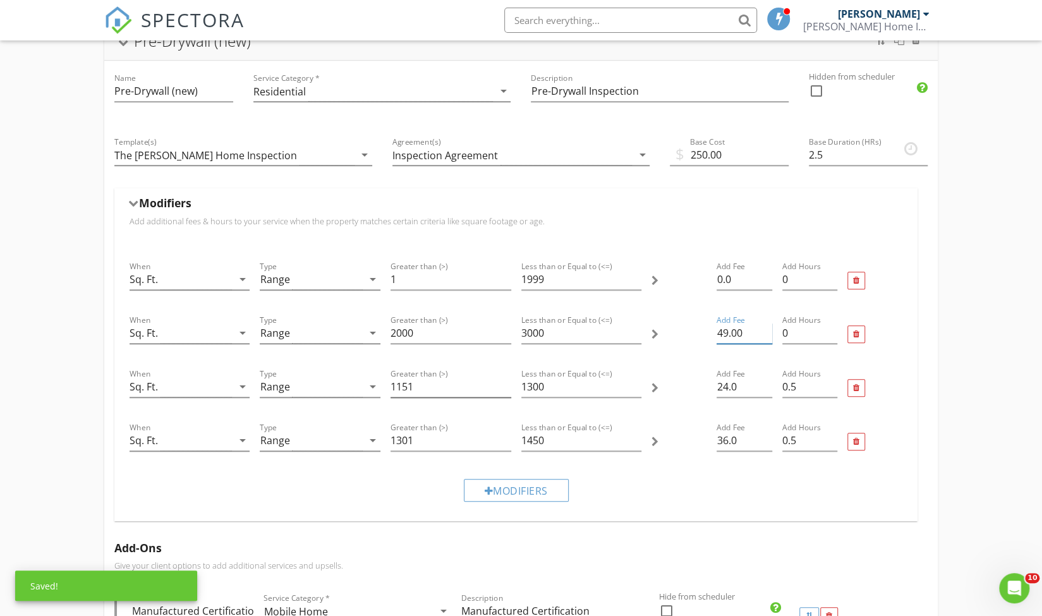
type input "49.00"
drag, startPoint x: 421, startPoint y: 380, endPoint x: 339, endPoint y: 375, distance: 81.7
click at [339, 375] on div "When Sq. Ft. arrow_drop_down Type Range arrow_drop_down Greater than (>) 1151 L…" at bounding box center [516, 389] width 783 height 54
type input "3001"
type input "4000"
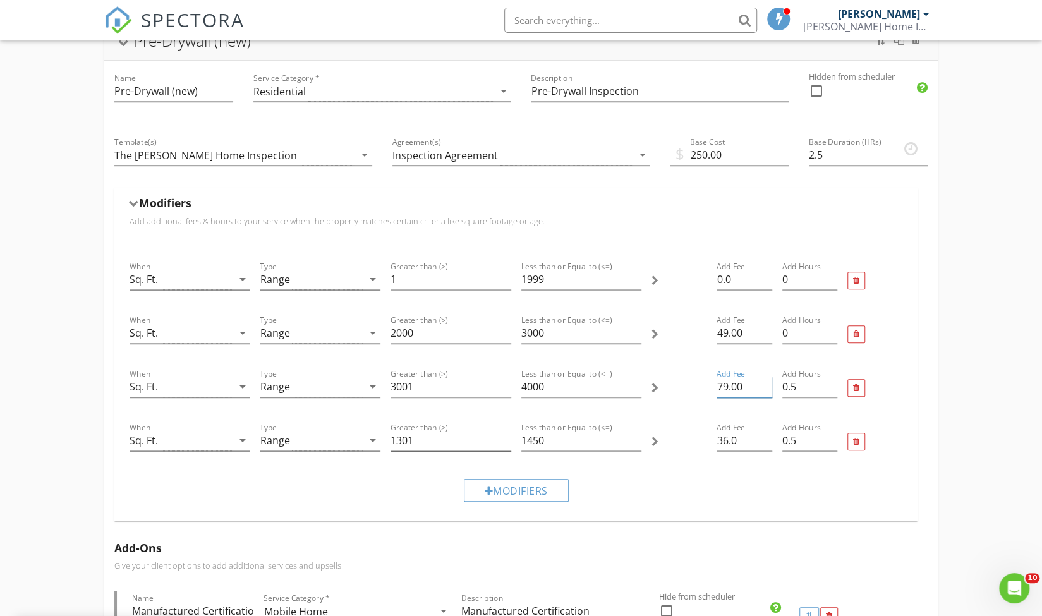
type input "79.00"
drag, startPoint x: 426, startPoint y: 432, endPoint x: 364, endPoint y: 432, distance: 62.0
click at [364, 432] on div "When Sq. Ft. arrow_drop_down Type Range arrow_drop_down Greater than (>) 1301 L…" at bounding box center [516, 442] width 783 height 54
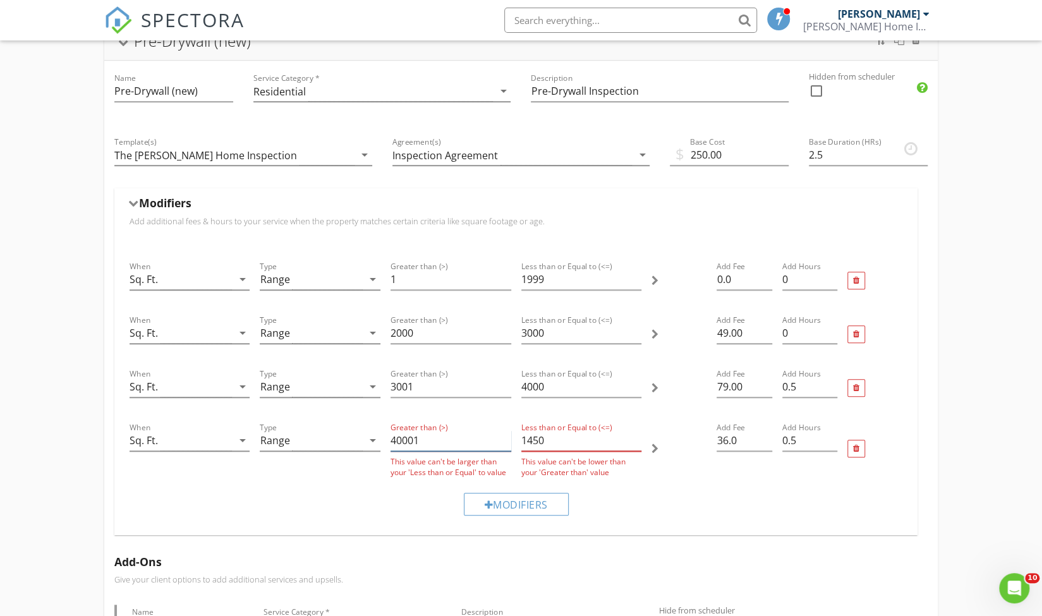
click at [409, 438] on input "40001" at bounding box center [451, 441] width 121 height 21
type input "4001"
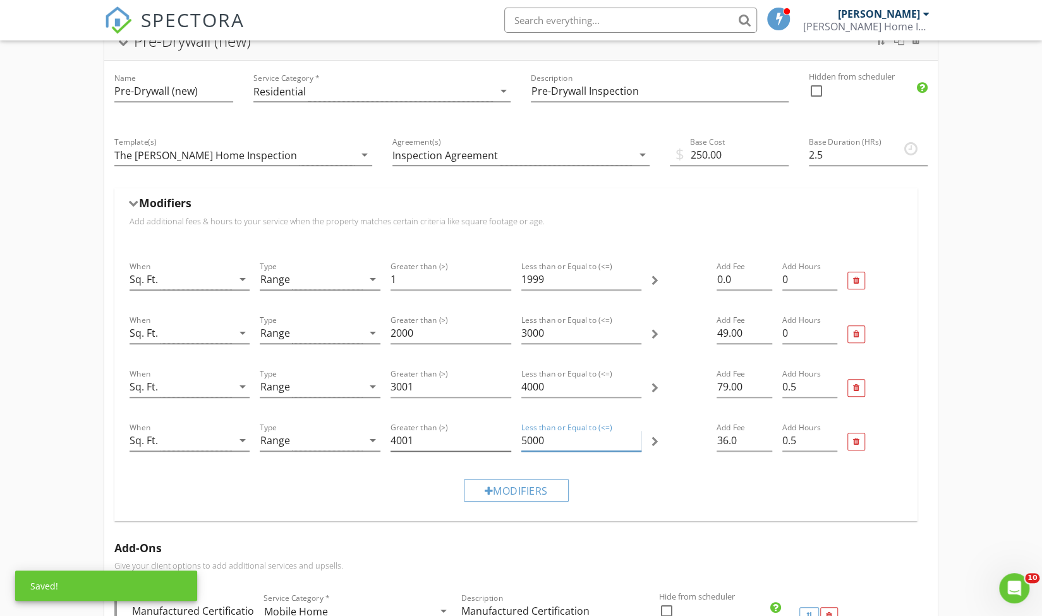
type input "5000"
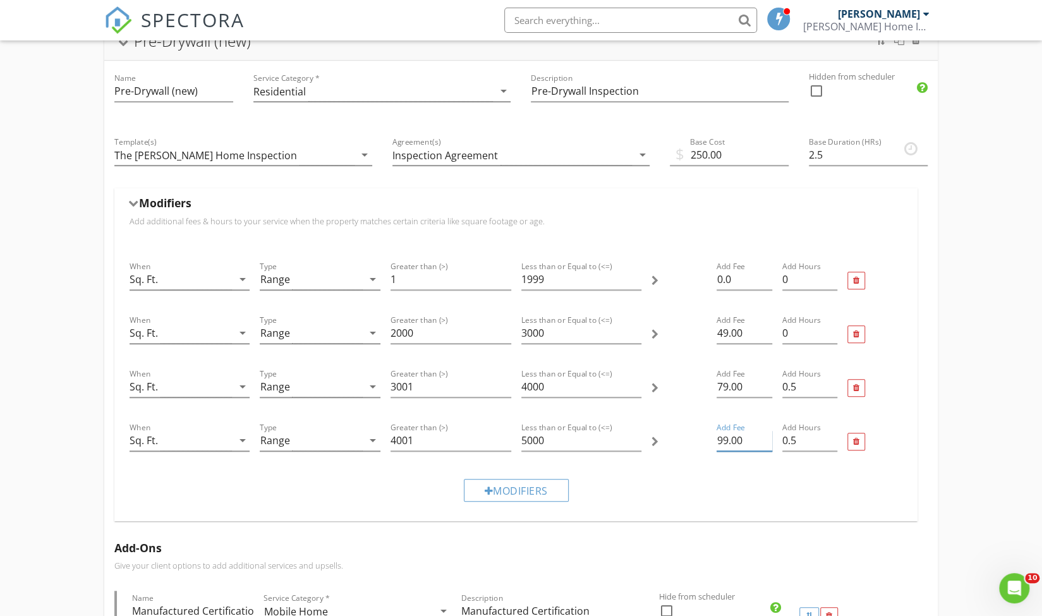
type input "99.00"
click at [123, 23] on img at bounding box center [118, 20] width 28 height 28
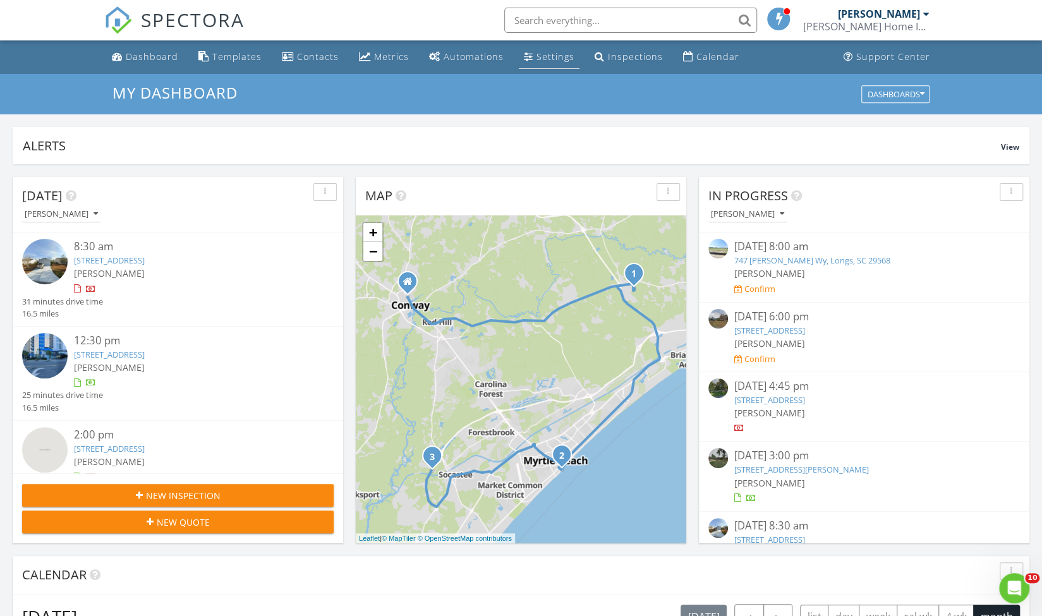
click at [525, 58] on div "Settings" at bounding box center [528, 56] width 9 height 10
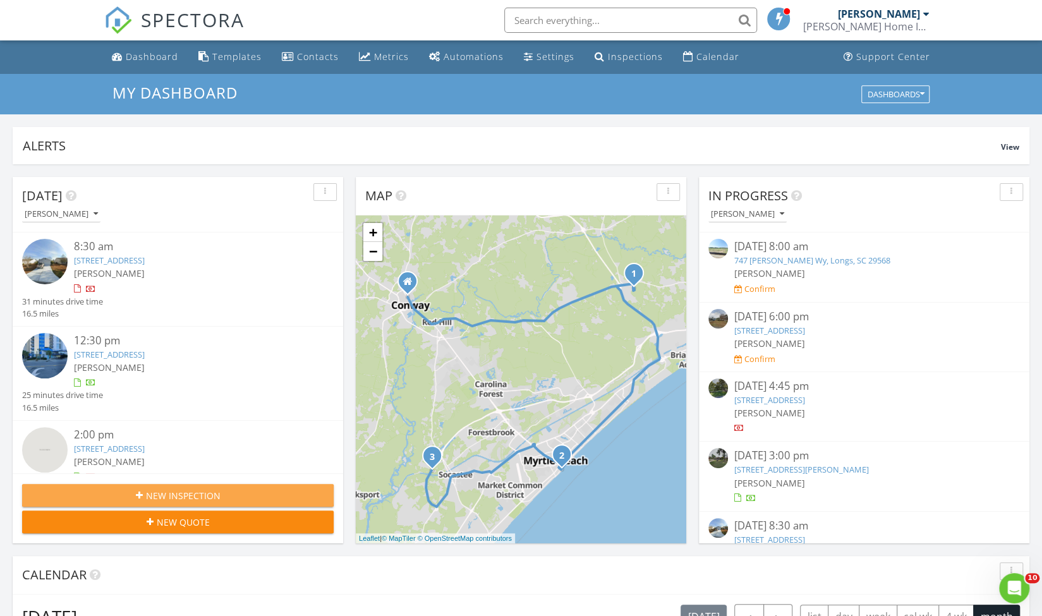
click at [179, 495] on span "New Inspection" at bounding box center [183, 495] width 75 height 13
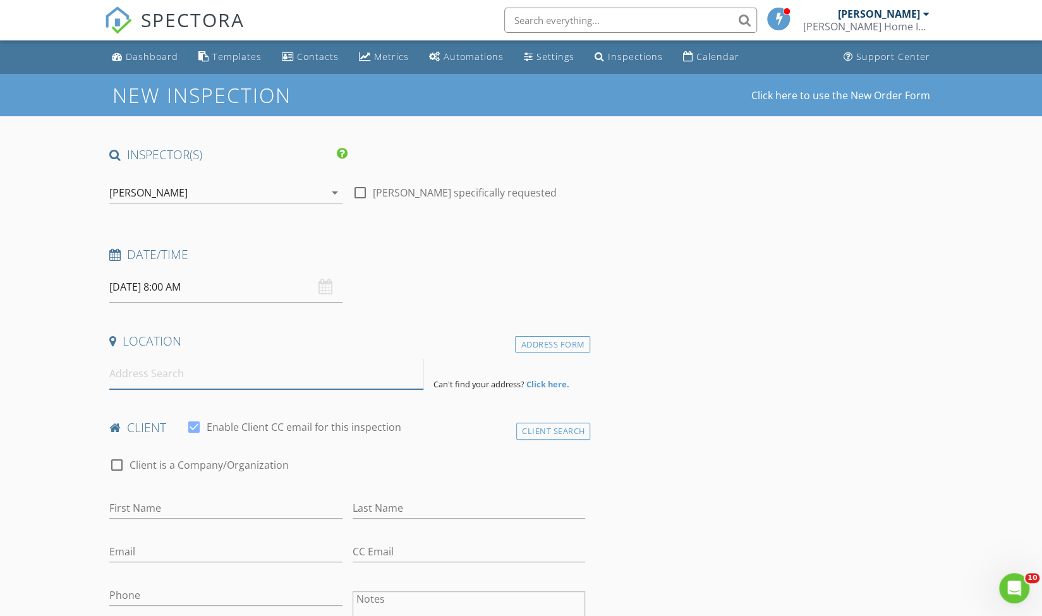
click at [207, 366] on input at bounding box center [266, 373] width 314 height 31
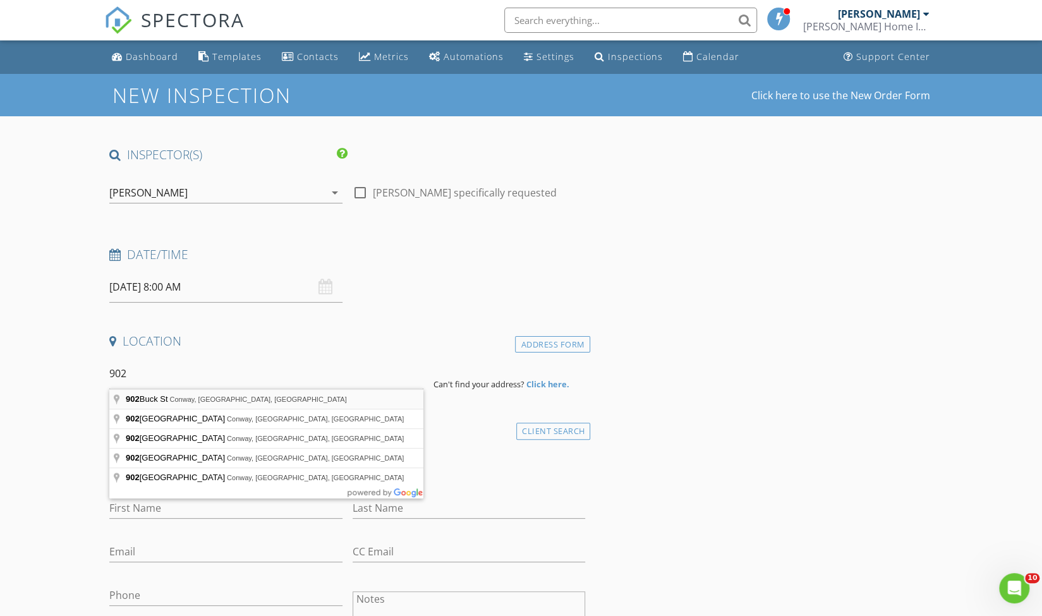
type input "902 Buck St, Conway, SC, USA"
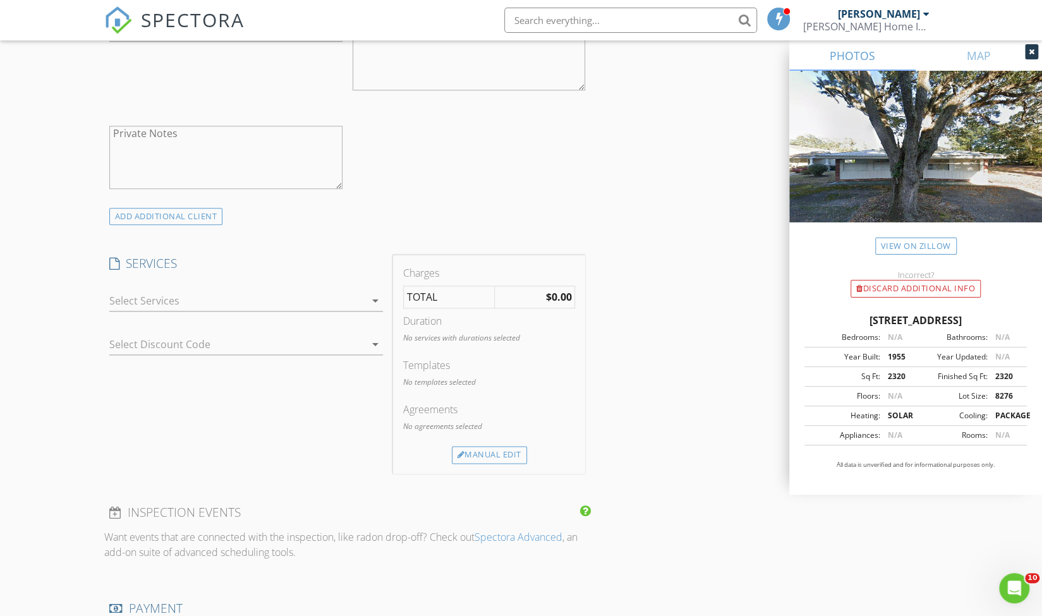
scroll to position [919, 0]
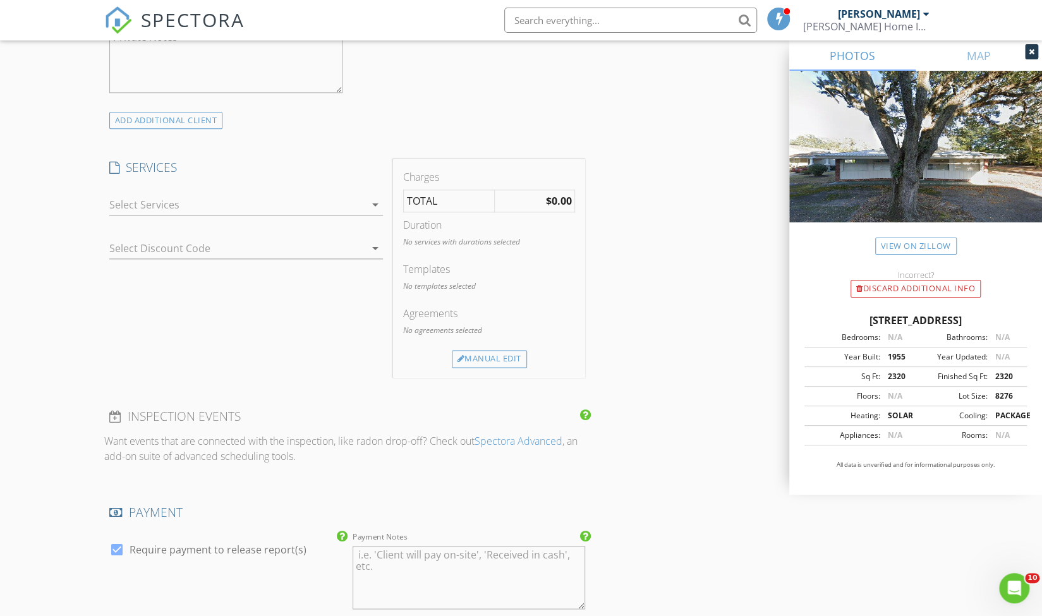
click at [129, 195] on div at bounding box center [237, 205] width 256 height 20
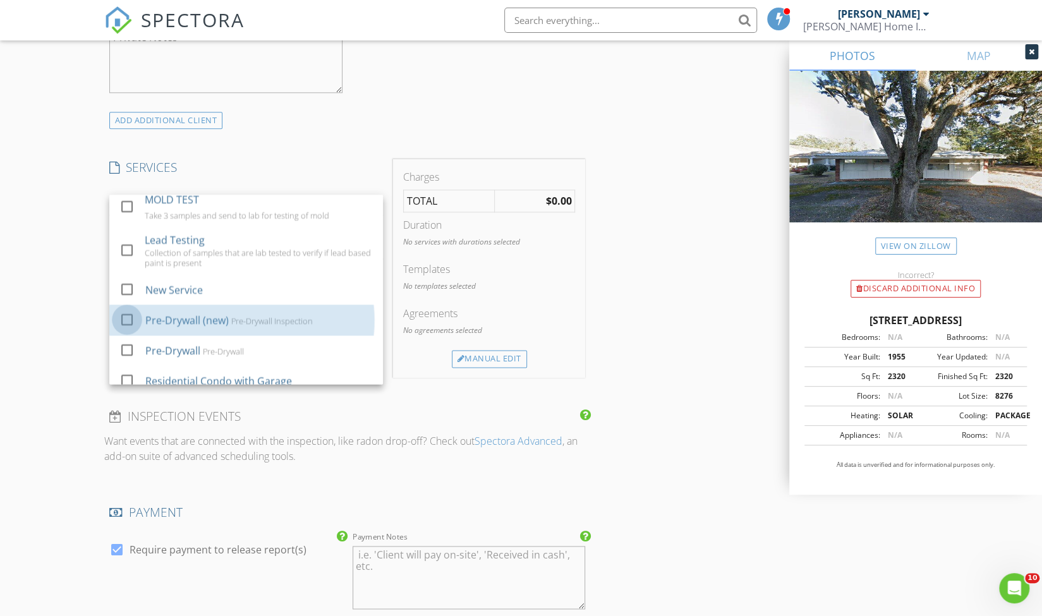
scroll to position [180, 0]
click at [126, 327] on div at bounding box center [129, 331] width 20 height 8
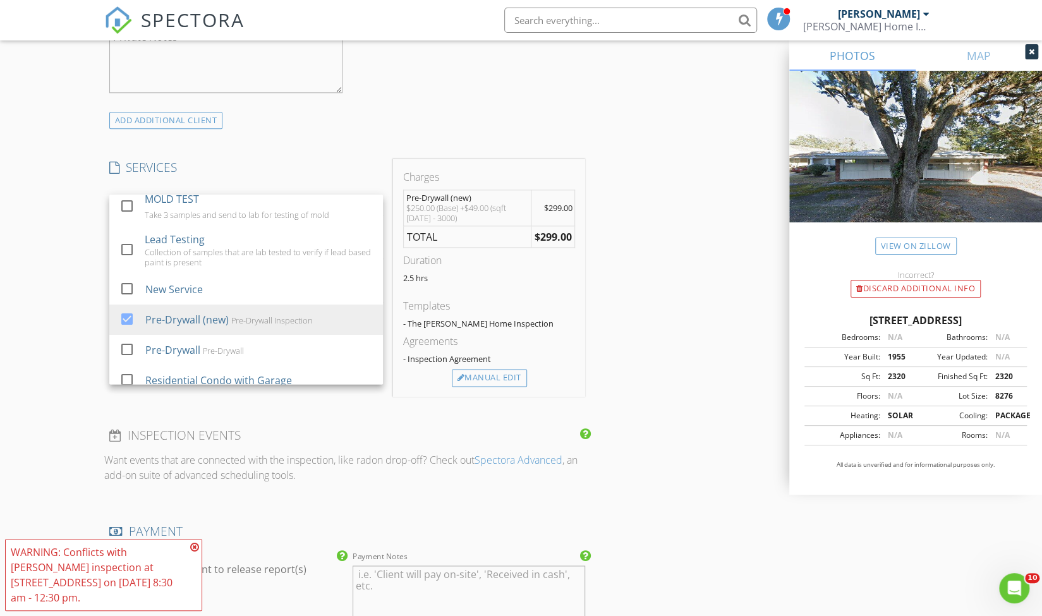
click at [148, 18] on span "SPECTORA" at bounding box center [193, 19] width 104 height 27
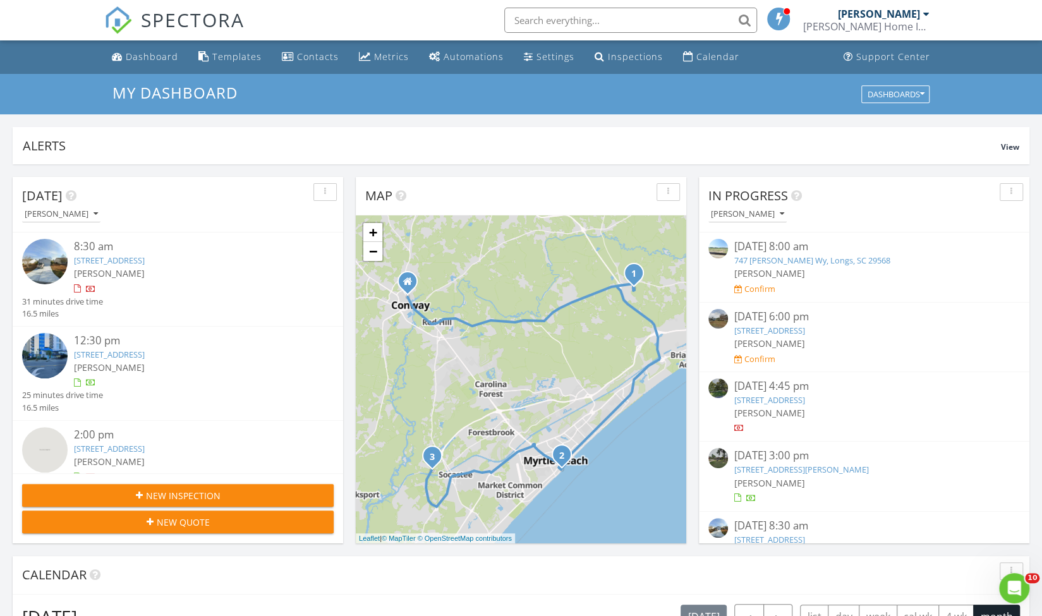
click at [199, 499] on span "New Inspection" at bounding box center [183, 495] width 75 height 13
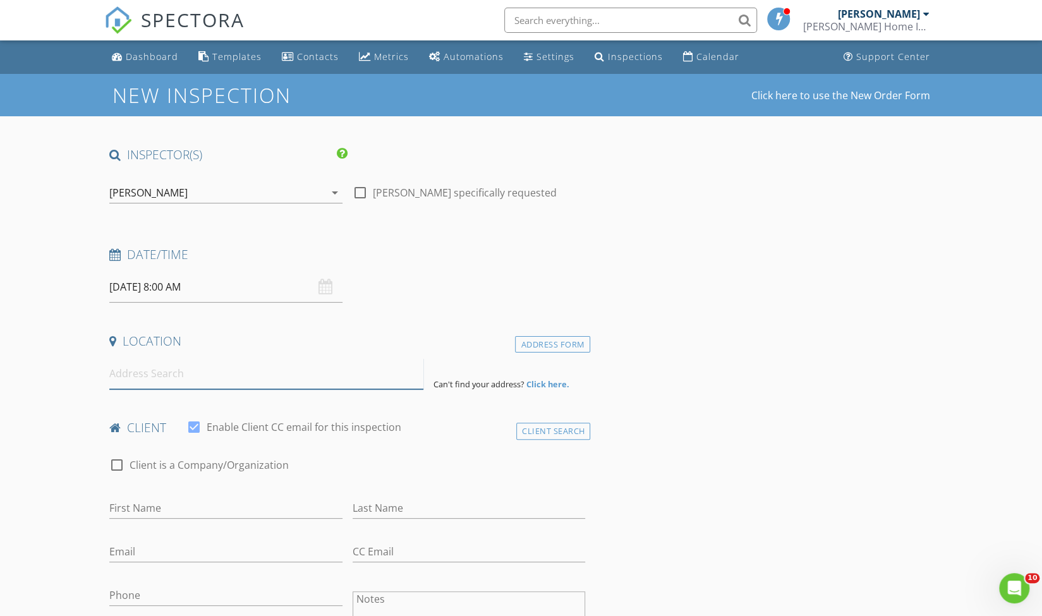
click at [197, 380] on input at bounding box center [266, 373] width 314 height 31
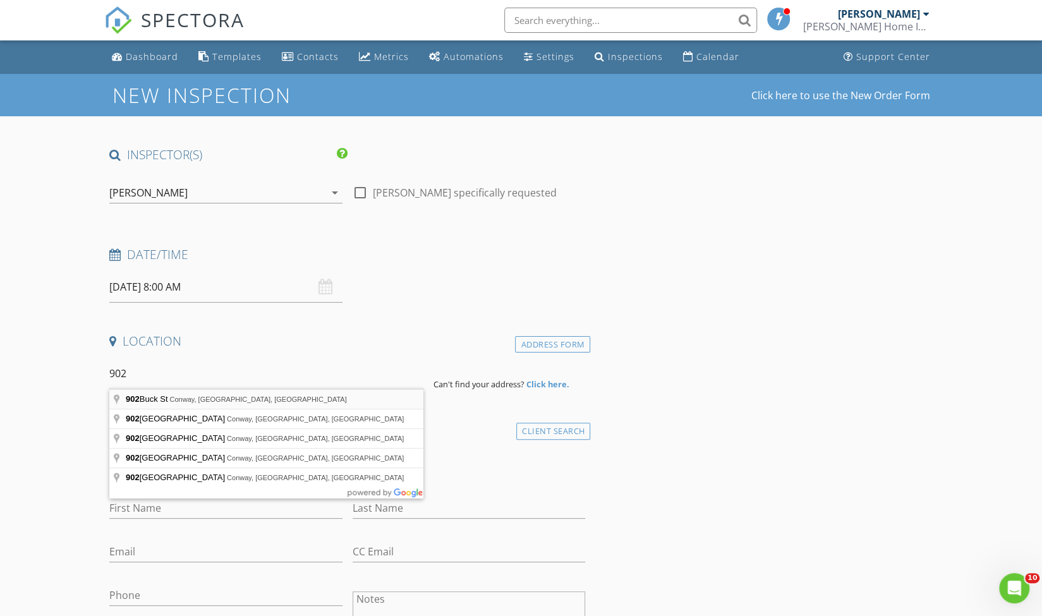
type input "[STREET_ADDRESS]"
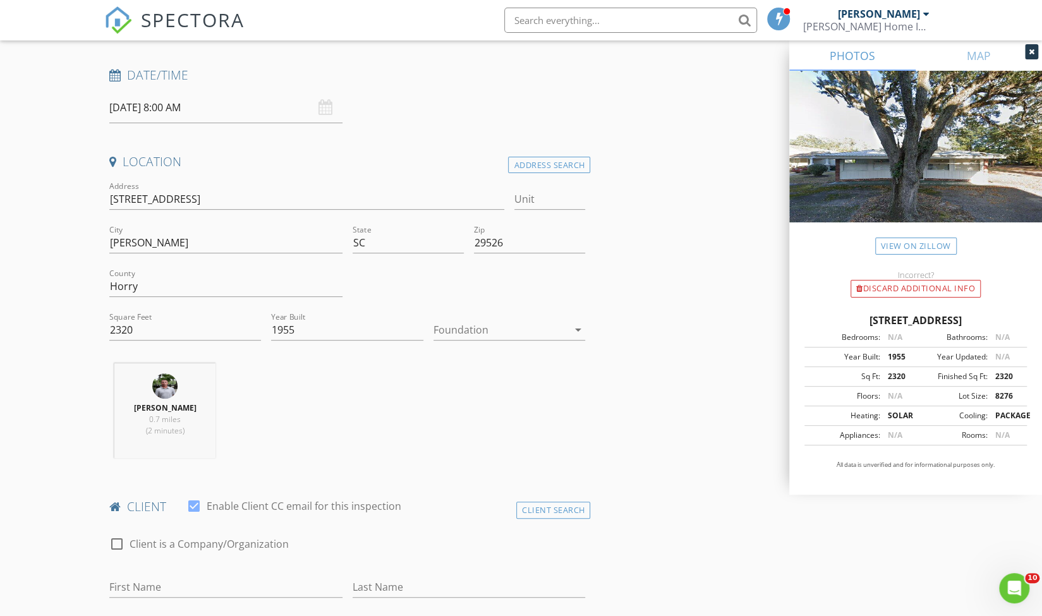
scroll to position [181, 0]
drag, startPoint x: 59, startPoint y: 328, endPoint x: 15, endPoint y: 324, distance: 44.5
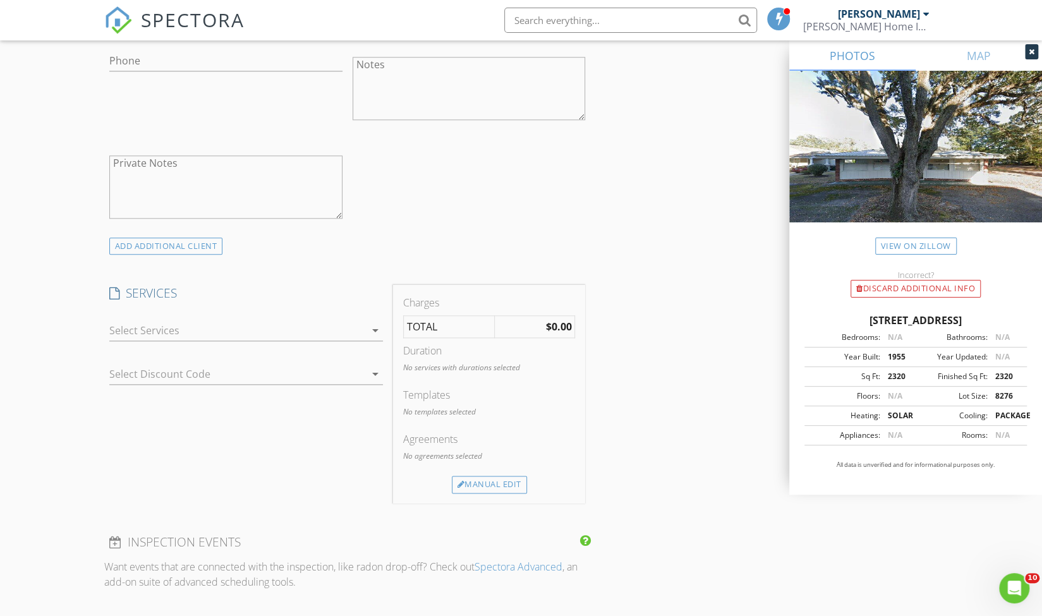
scroll to position [794, 0]
type input "2000"
click at [113, 327] on div at bounding box center [237, 330] width 256 height 20
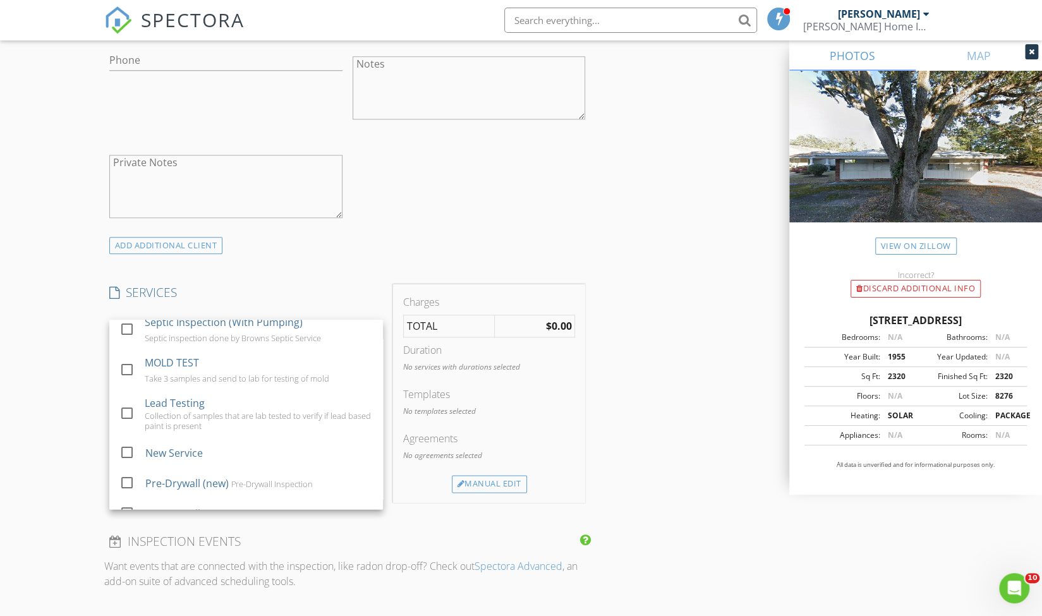
scroll to position [141, 0]
click at [126, 480] on div at bounding box center [126, 483] width 21 height 21
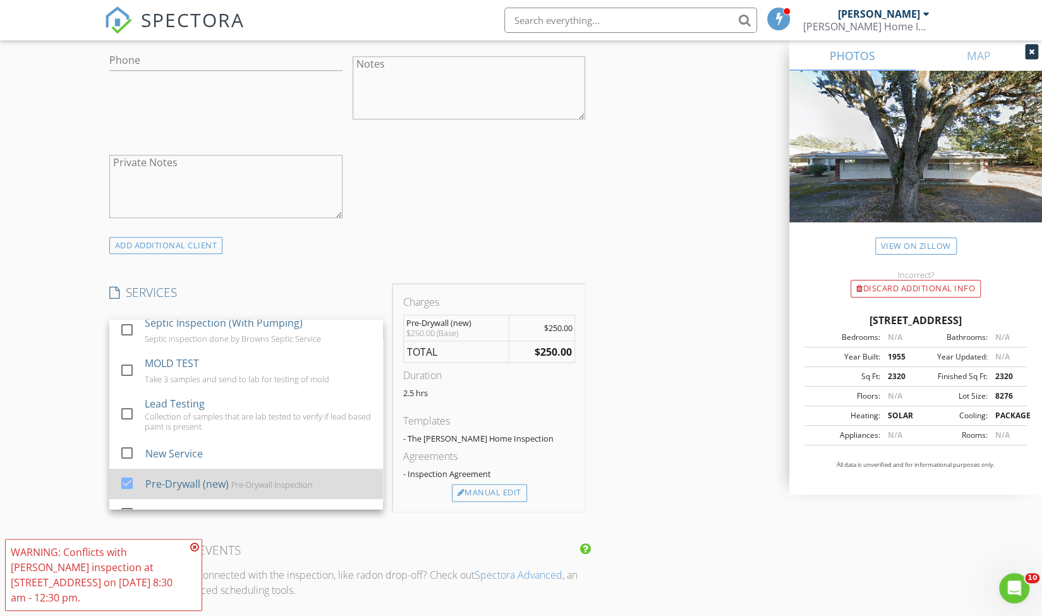
click at [128, 480] on div at bounding box center [126, 483] width 21 height 21
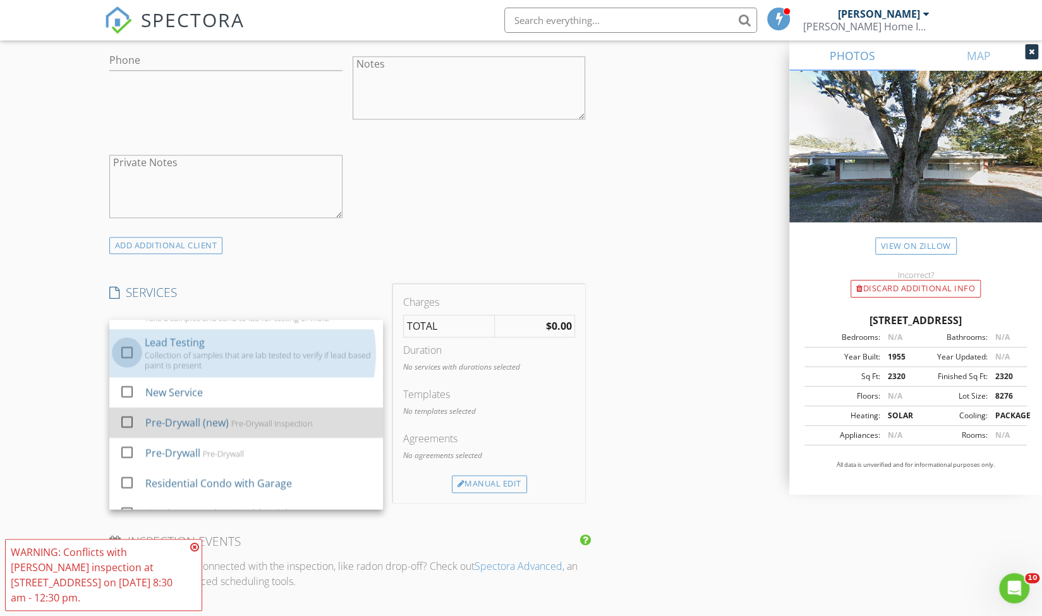
scroll to position [206, 0]
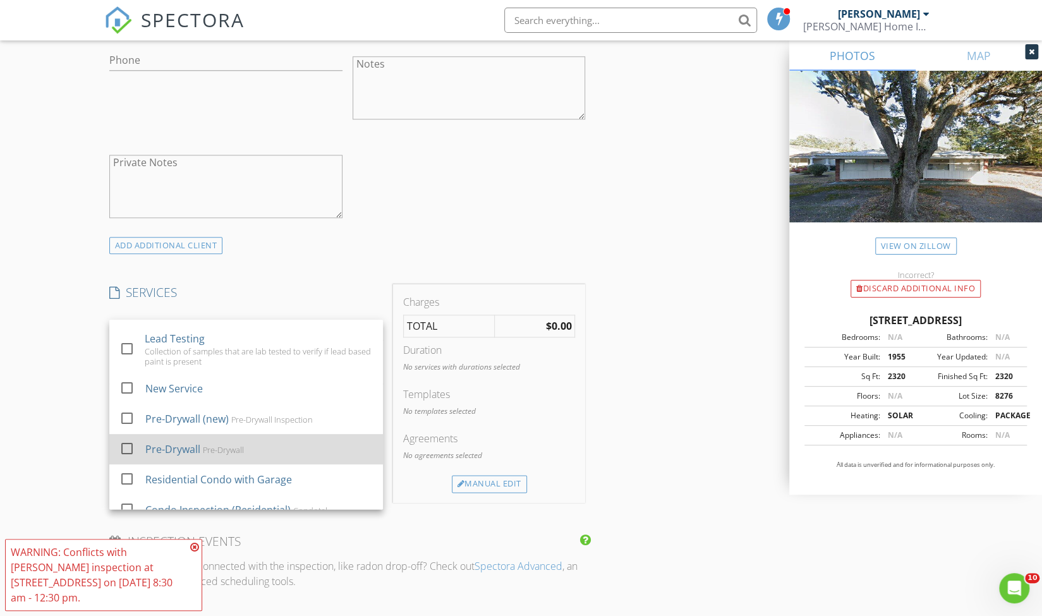
click at [126, 446] on div at bounding box center [126, 448] width 21 height 21
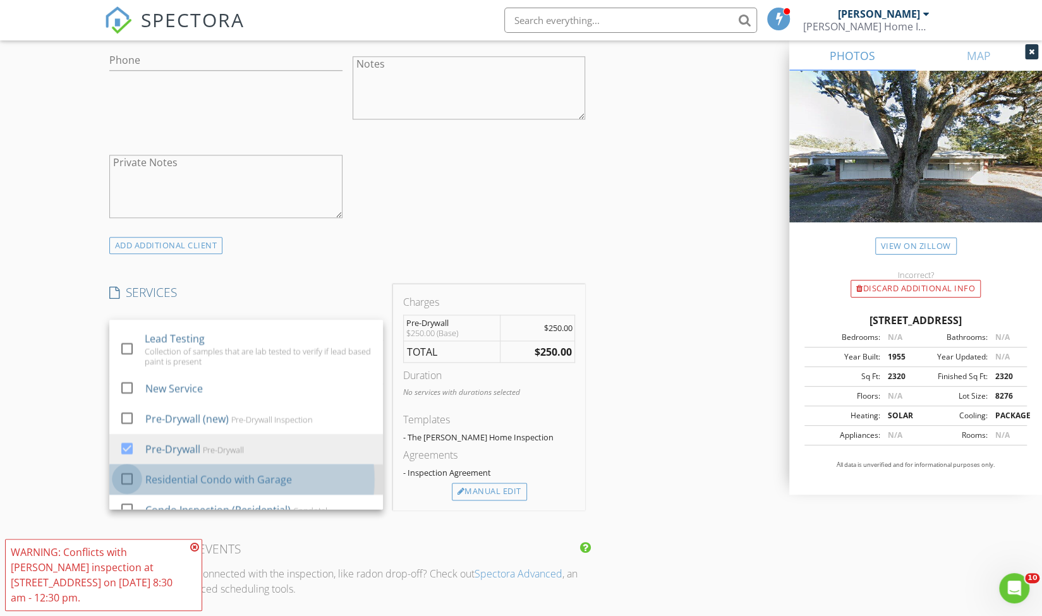
click at [126, 476] on div at bounding box center [126, 478] width 21 height 21
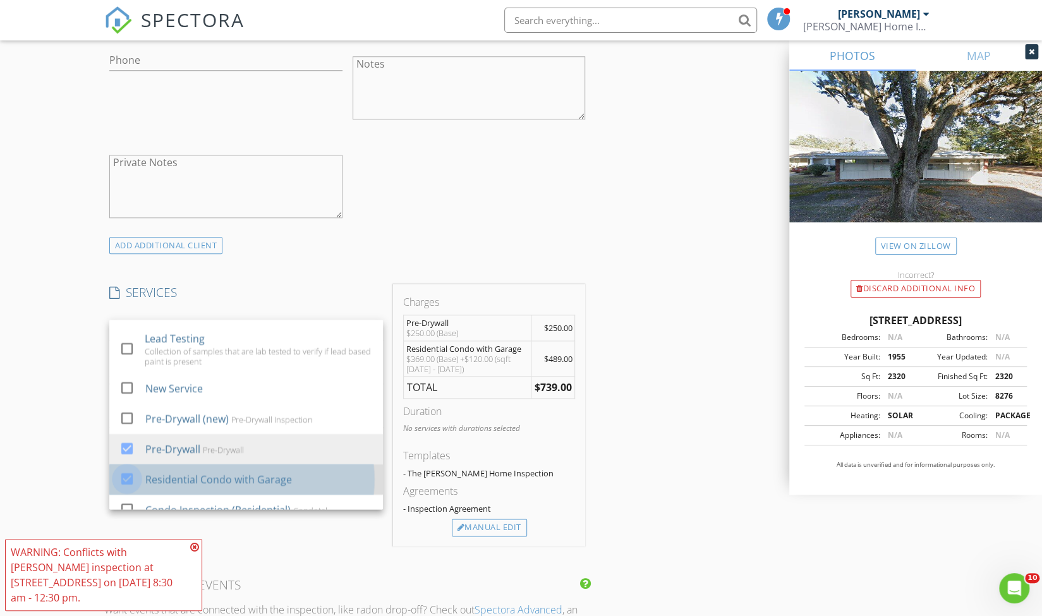
click at [126, 477] on div at bounding box center [126, 478] width 21 height 21
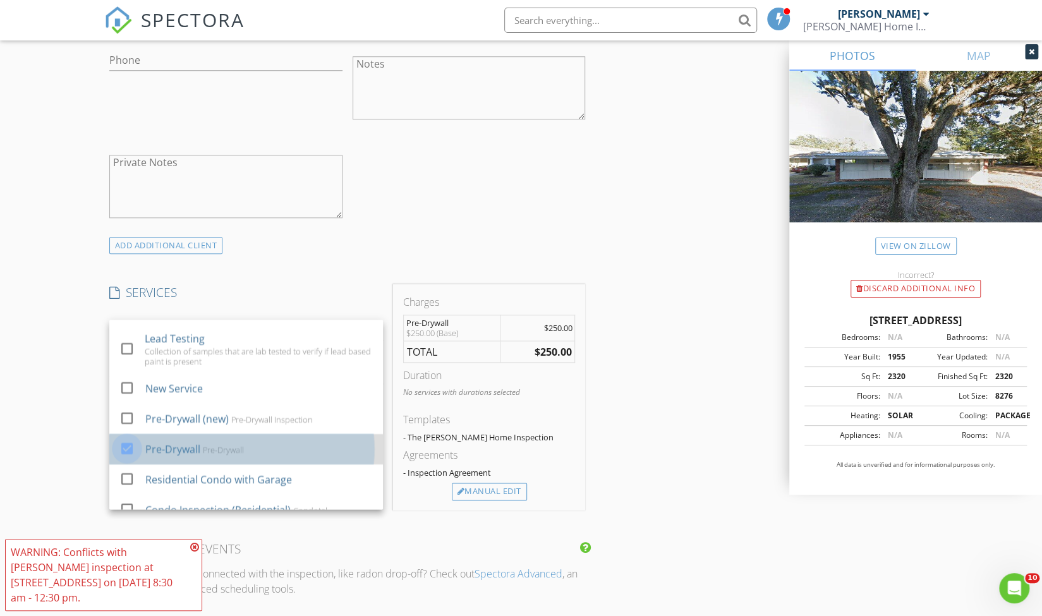
click at [126, 446] on div at bounding box center [126, 448] width 21 height 21
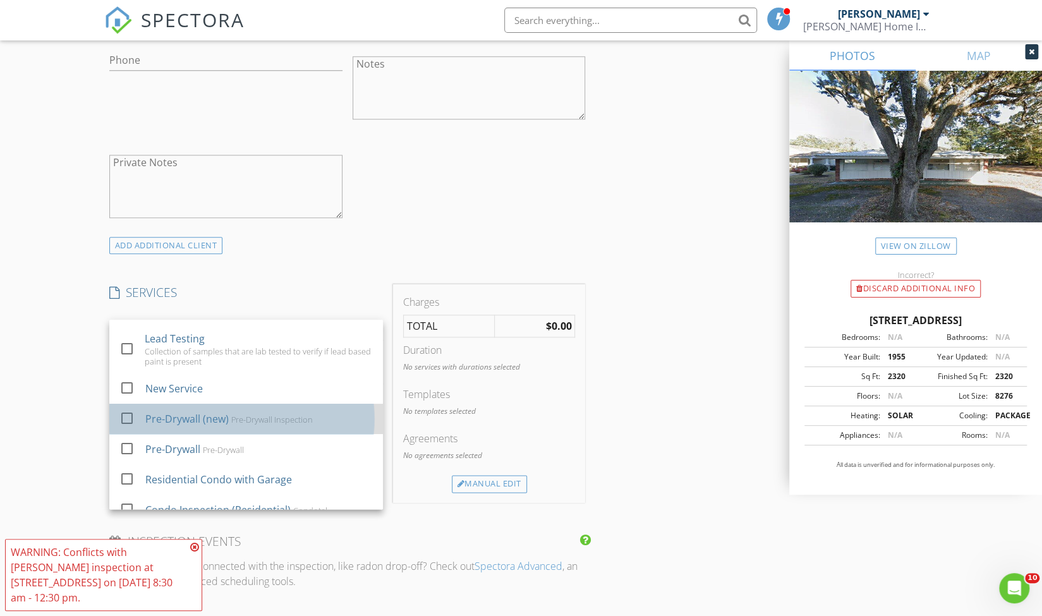
click at [192, 415] on div "Pre-Drywall (new)" at bounding box center [186, 419] width 83 height 15
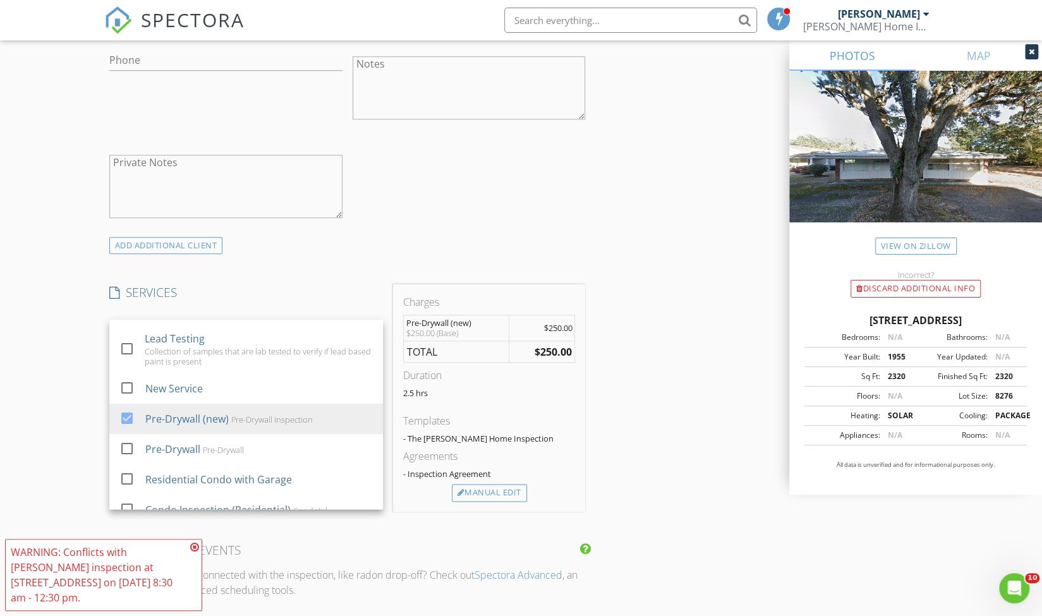
click at [630, 404] on div "INSPECTOR(S) check_box Michael Sloan PRIMARY Michael Sloan arrow_drop_down chec…" at bounding box center [521, 394] width 834 height 2082
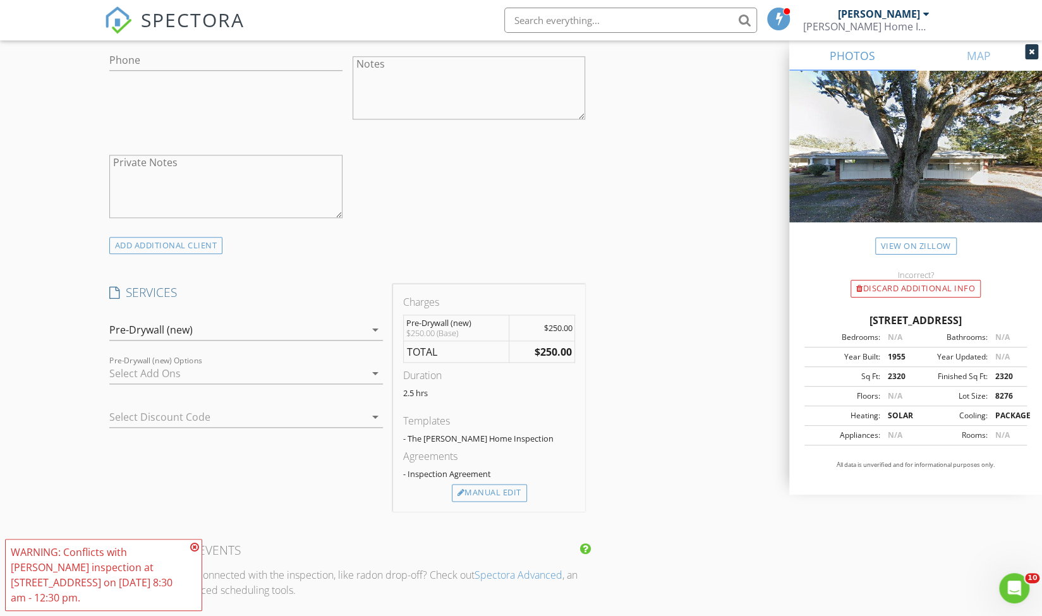
click at [113, 22] on img at bounding box center [118, 20] width 28 height 28
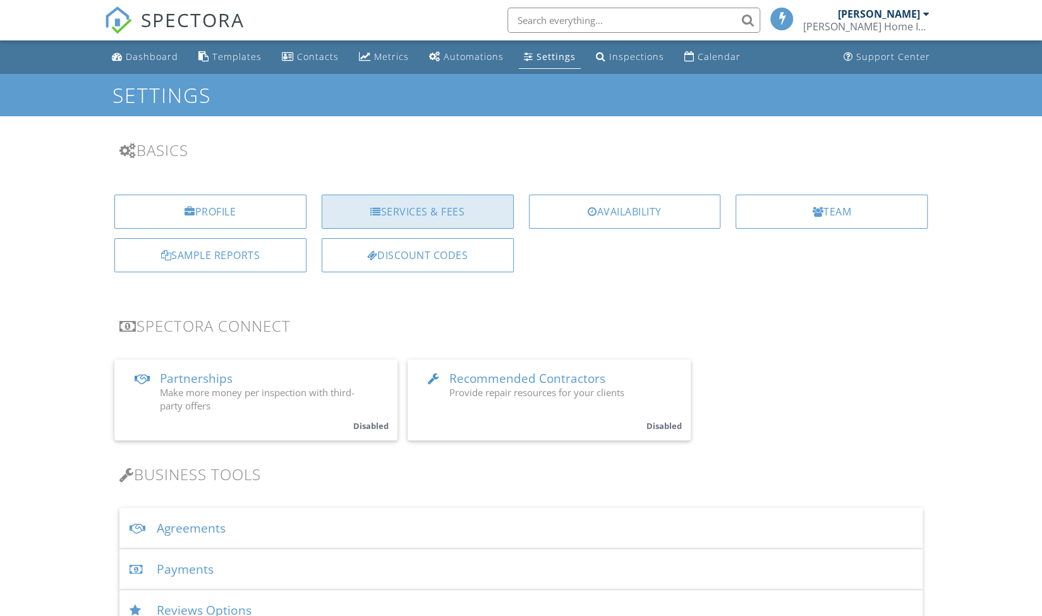
click at [458, 213] on div "Services & Fees" at bounding box center [418, 212] width 192 height 34
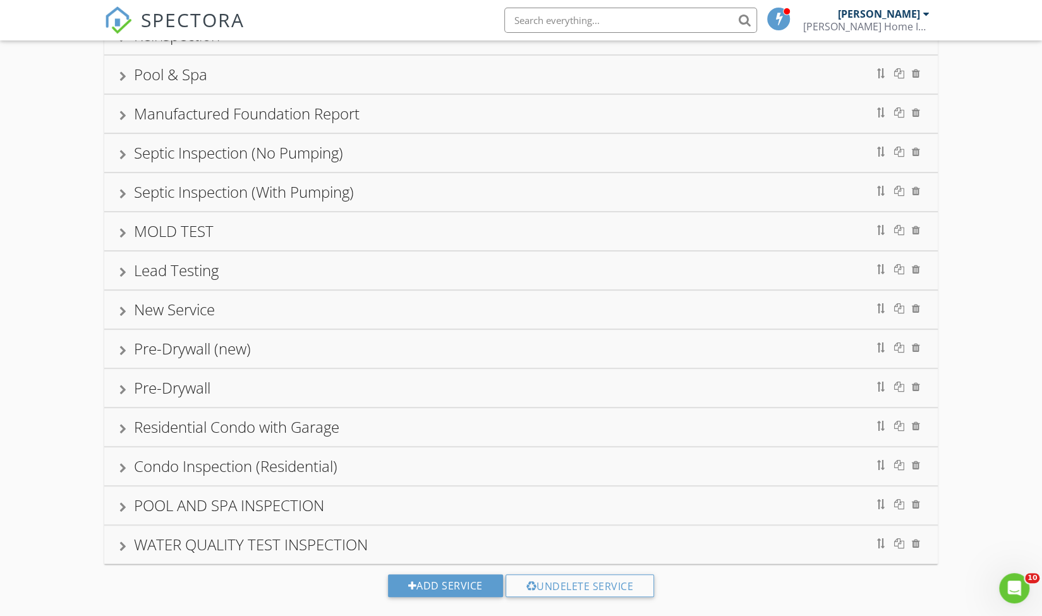
scroll to position [123, 0]
click at [119, 352] on div "Pre-Drywall (new)" at bounding box center [520, 346] width 803 height 23
click at [128, 344] on div "Pre-Drywall (new)" at bounding box center [520, 346] width 803 height 23
click at [120, 343] on div at bounding box center [122, 348] width 7 height 10
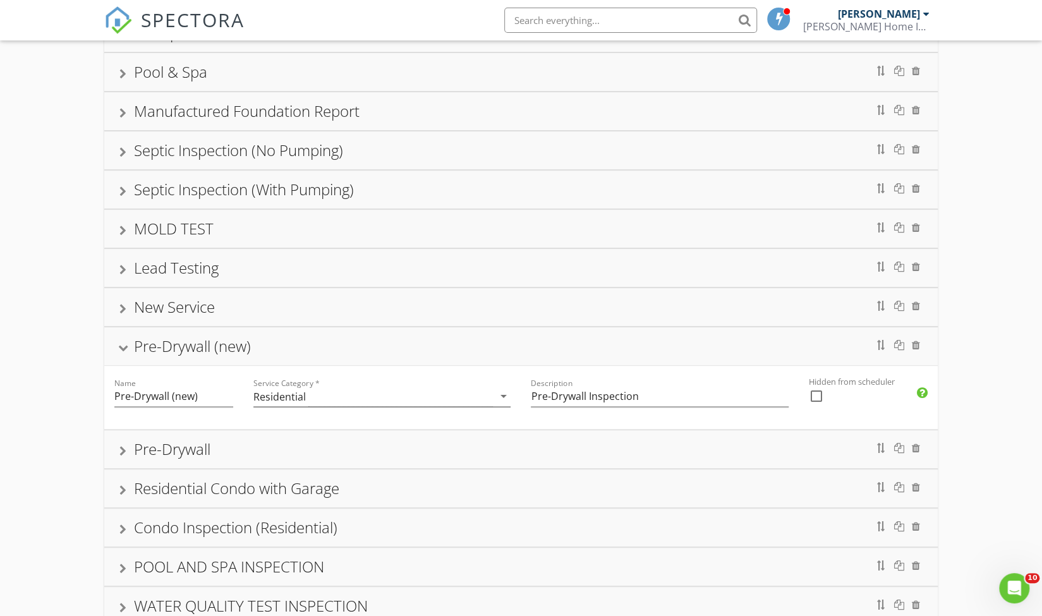
click at [131, 347] on div "Pre-Drywall (new)" at bounding box center [520, 346] width 803 height 23
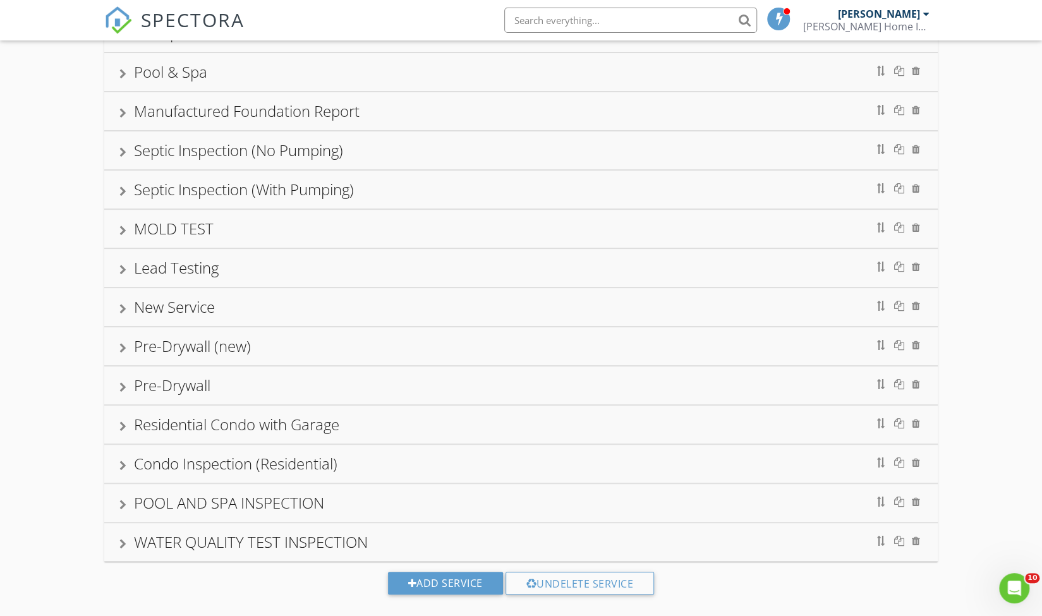
click at [119, 343] on div at bounding box center [122, 348] width 7 height 10
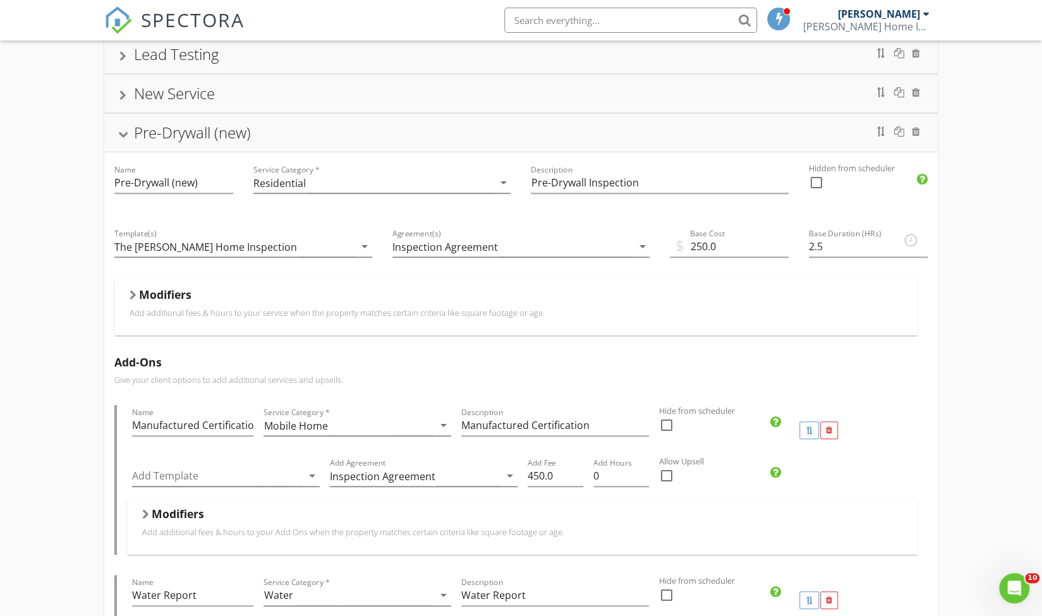
scroll to position [364, 0]
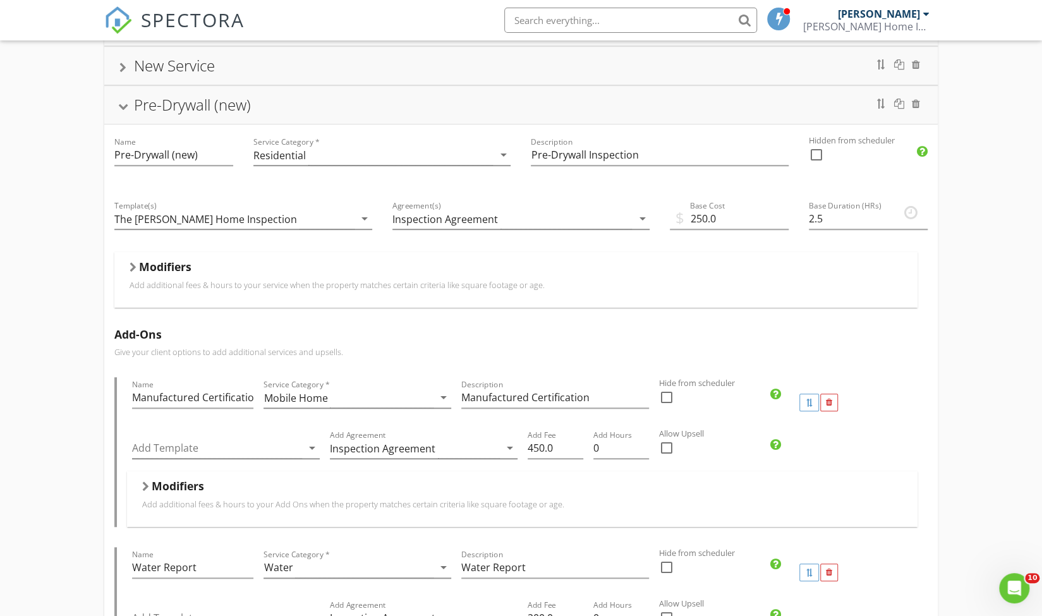
click at [119, 268] on div "Modifiers Add additional fees & hours to your service when the property matches…" at bounding box center [515, 279] width 803 height 55
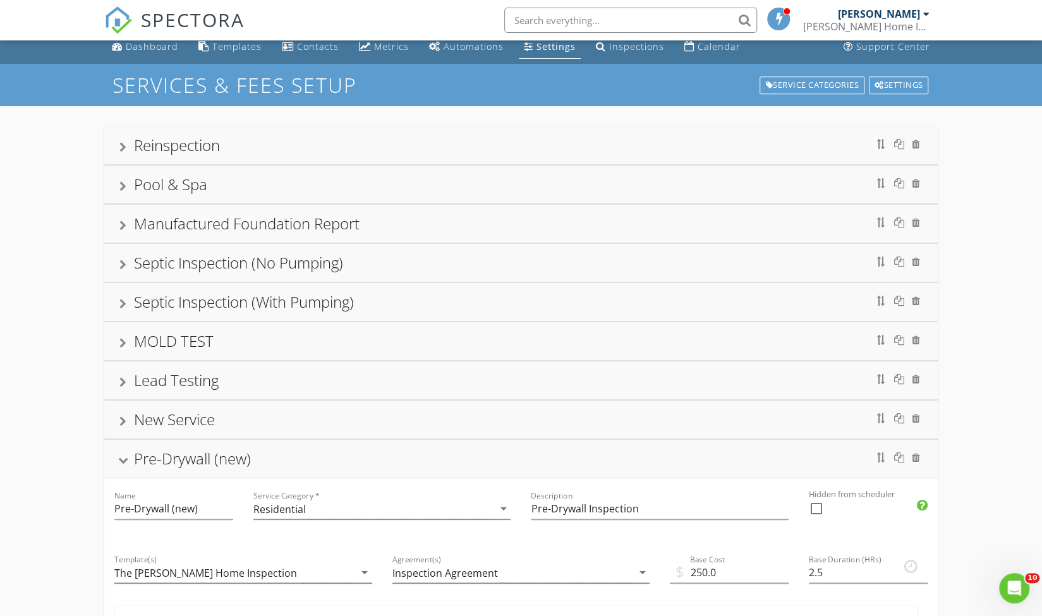
scroll to position [8, 0]
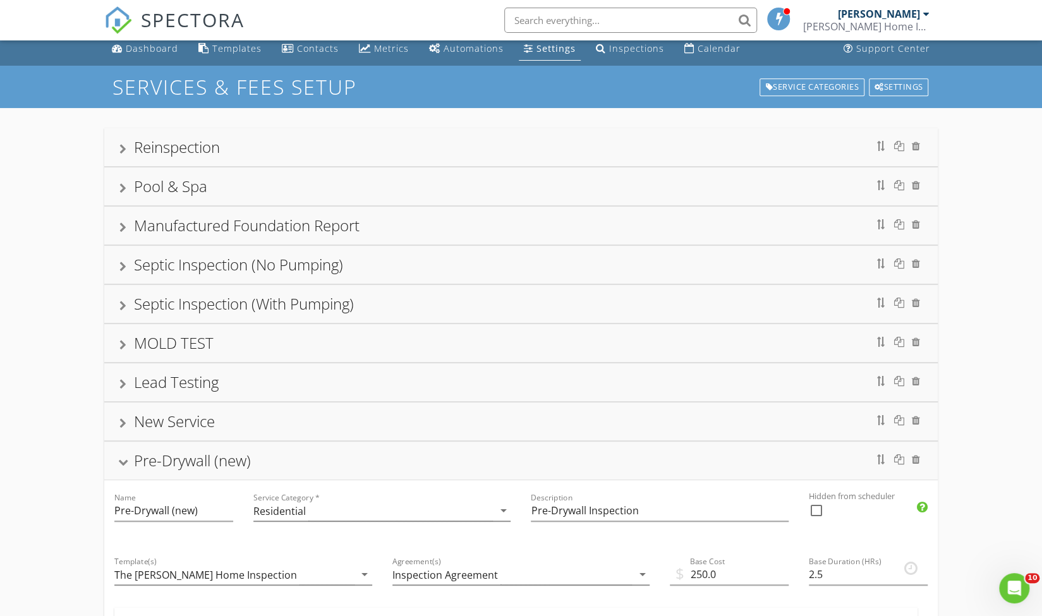
click at [128, 461] on div at bounding box center [123, 463] width 10 height 7
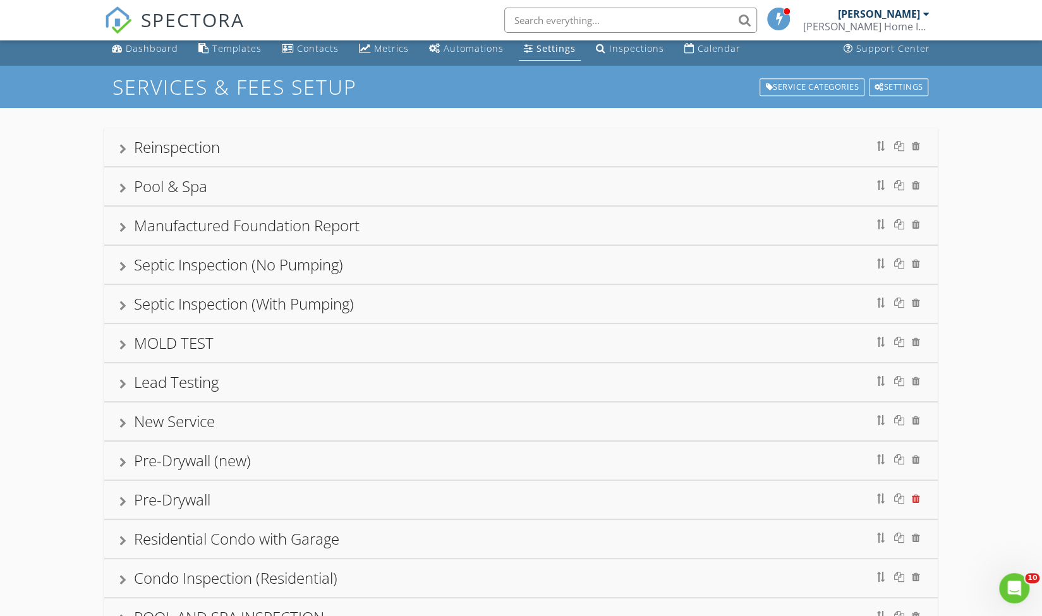
click at [918, 494] on div at bounding box center [916, 499] width 8 height 10
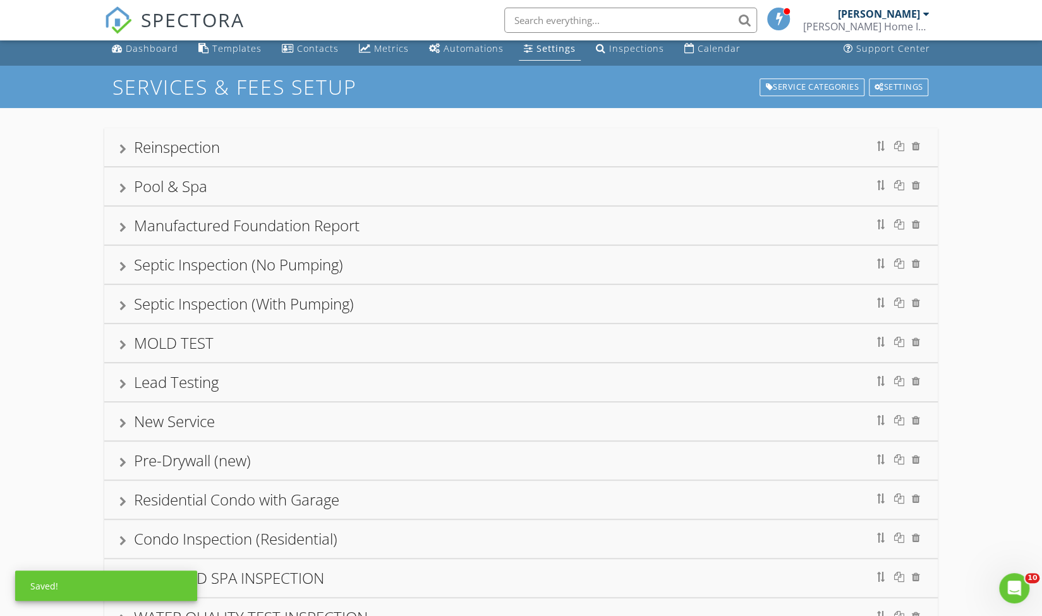
click at [121, 418] on div at bounding box center [122, 423] width 7 height 10
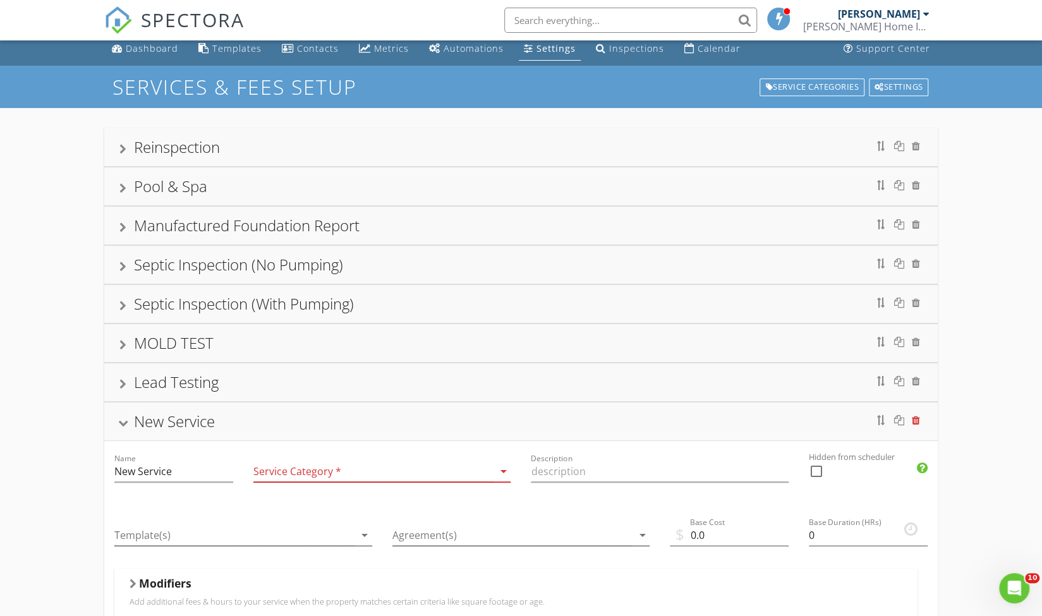
click at [918, 417] on div at bounding box center [916, 420] width 8 height 10
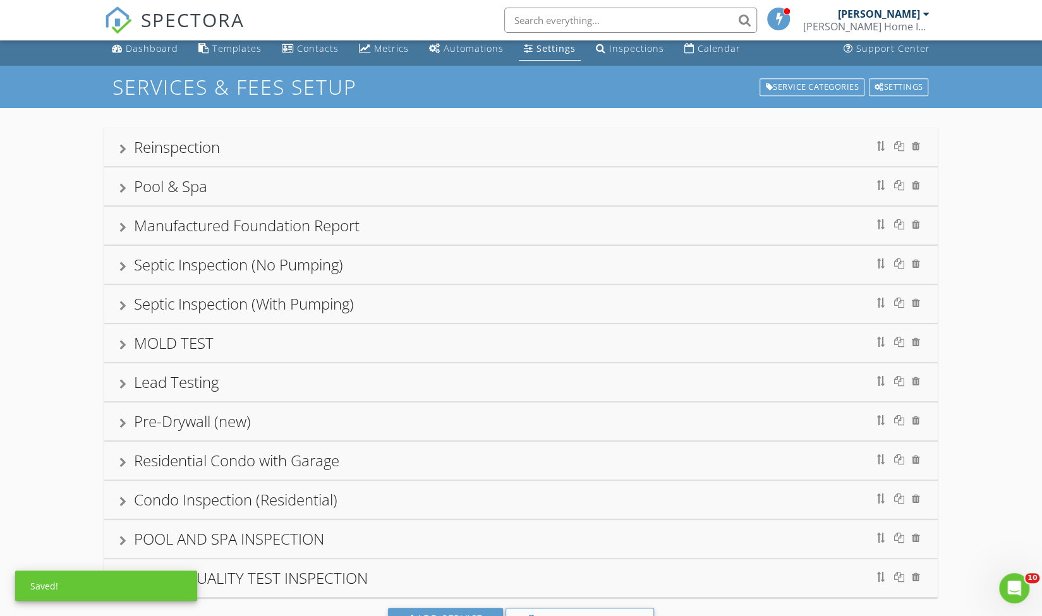
click at [116, 20] on img at bounding box center [118, 20] width 28 height 28
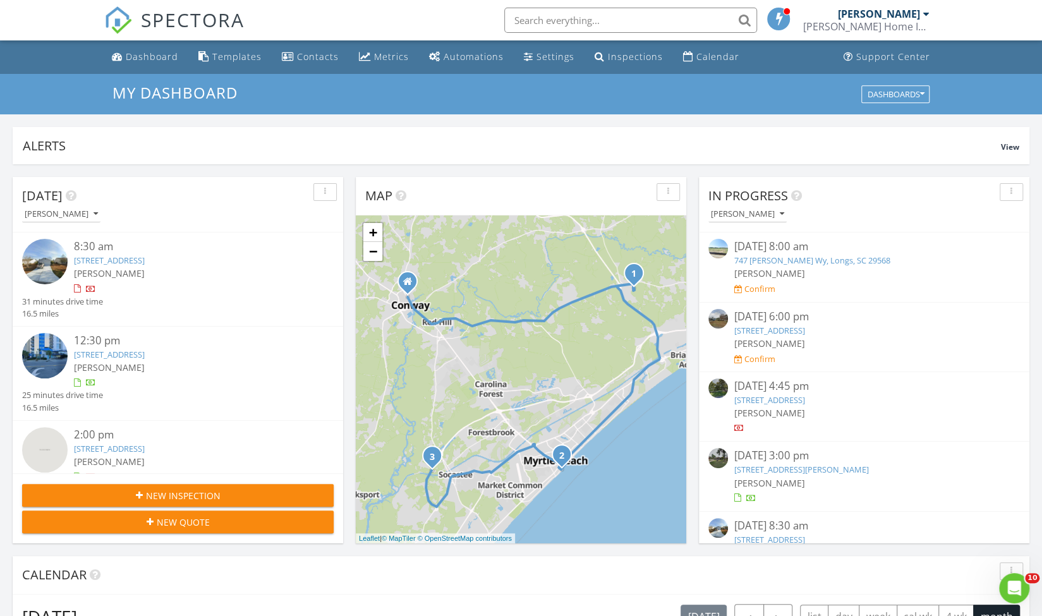
click at [183, 495] on span "New Inspection" at bounding box center [183, 495] width 75 height 13
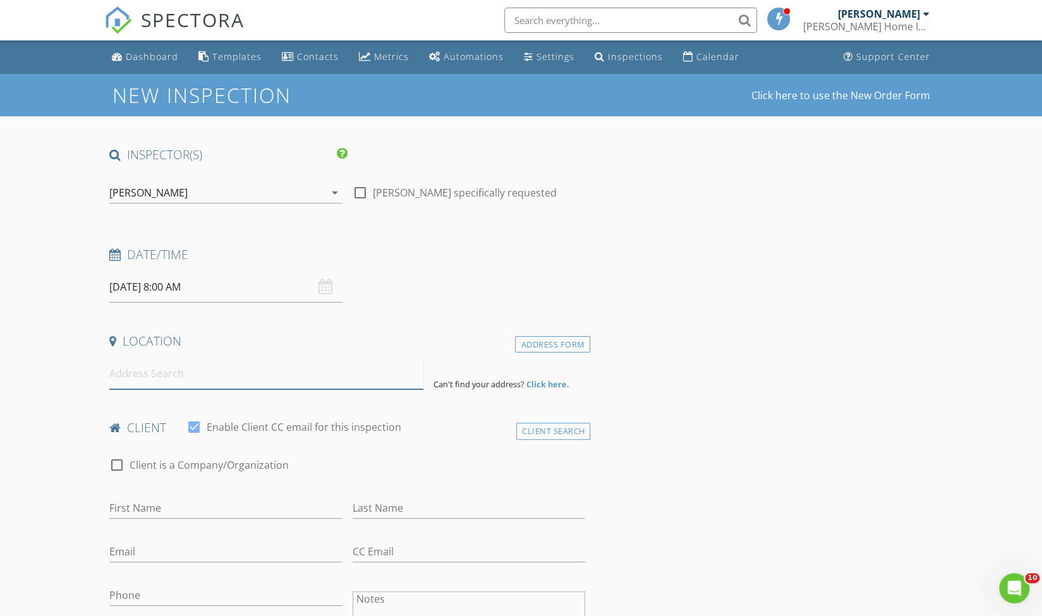
click at [145, 380] on input at bounding box center [266, 373] width 314 height 31
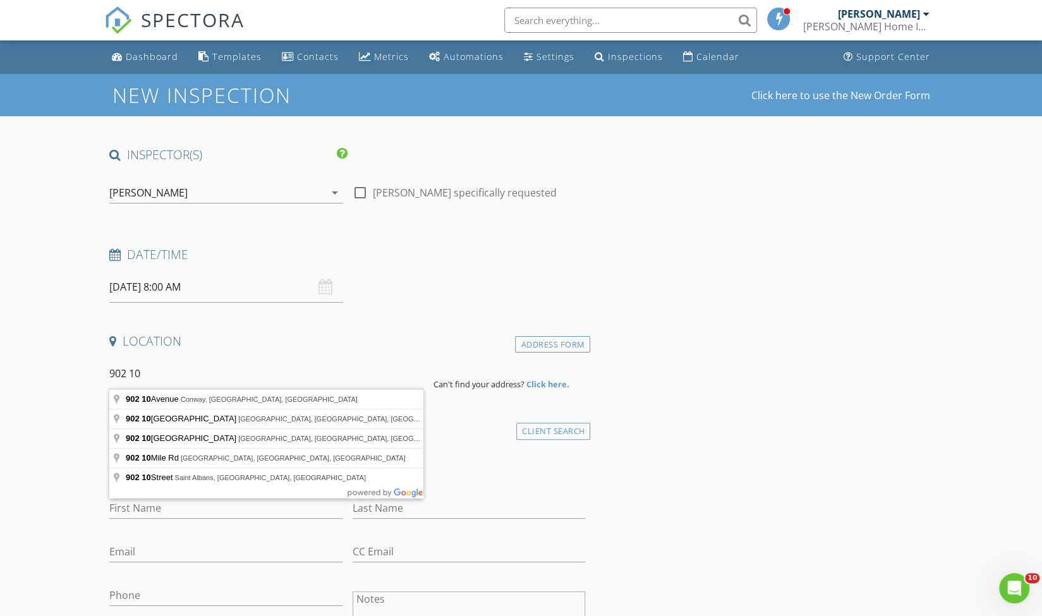
type input "902 10 Avenue, Conway, SC, USA"
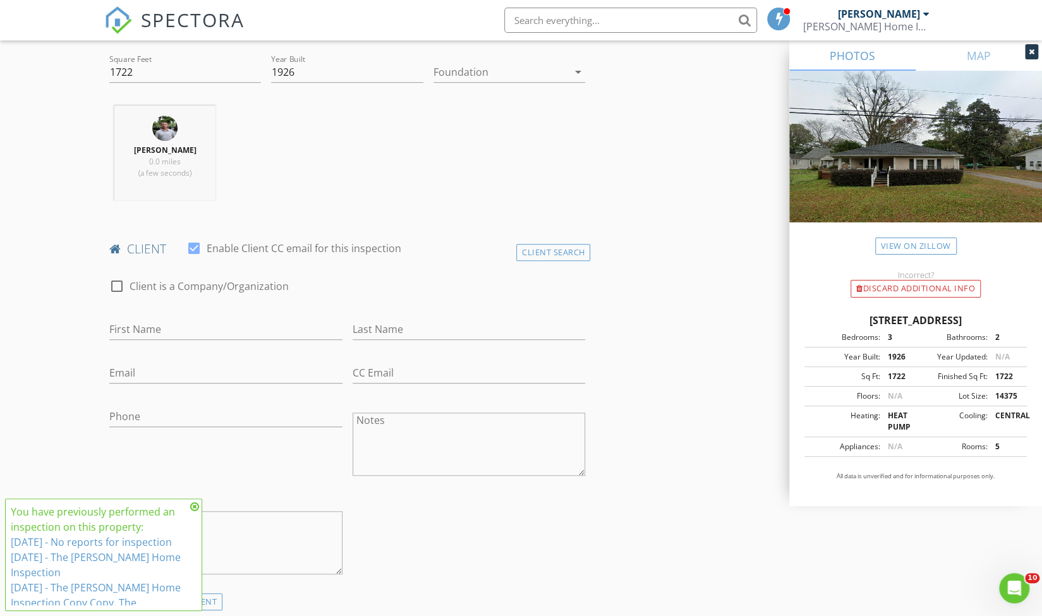
scroll to position [438, 0]
click at [190, 506] on icon at bounding box center [194, 507] width 9 height 10
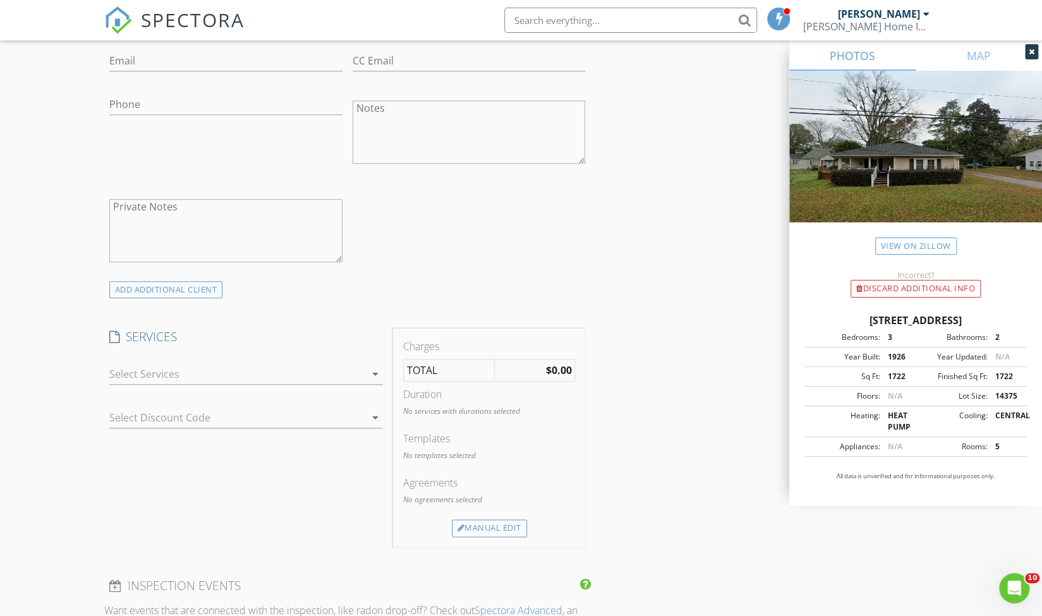
scroll to position [771, 0]
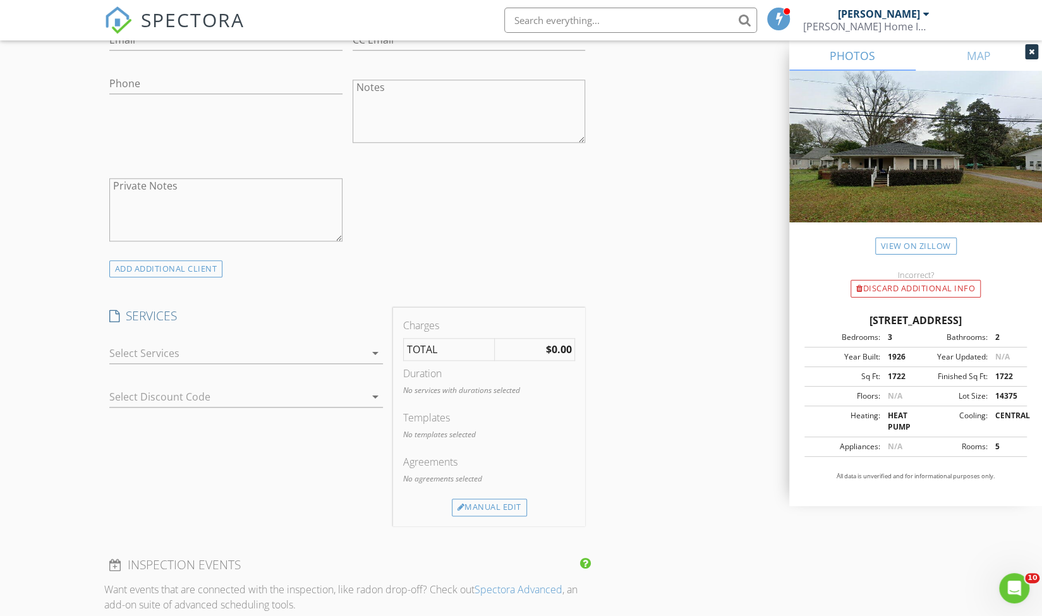
click at [183, 345] on div at bounding box center [237, 353] width 256 height 20
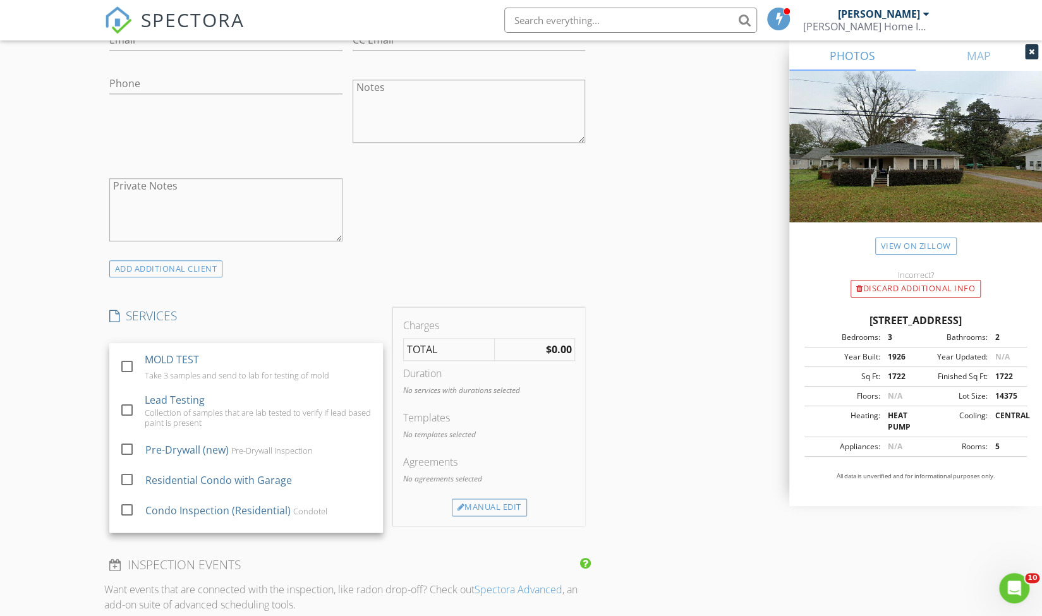
scroll to position [178, 0]
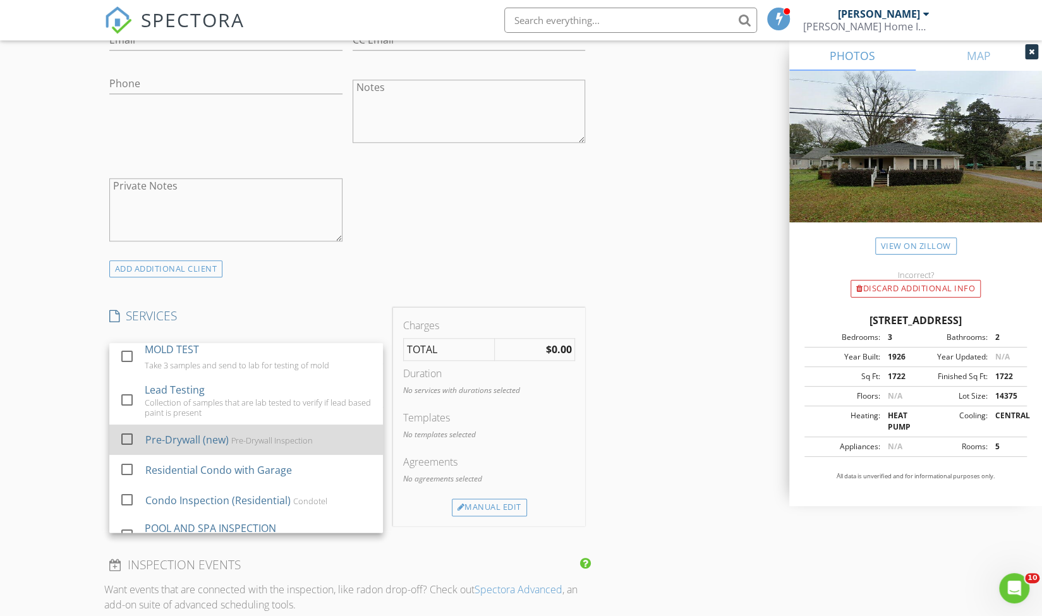
click at [294, 436] on div "Pre-Drywall Inspection" at bounding box center [272, 441] width 82 height 10
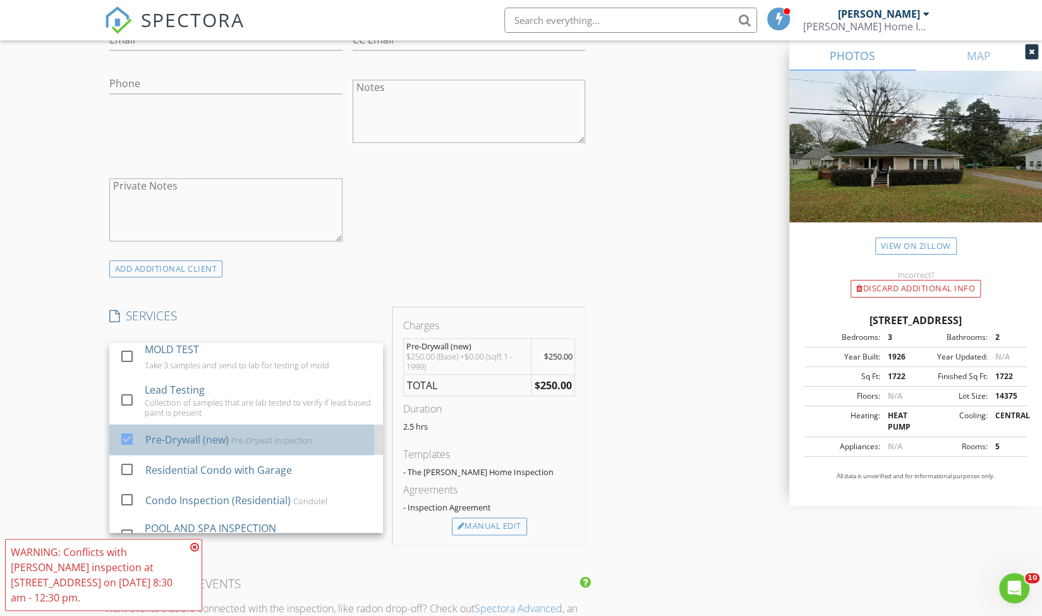
click at [290, 436] on div "Pre-Drywall Inspection" at bounding box center [272, 441] width 82 height 10
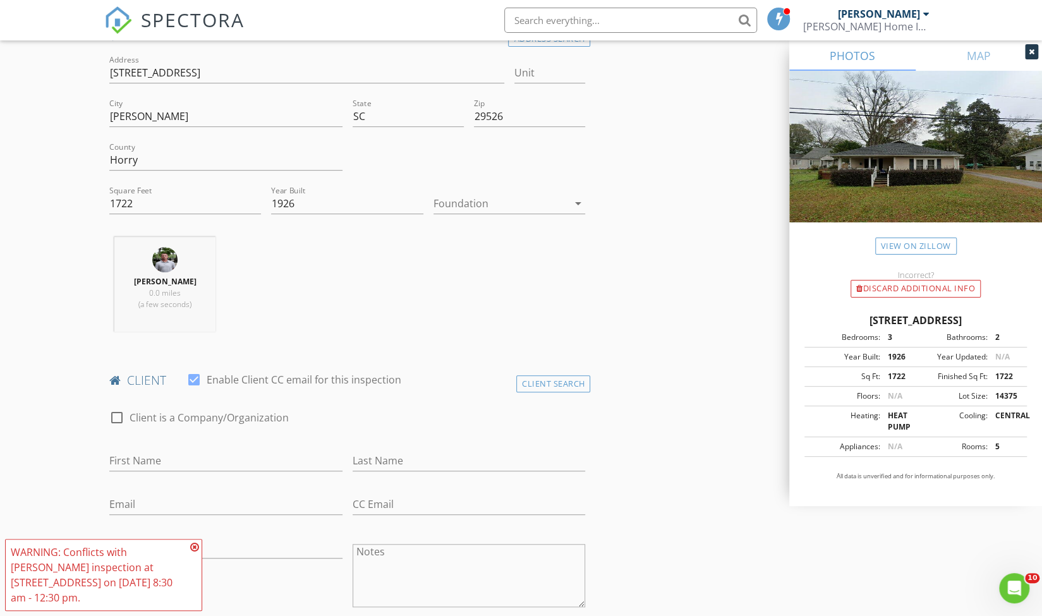
scroll to position [305, 0]
drag, startPoint x: 168, startPoint y: 205, endPoint x: 99, endPoint y: 205, distance: 68.9
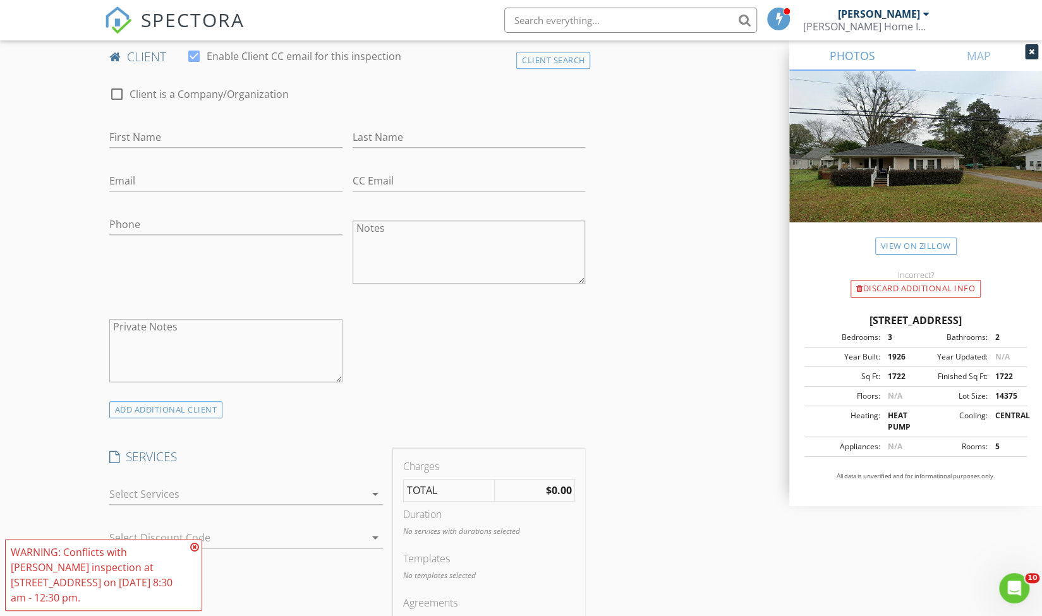
scroll to position [632, 0]
click at [126, 488] on div at bounding box center [237, 492] width 256 height 20
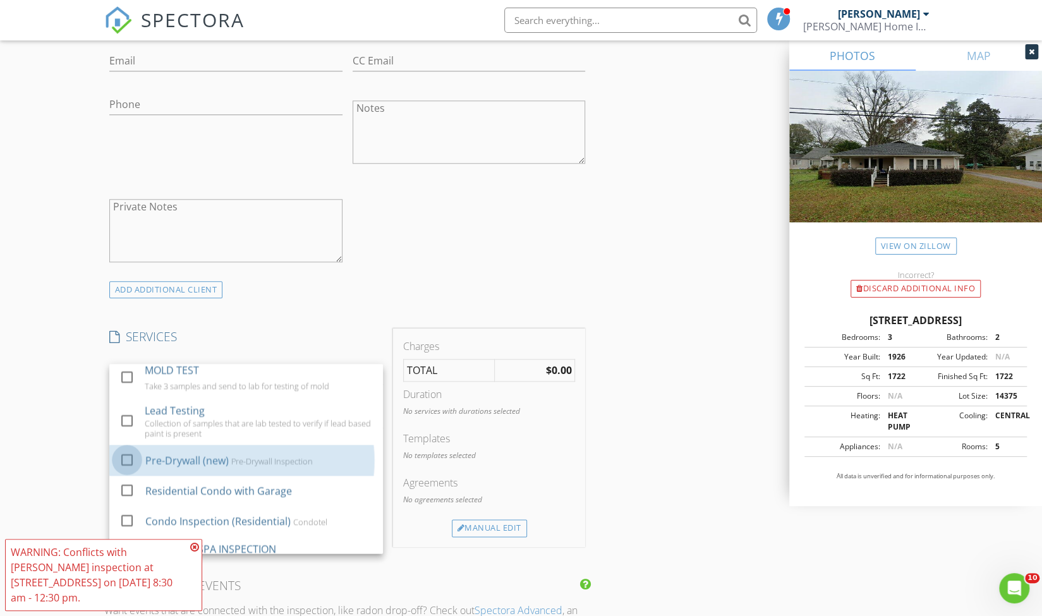
scroll to position [241, 0]
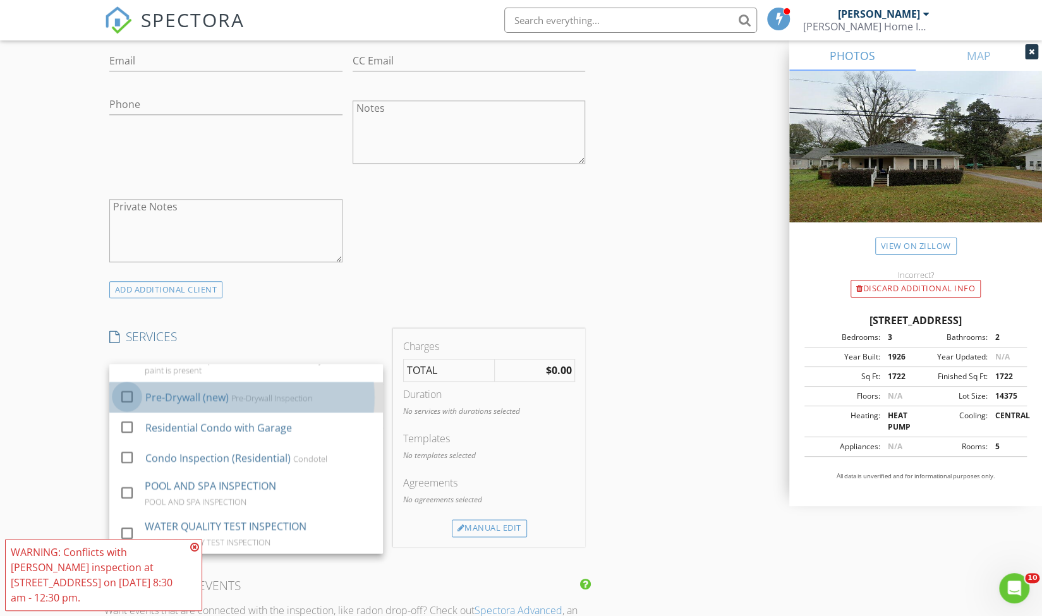
click at [126, 393] on div at bounding box center [126, 396] width 21 height 21
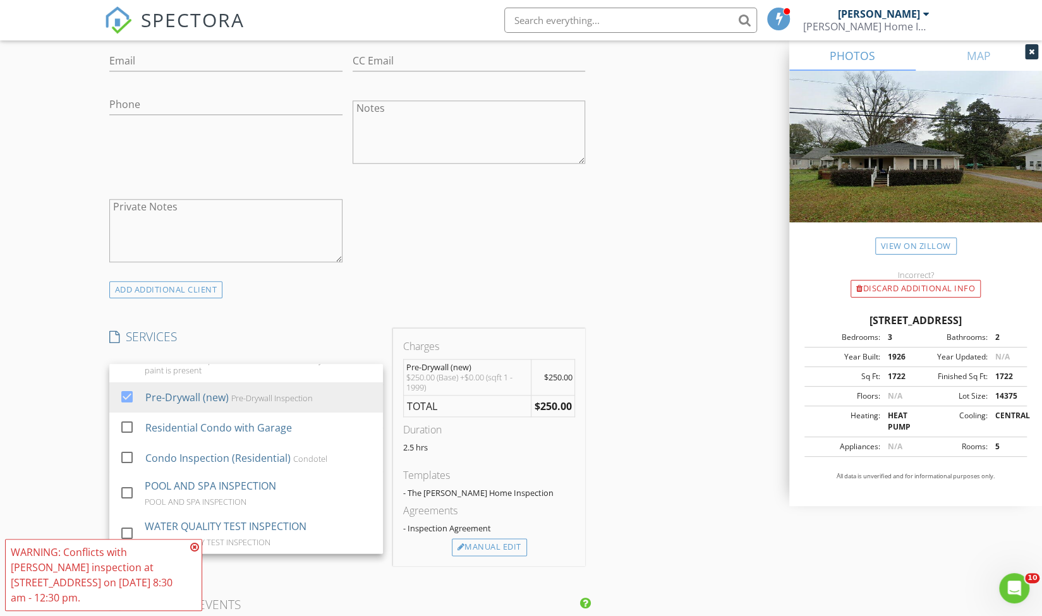
click at [20, 306] on div "New Inspection Click here to use the New Order Form INSPECTOR(S) check_box Mich…" at bounding box center [521, 421] width 1042 height 2195
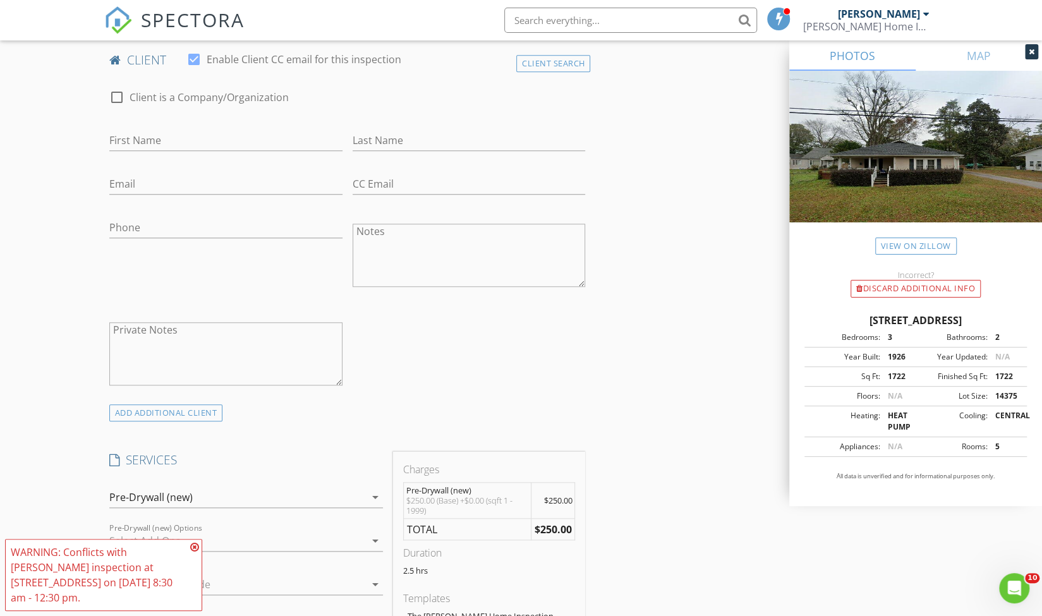
scroll to position [322, 0]
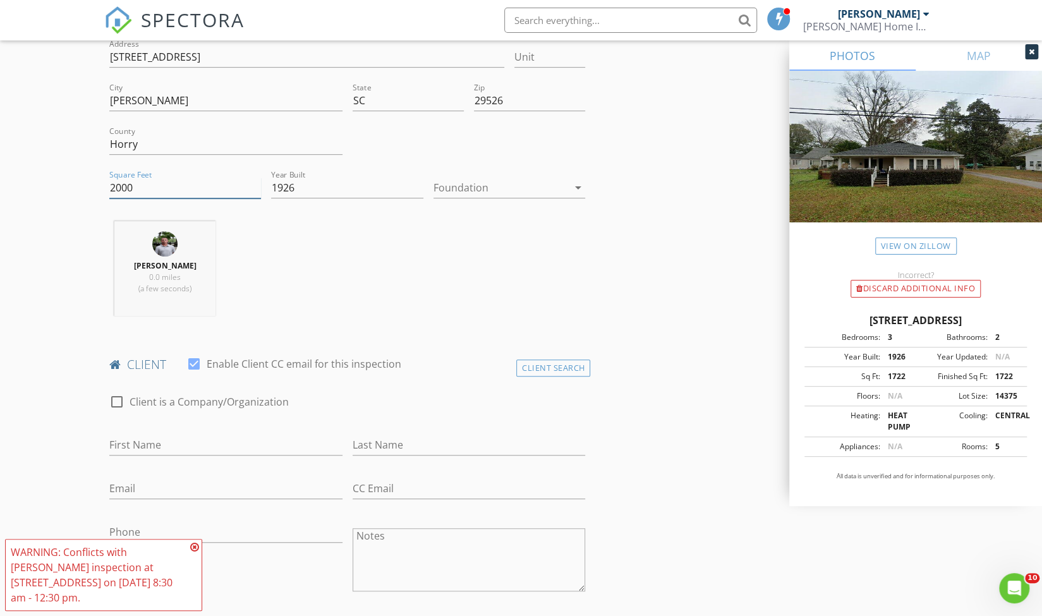
click at [143, 194] on input "2000" at bounding box center [185, 188] width 152 height 21
type input "2001"
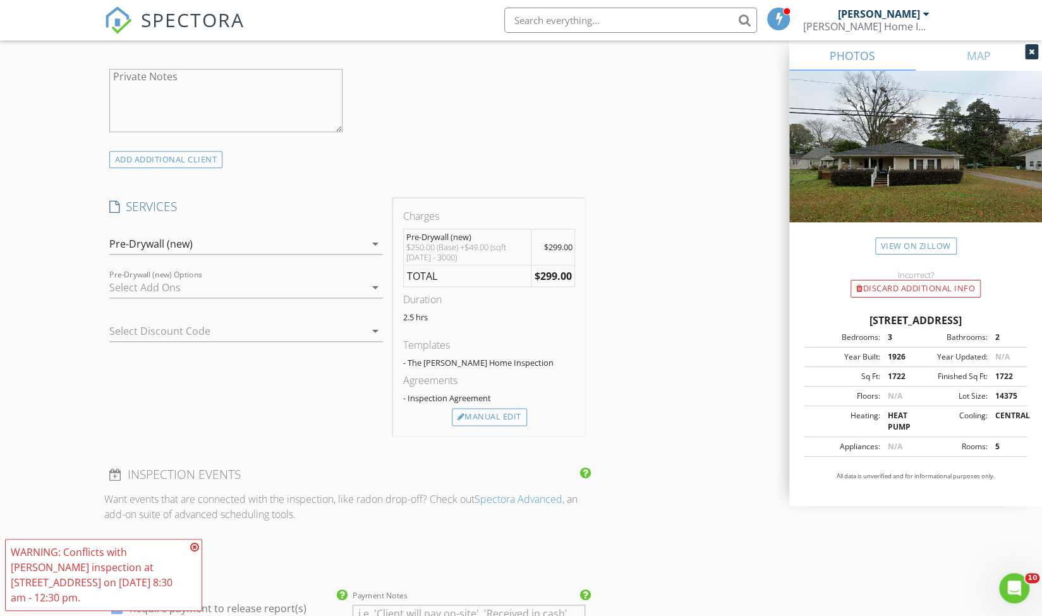
scroll to position [879, 0]
click at [138, 241] on div "Pre-Drywall (new)" at bounding box center [150, 245] width 83 height 11
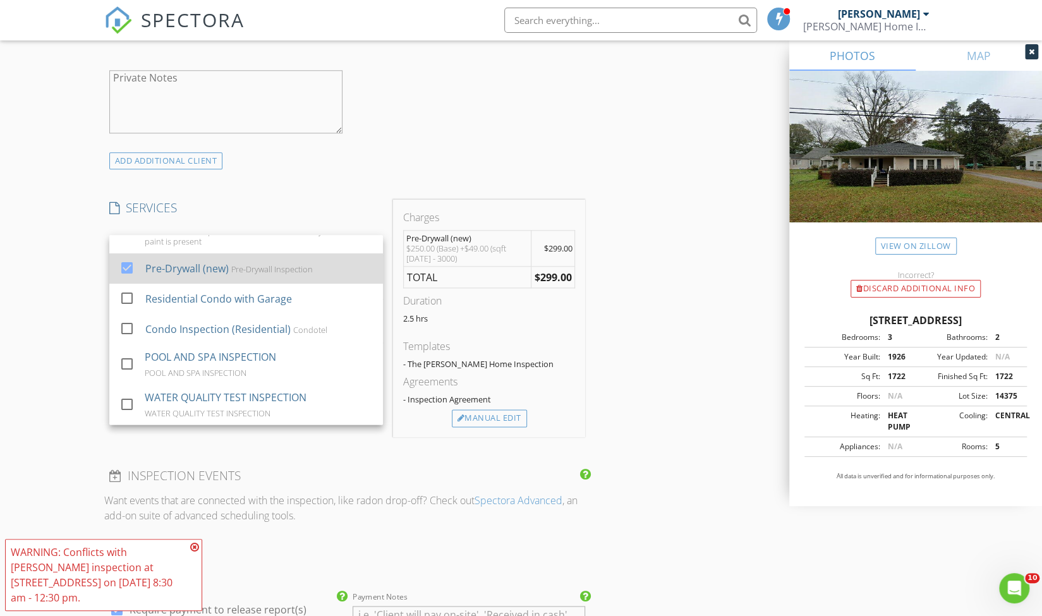
click at [126, 264] on div at bounding box center [126, 267] width 21 height 21
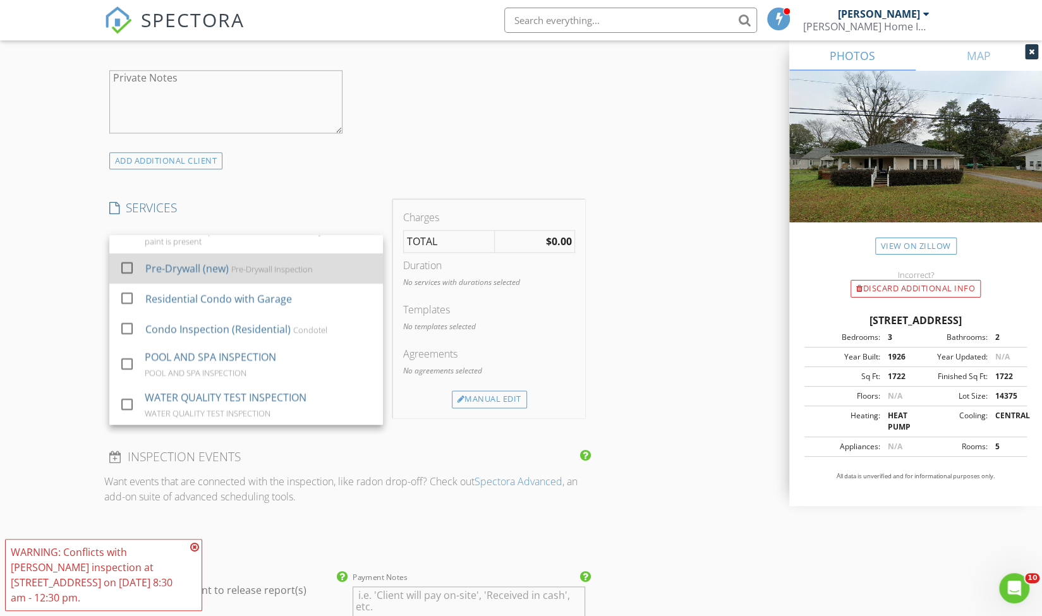
click at [126, 264] on div at bounding box center [126, 267] width 21 height 21
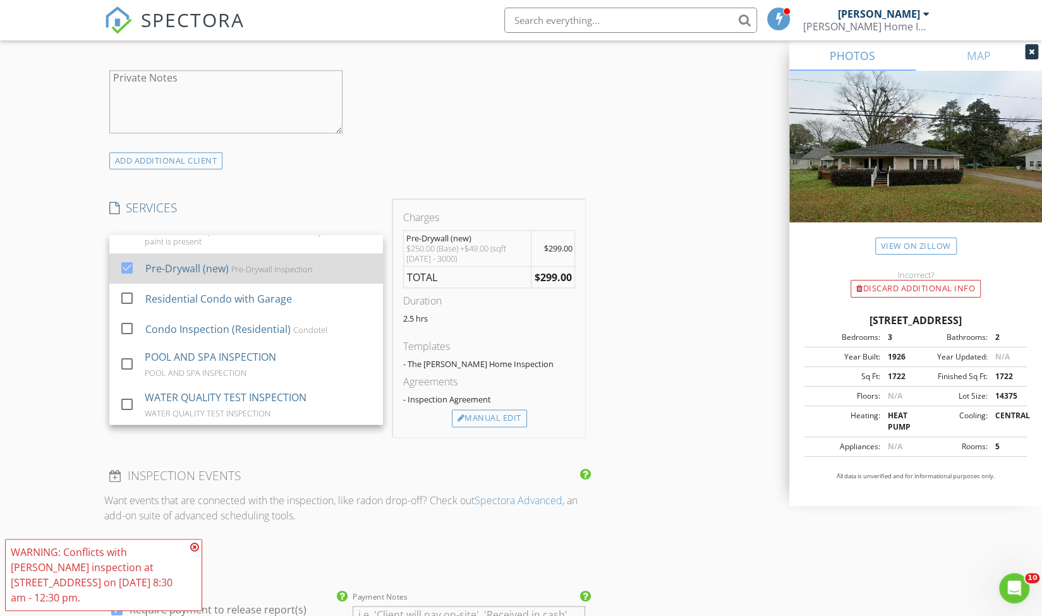
click at [126, 264] on div at bounding box center [126, 267] width 21 height 21
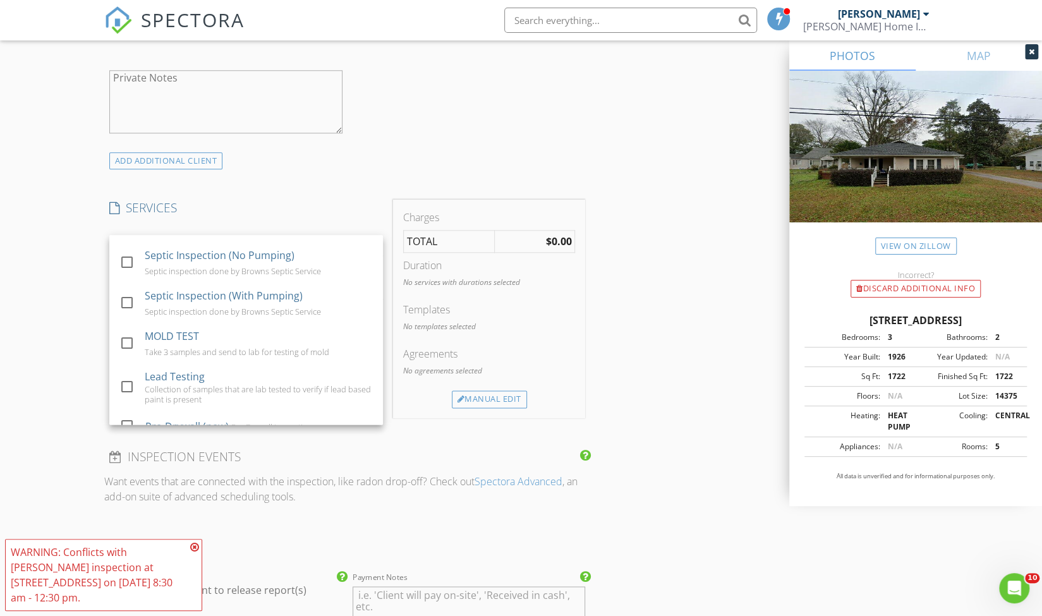
scroll to position [0, 0]
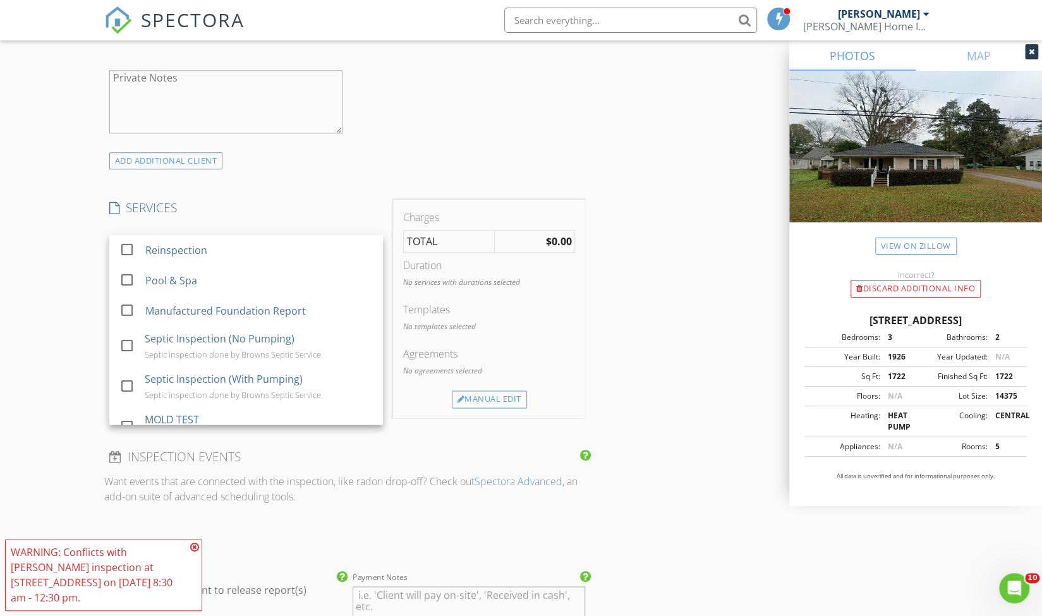
click at [121, 16] on img at bounding box center [118, 20] width 28 height 28
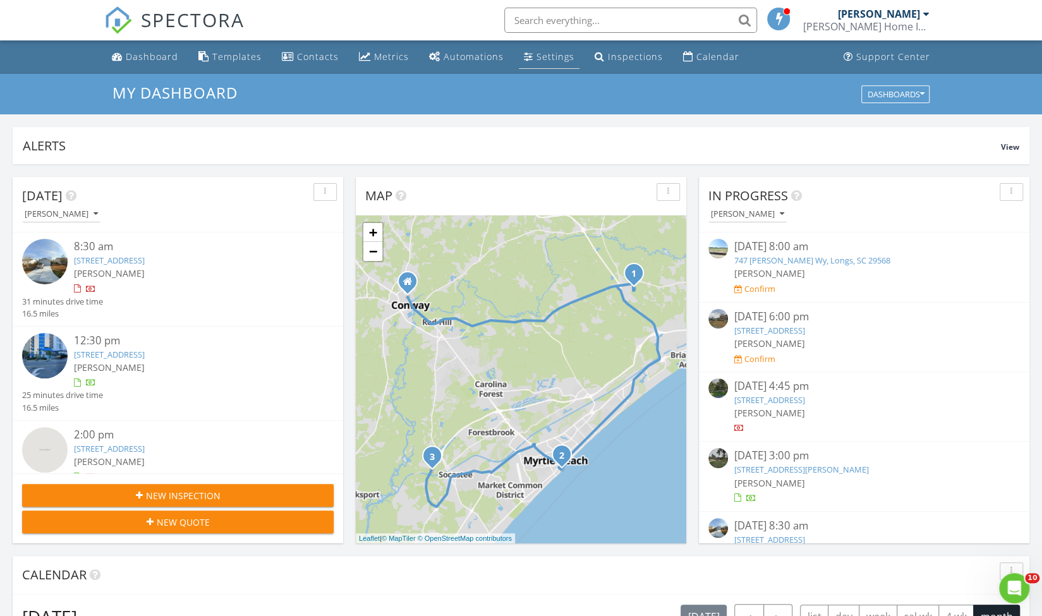
click at [549, 56] on div "Settings" at bounding box center [556, 57] width 38 height 12
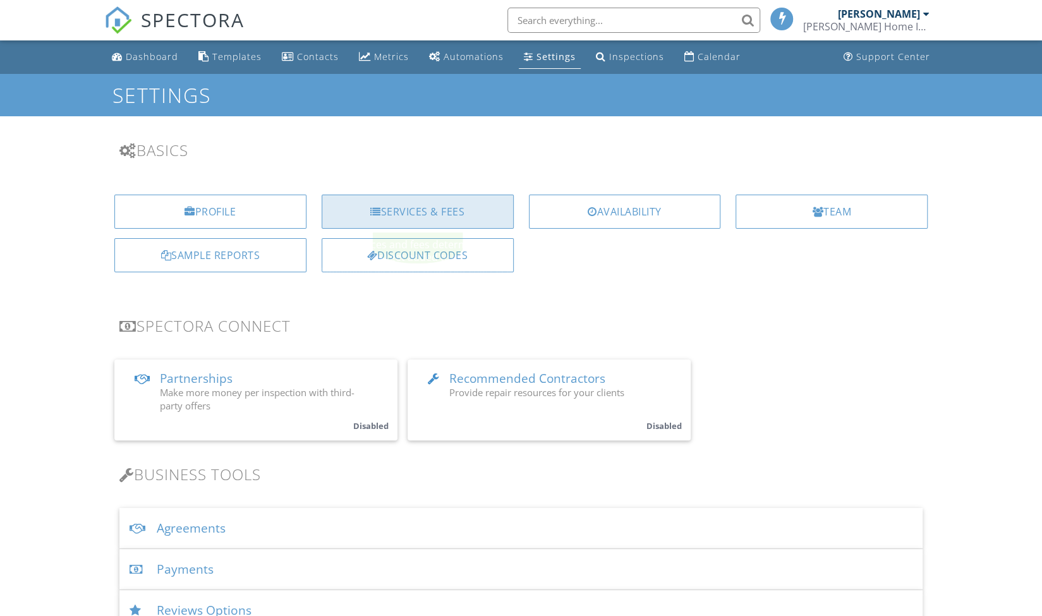
click at [425, 206] on div "Services & Fees" at bounding box center [418, 212] width 192 height 34
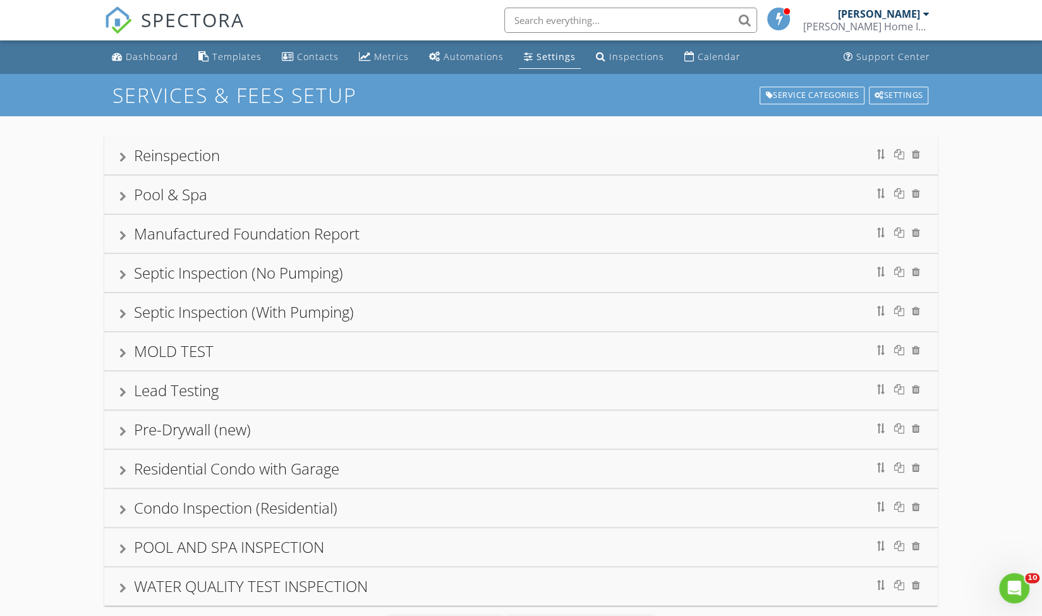
click at [196, 423] on div "Pre-Drywall (new)" at bounding box center [192, 429] width 117 height 21
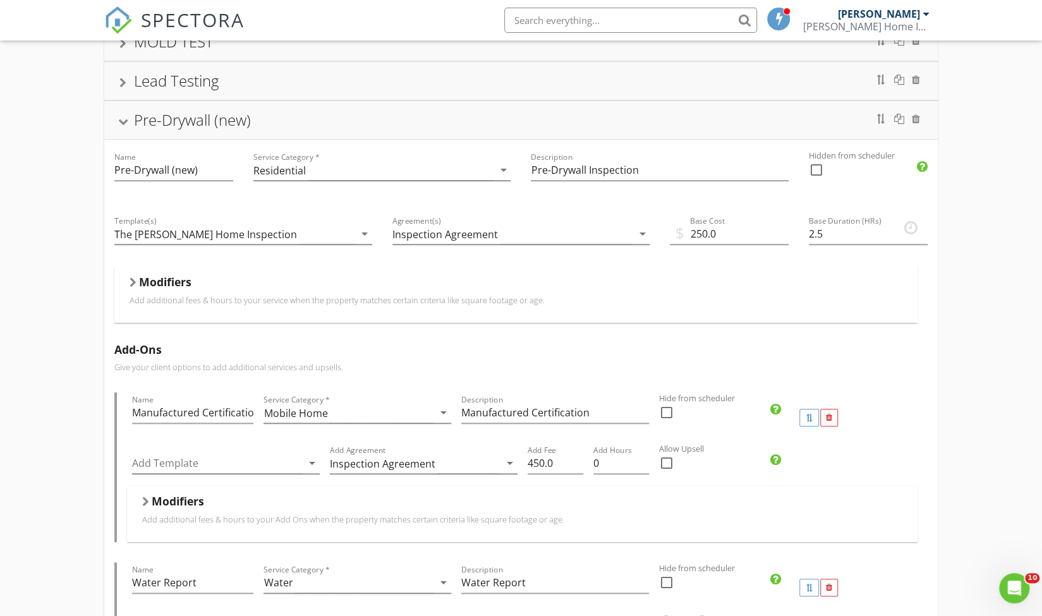
scroll to position [315, 0]
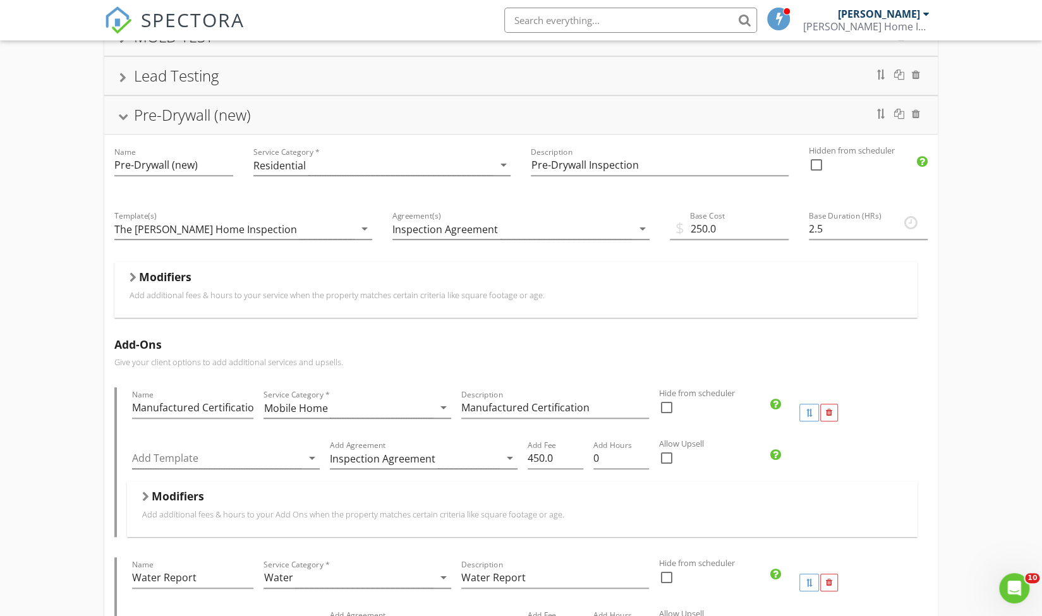
click at [131, 279] on div "Modifiers" at bounding box center [516, 280] width 773 height 20
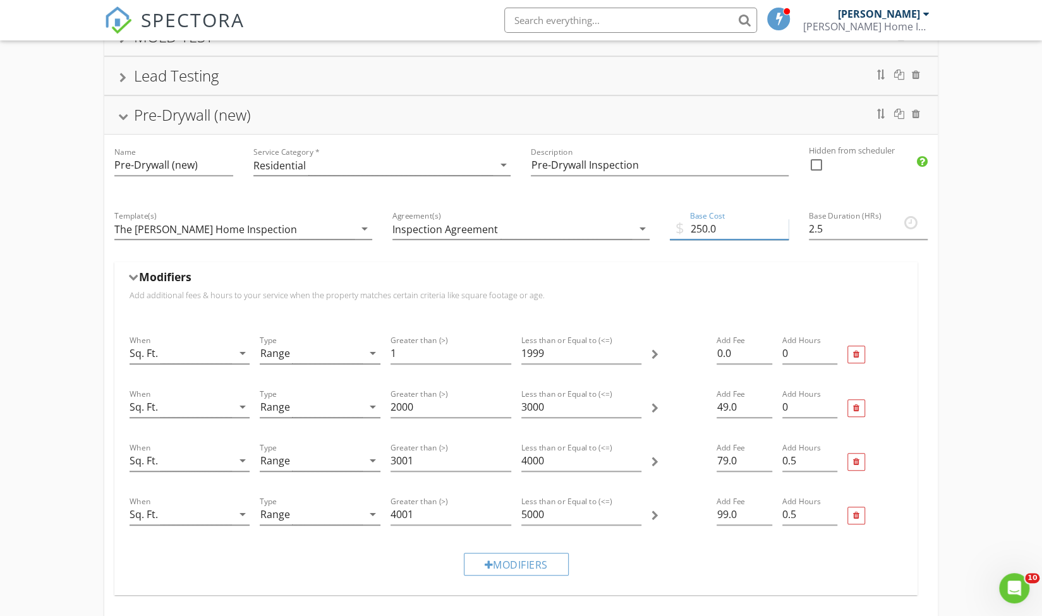
drag, startPoint x: 708, startPoint y: 224, endPoint x: 695, endPoint y: 224, distance: 12.6
click at [695, 224] on input "250.0" at bounding box center [729, 229] width 119 height 21
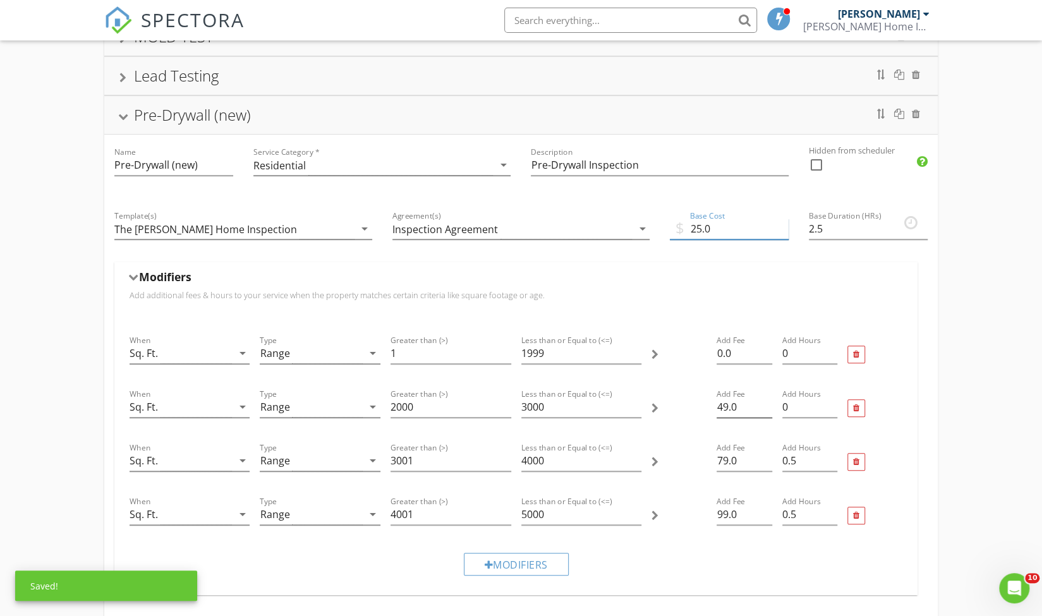
type input "250.0"
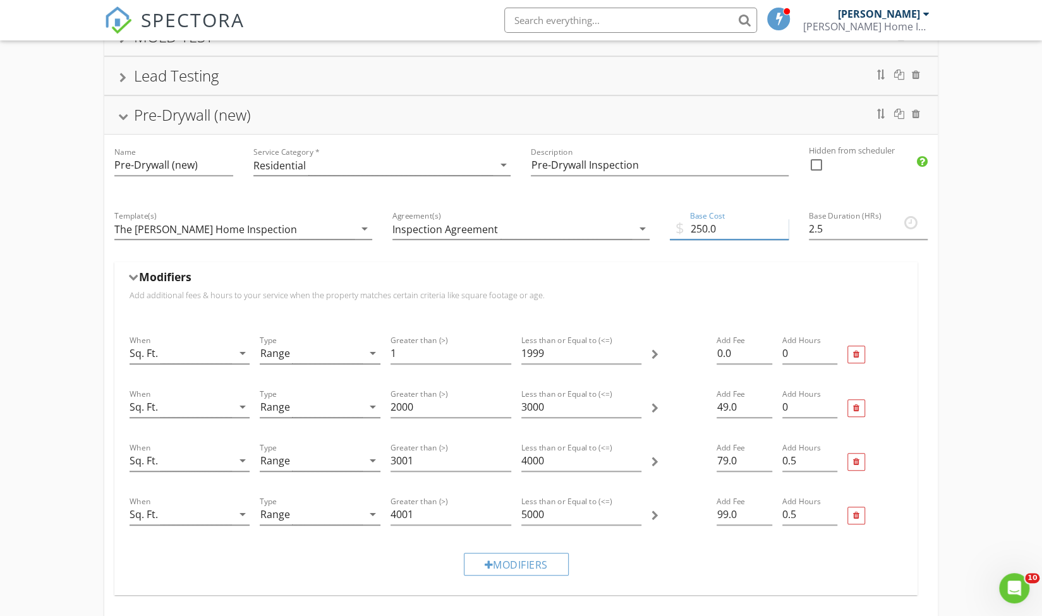
scroll to position [0, 0]
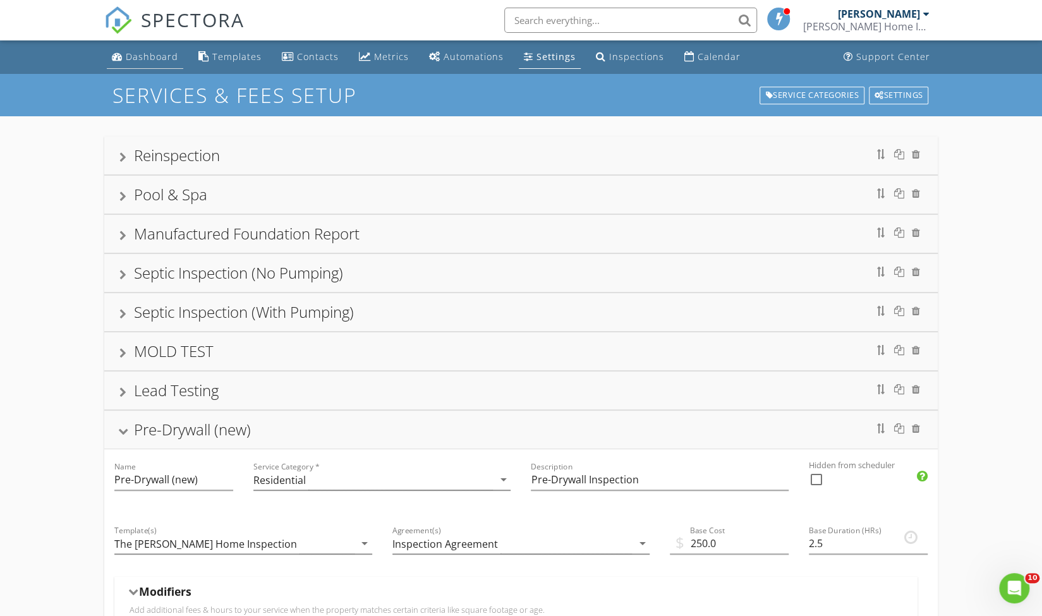
click at [143, 52] on div "Dashboard" at bounding box center [152, 57] width 52 height 12
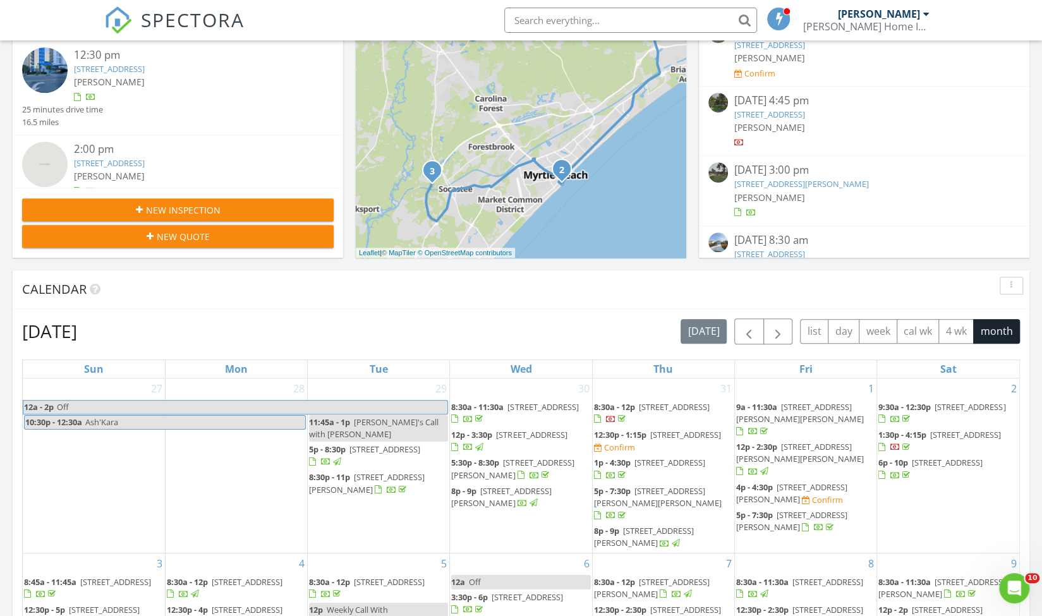
scroll to position [311, 0]
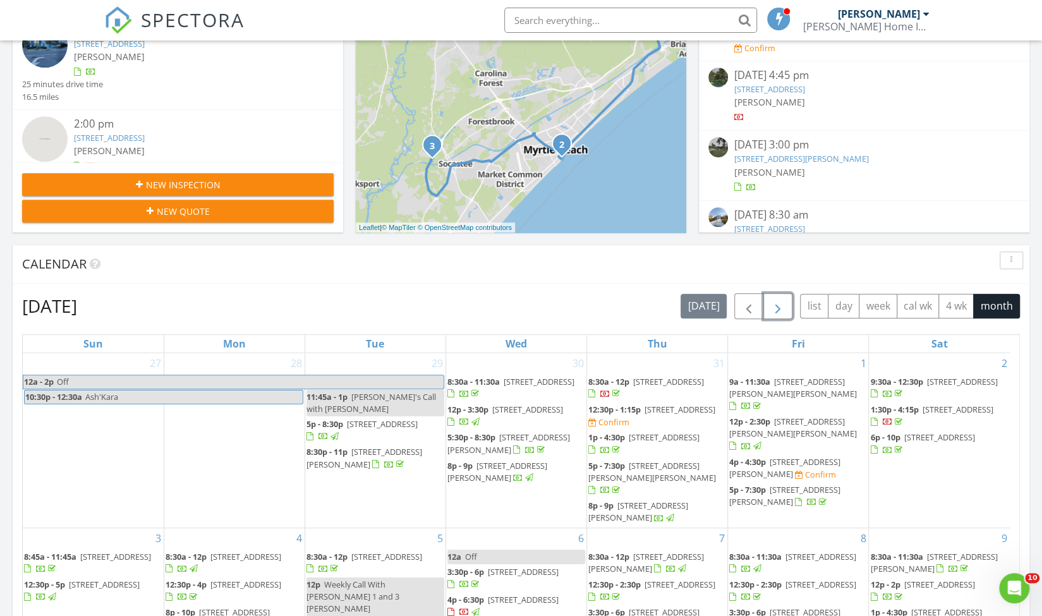
click at [777, 304] on span "button" at bounding box center [778, 306] width 15 height 15
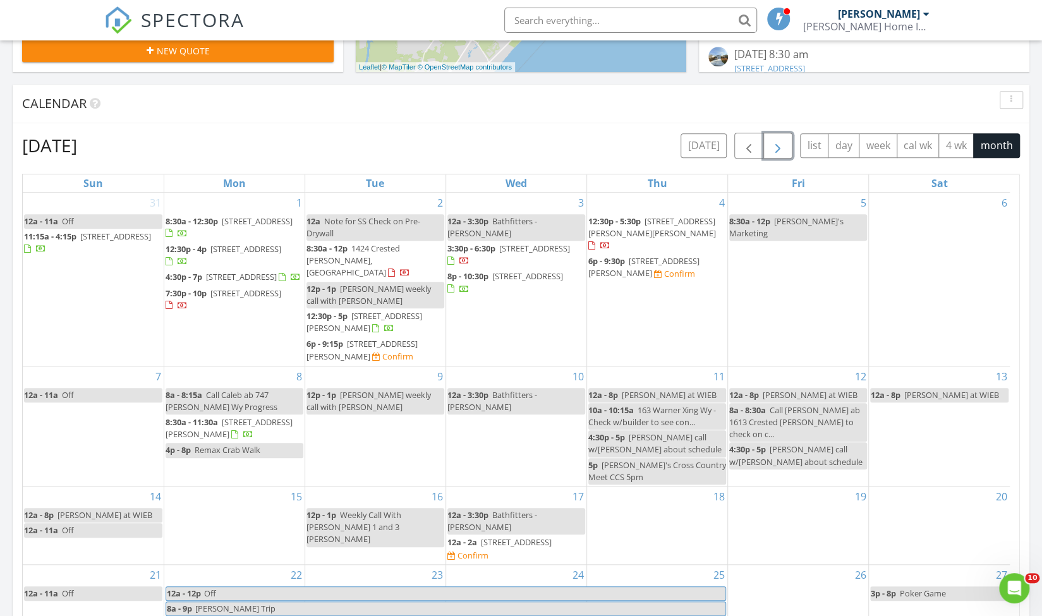
scroll to position [475, 0]
